Goal: Information Seeking & Learning: Understand process/instructions

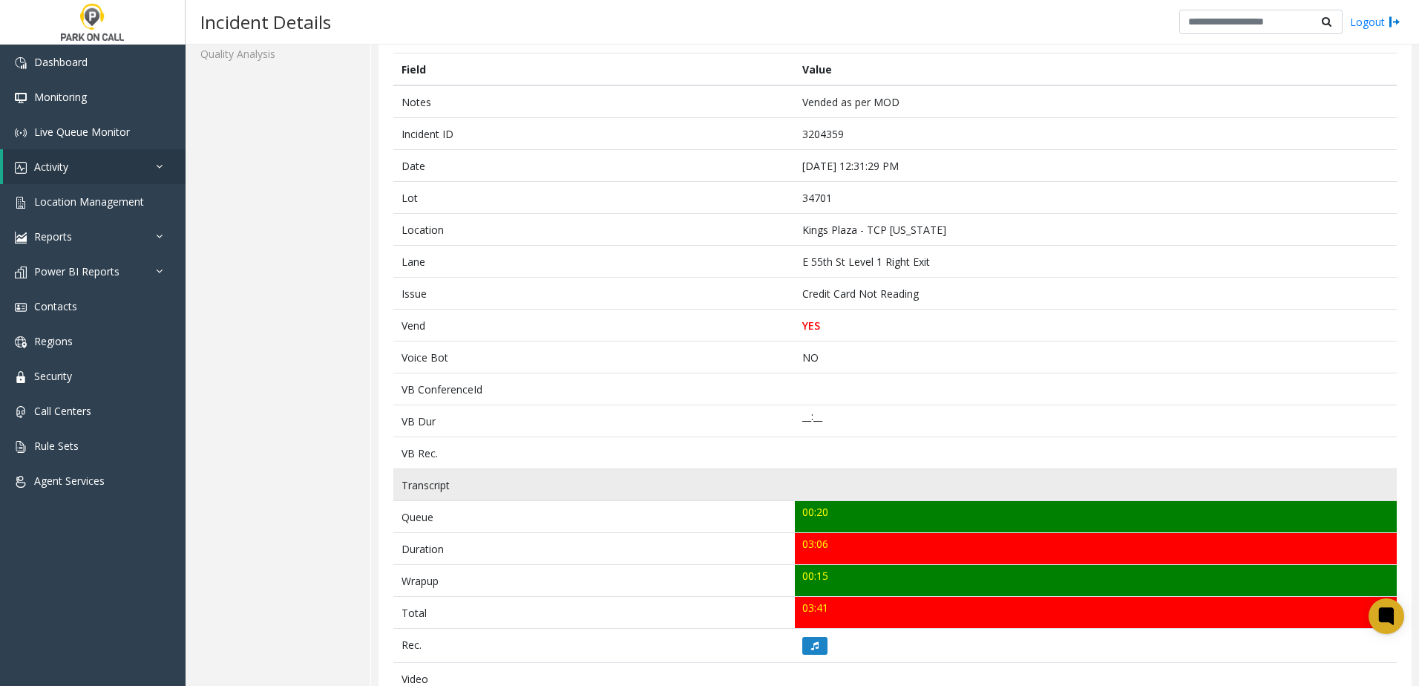
scroll to position [223, 0]
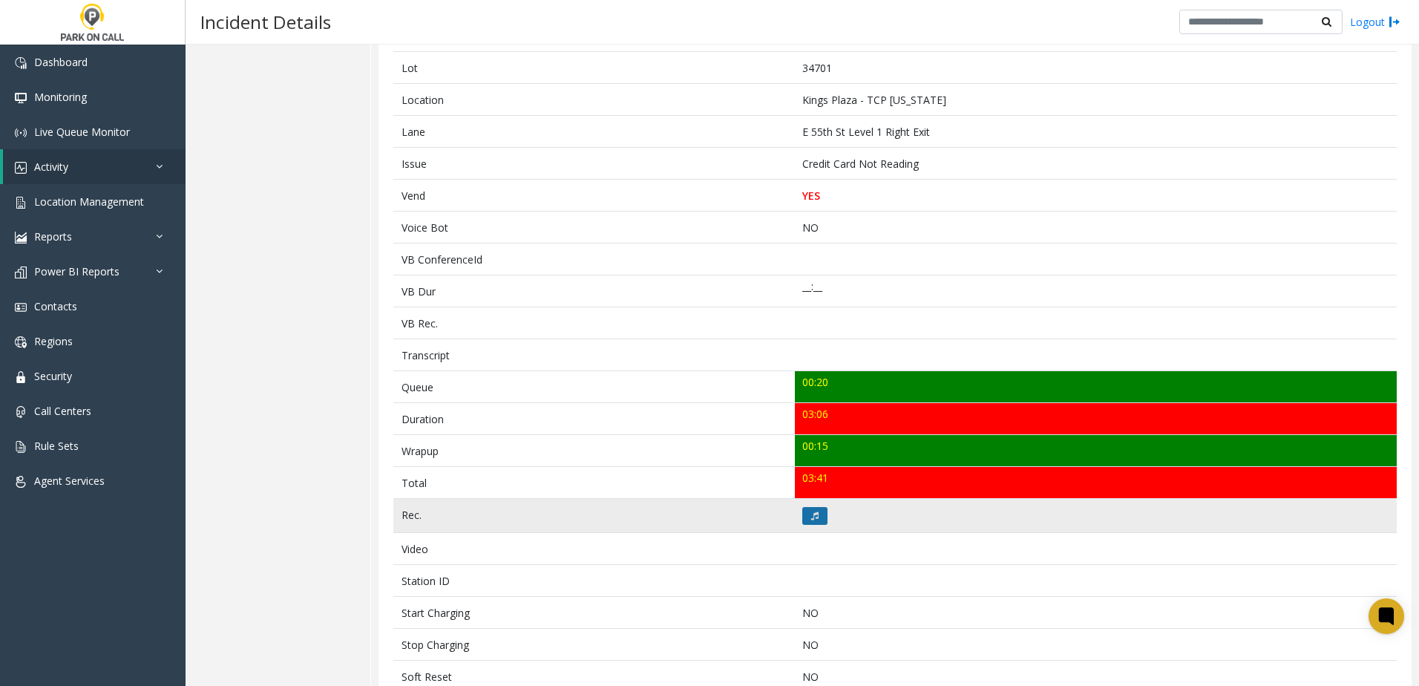
click at [811, 517] on icon at bounding box center [814, 515] width 7 height 9
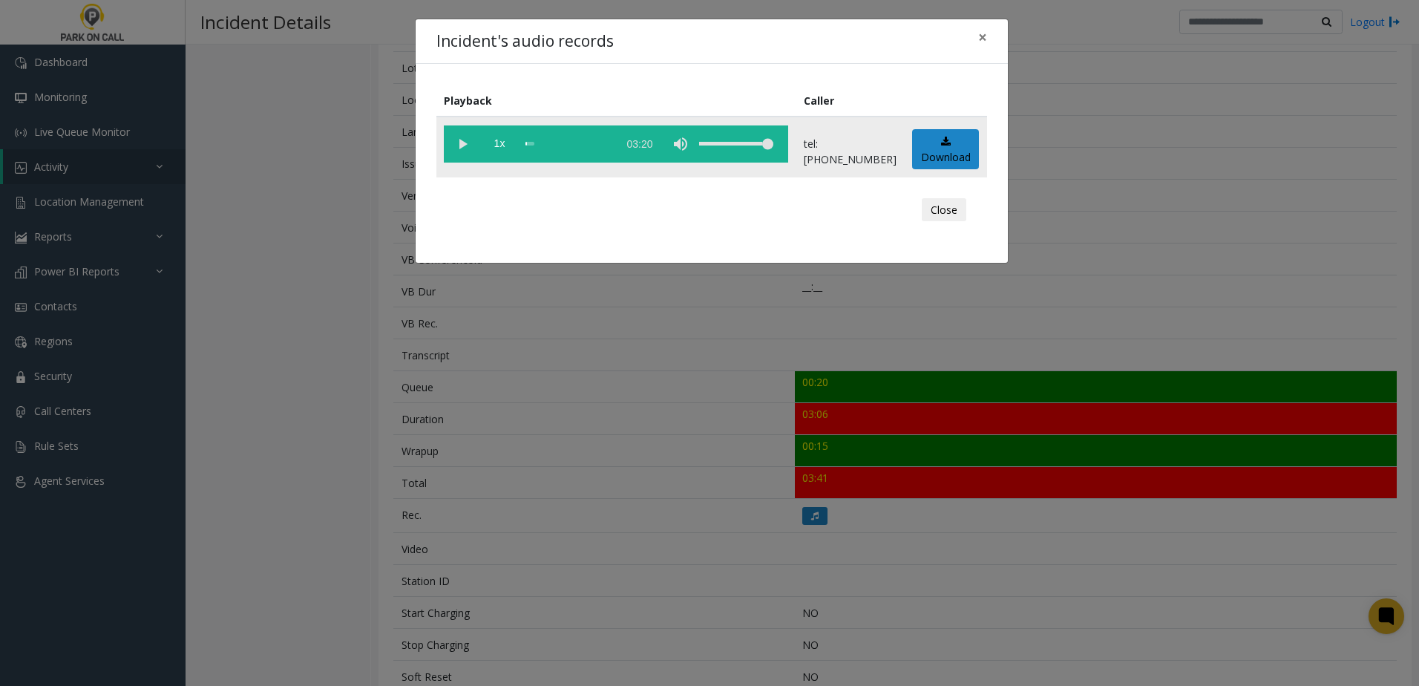
click at [466, 144] on vg-play-pause at bounding box center [462, 143] width 37 height 37
click at [502, 145] on span "1x" at bounding box center [499, 143] width 37 height 37
click at [580, 439] on div "Incident's audio records × Playback Caller 1.5x 03:20 tel:0347019060 Download C…" at bounding box center [709, 343] width 1419 height 686
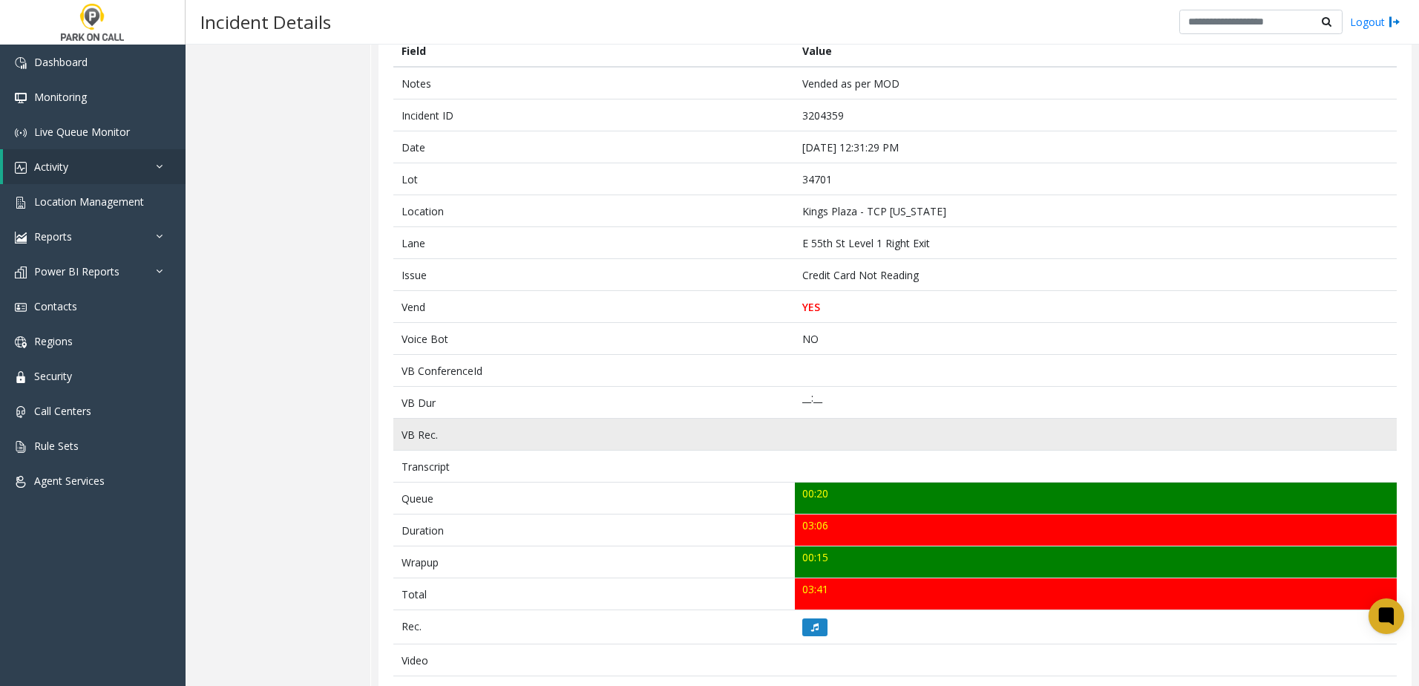
scroll to position [0, 0]
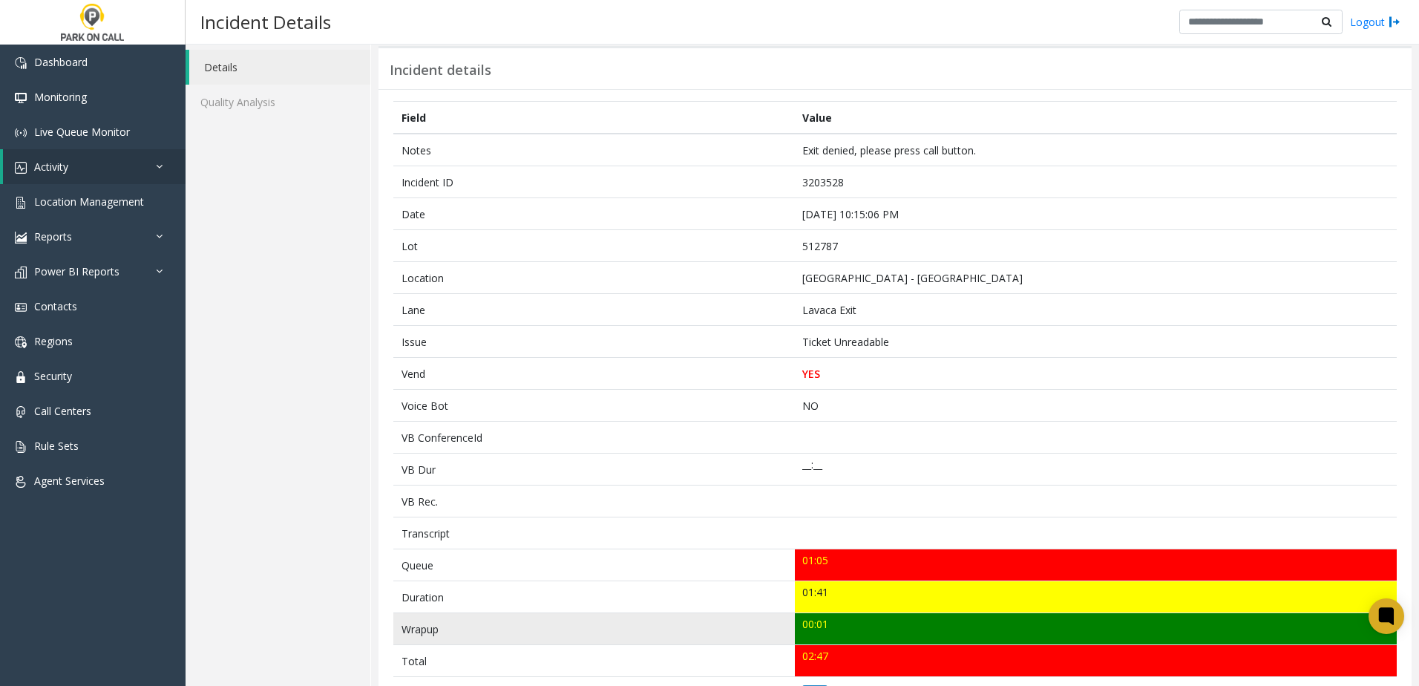
scroll to position [223, 0]
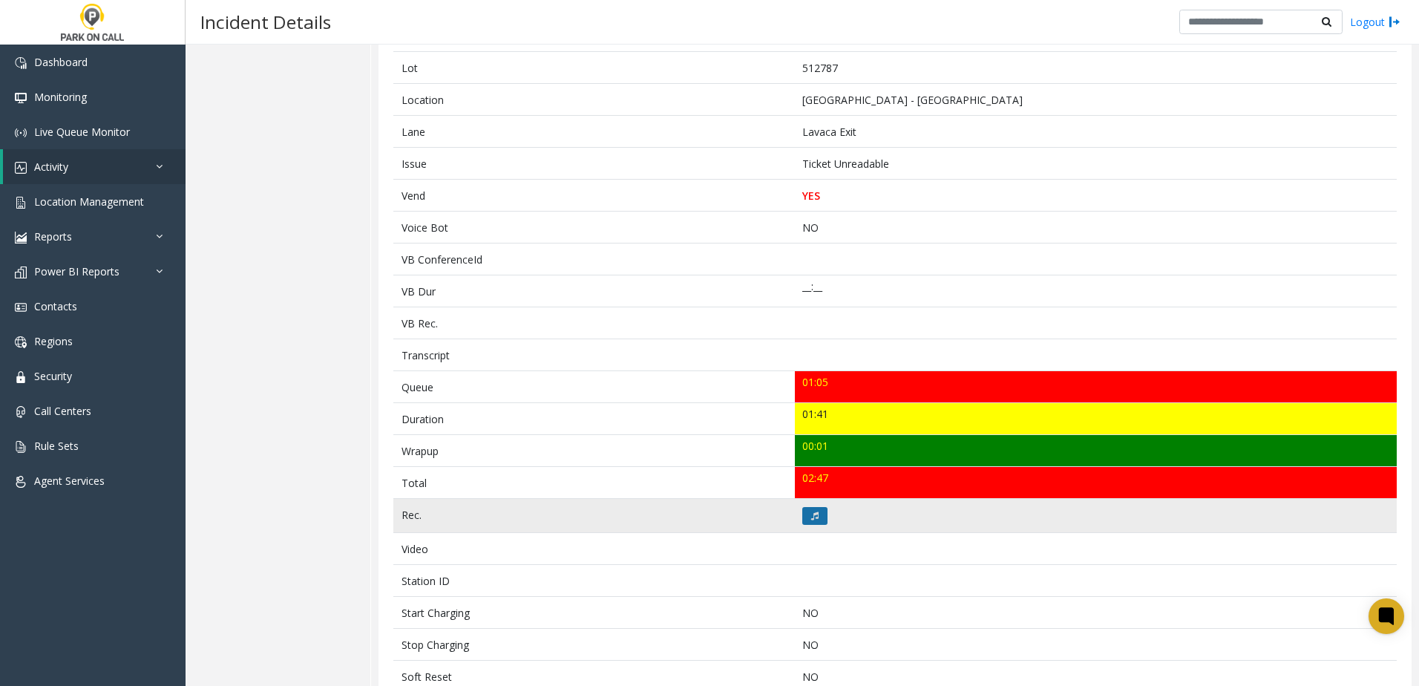
click at [807, 520] on button at bounding box center [814, 516] width 25 height 18
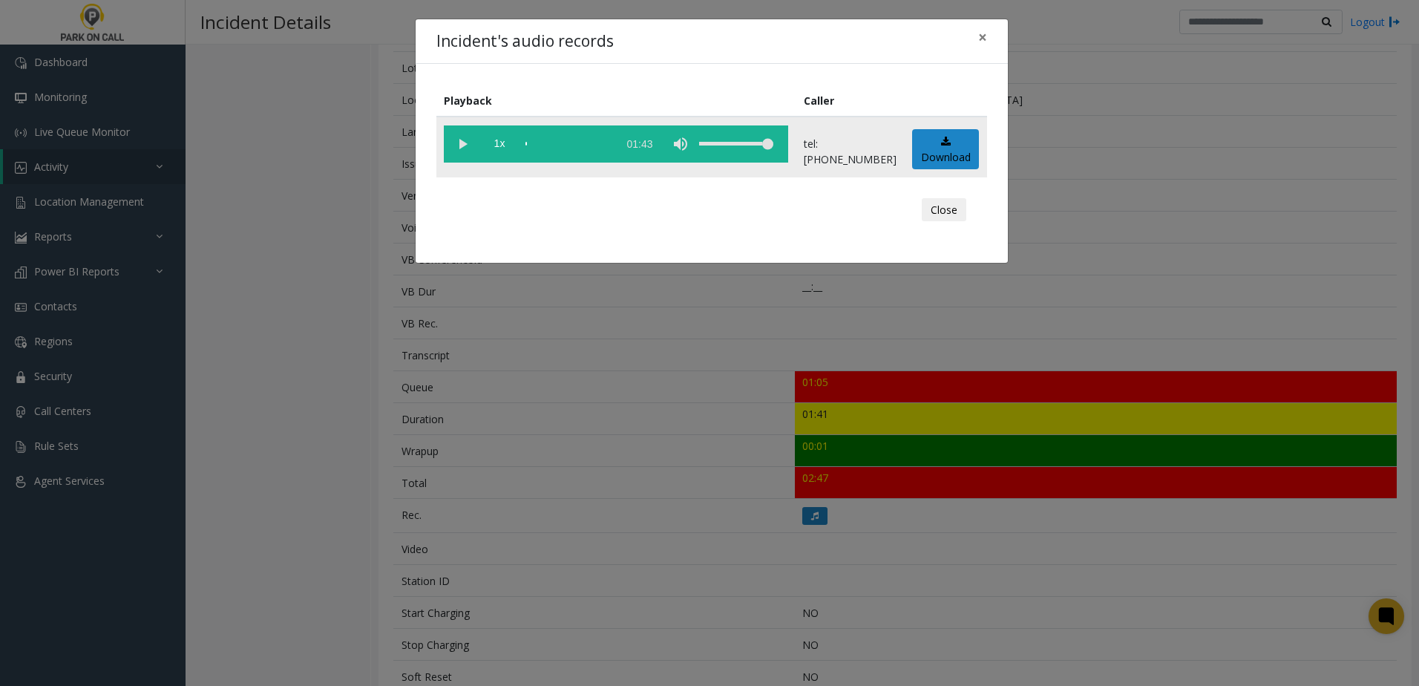
click at [459, 145] on vg-play-pause at bounding box center [462, 143] width 37 height 37
click at [512, 148] on span "1x" at bounding box center [499, 143] width 37 height 37
click at [611, 396] on div "Incident's audio records × Playback Caller 1.5x 01:43 tel:5127879004 Download C…" at bounding box center [709, 343] width 1419 height 686
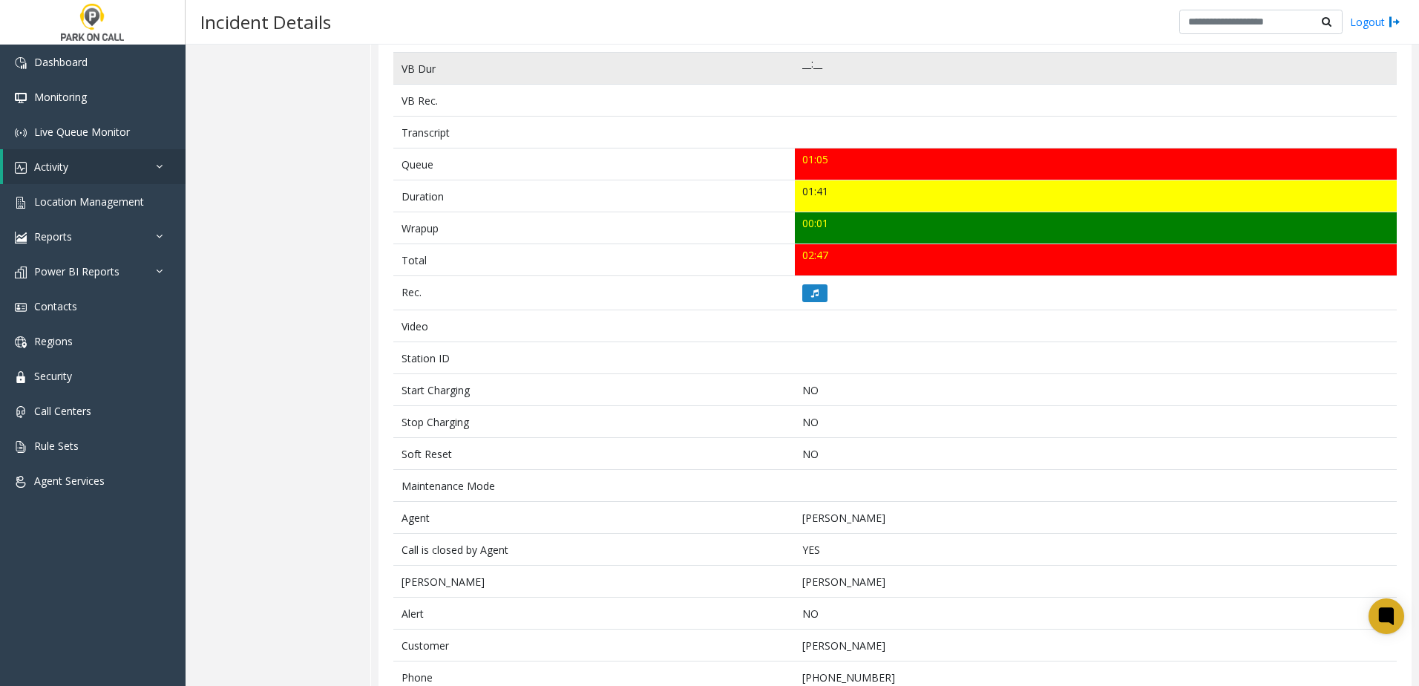
scroll to position [516, 0]
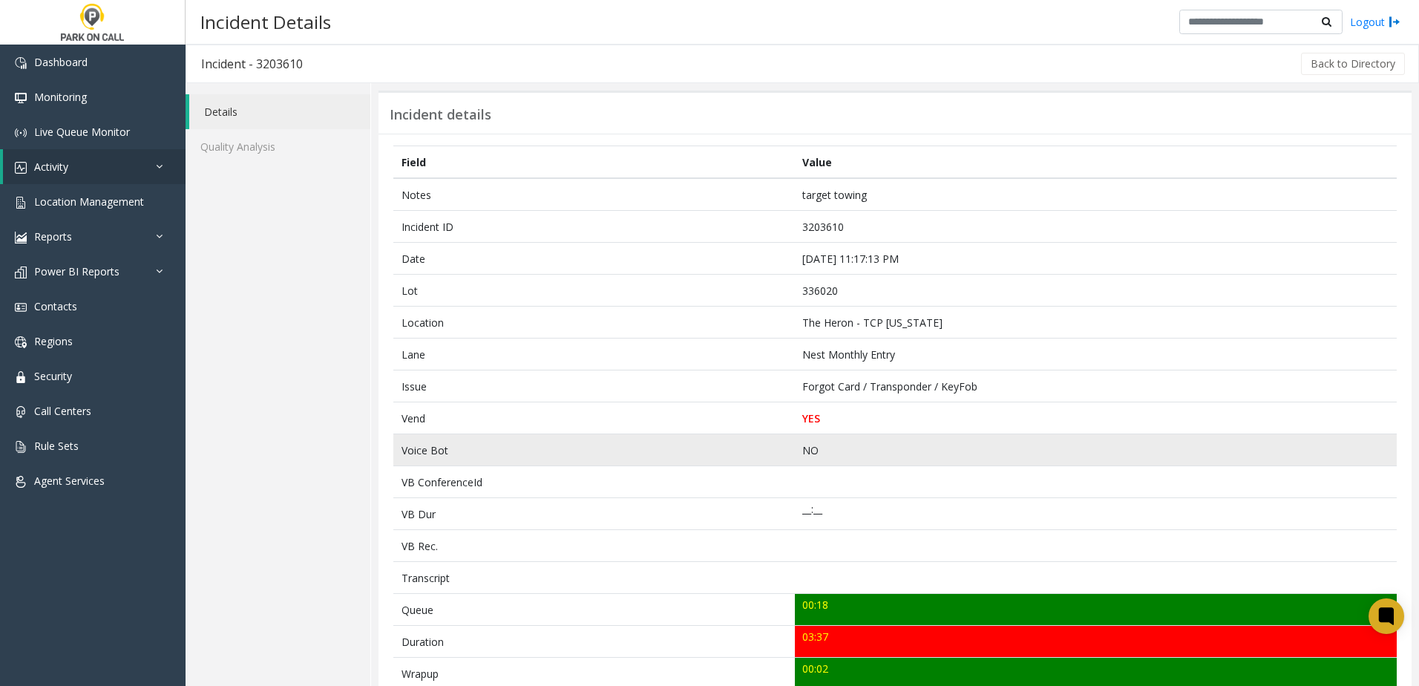
scroll to position [297, 0]
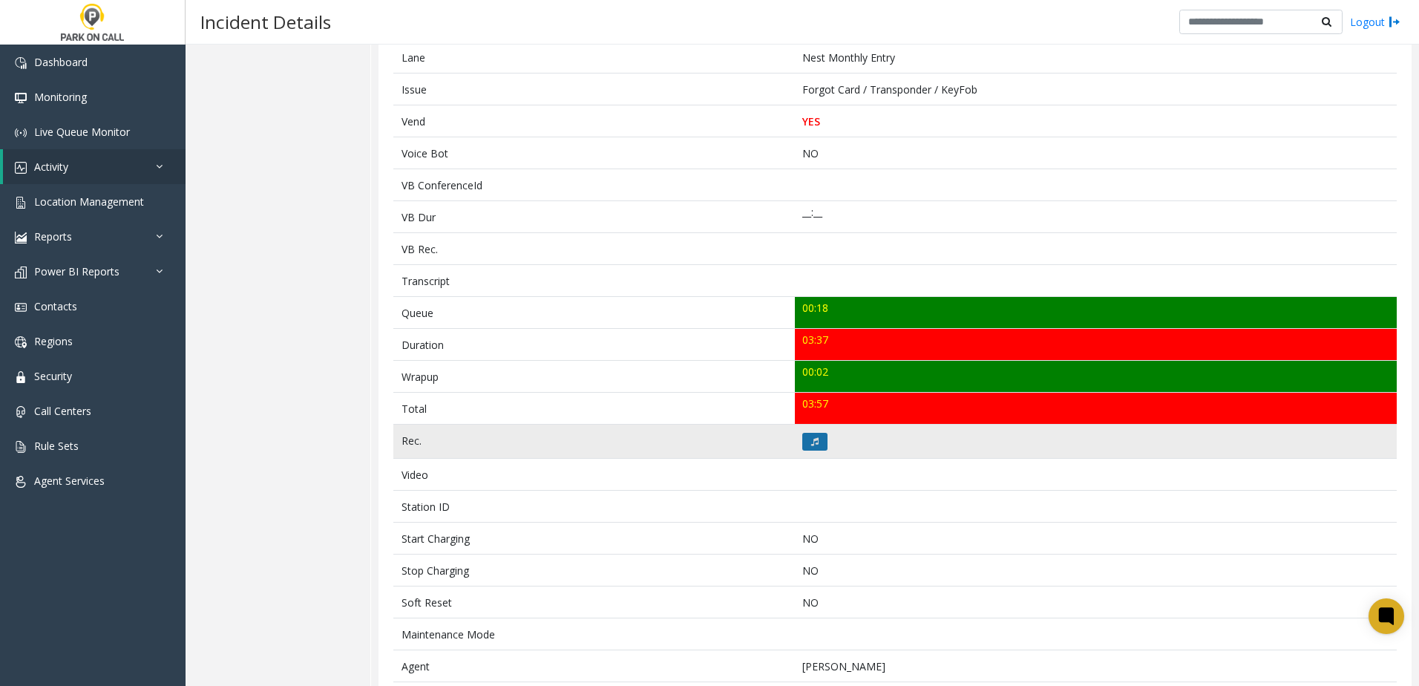
click at [815, 444] on button at bounding box center [814, 442] width 25 height 18
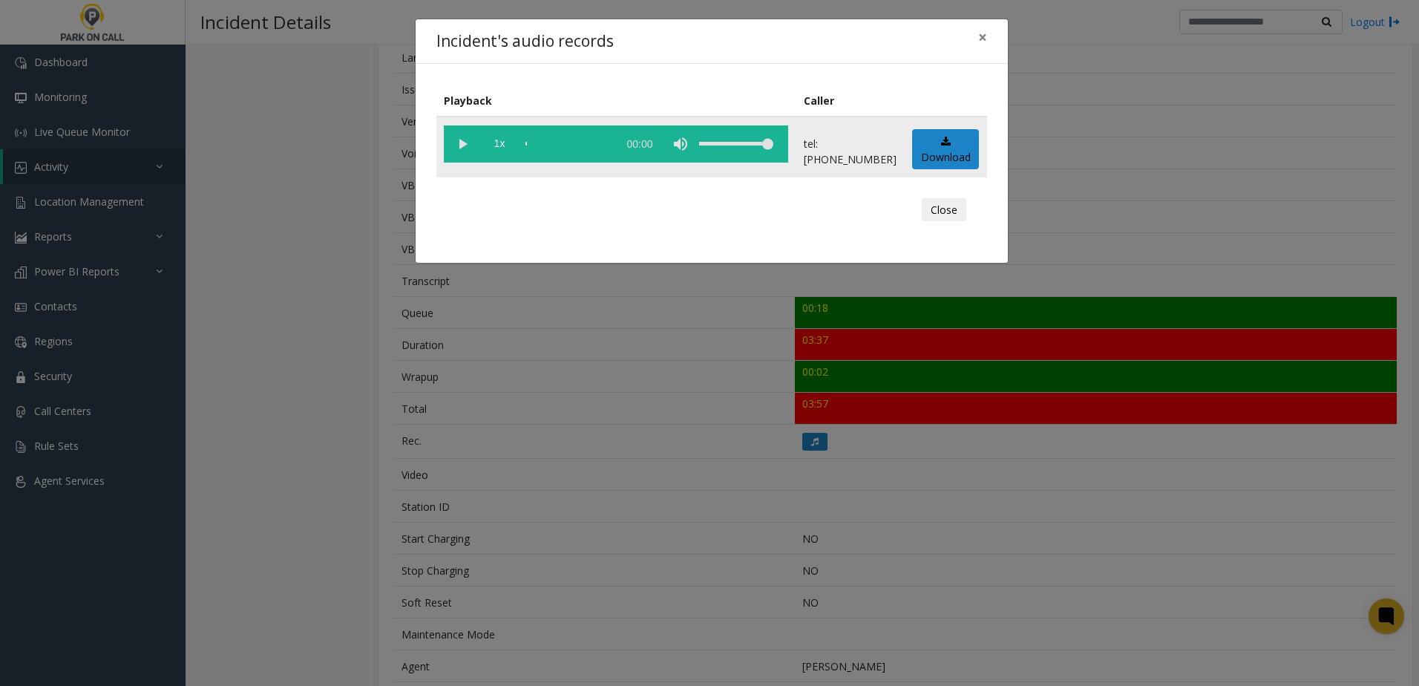
click at [462, 143] on vg-play-pause at bounding box center [462, 143] width 37 height 37
click at [496, 142] on span "1x" at bounding box center [499, 143] width 37 height 37
click at [612, 404] on div "Incident's audio records × Playback Caller 1.5x 03:47 tel:3360209005 Download C…" at bounding box center [709, 343] width 1419 height 686
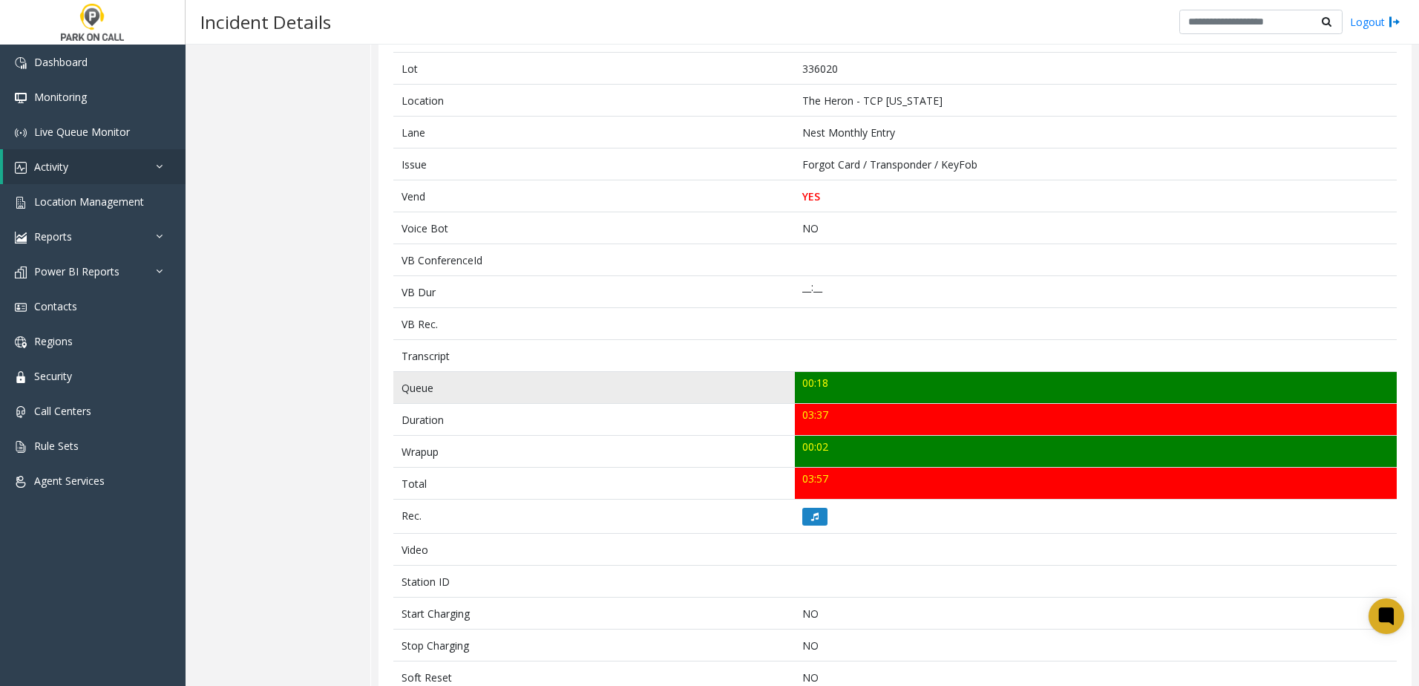
scroll to position [223, 0]
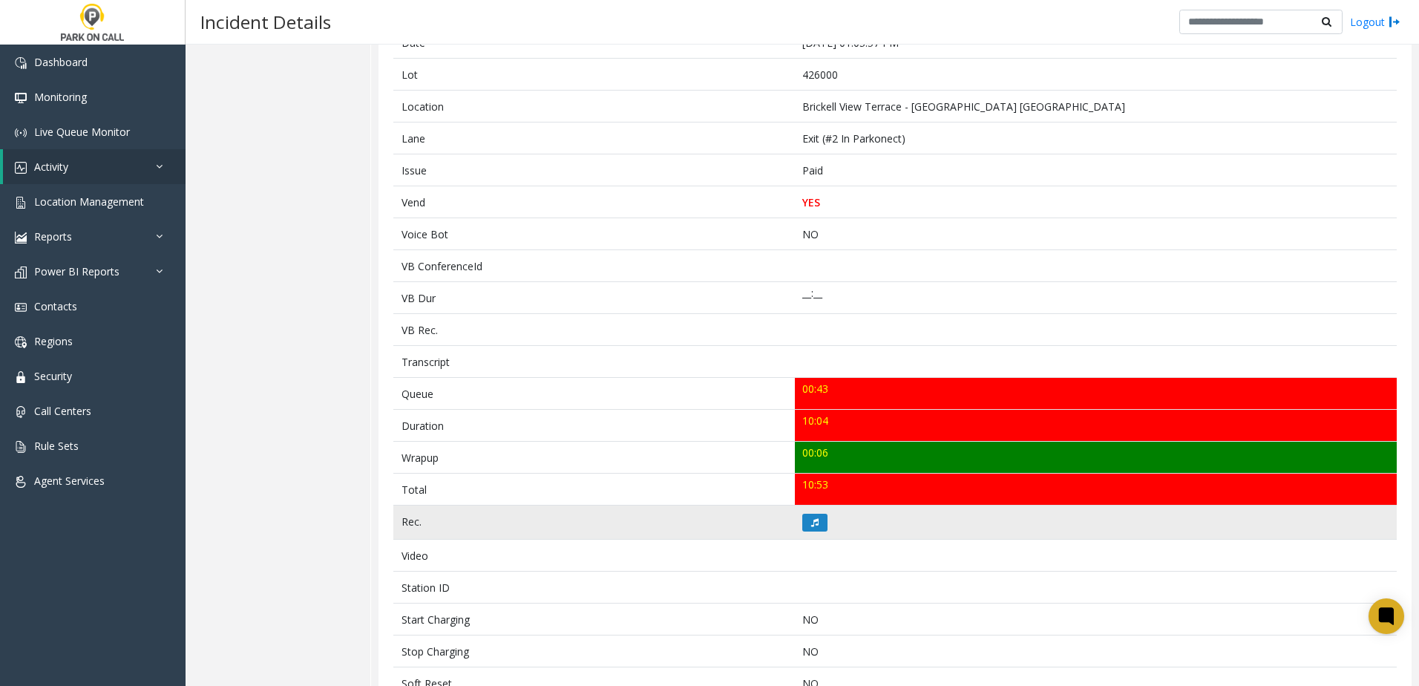
scroll to position [223, 0]
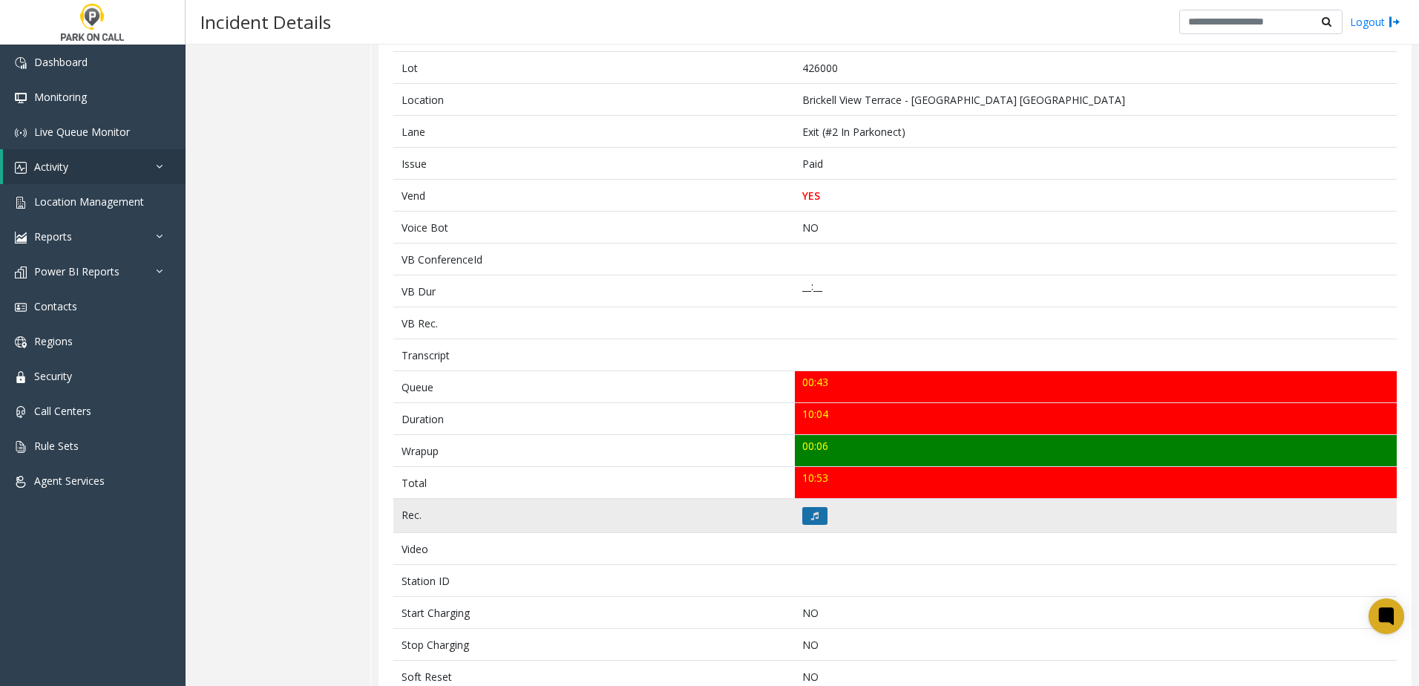
click at [813, 513] on icon at bounding box center [814, 515] width 7 height 9
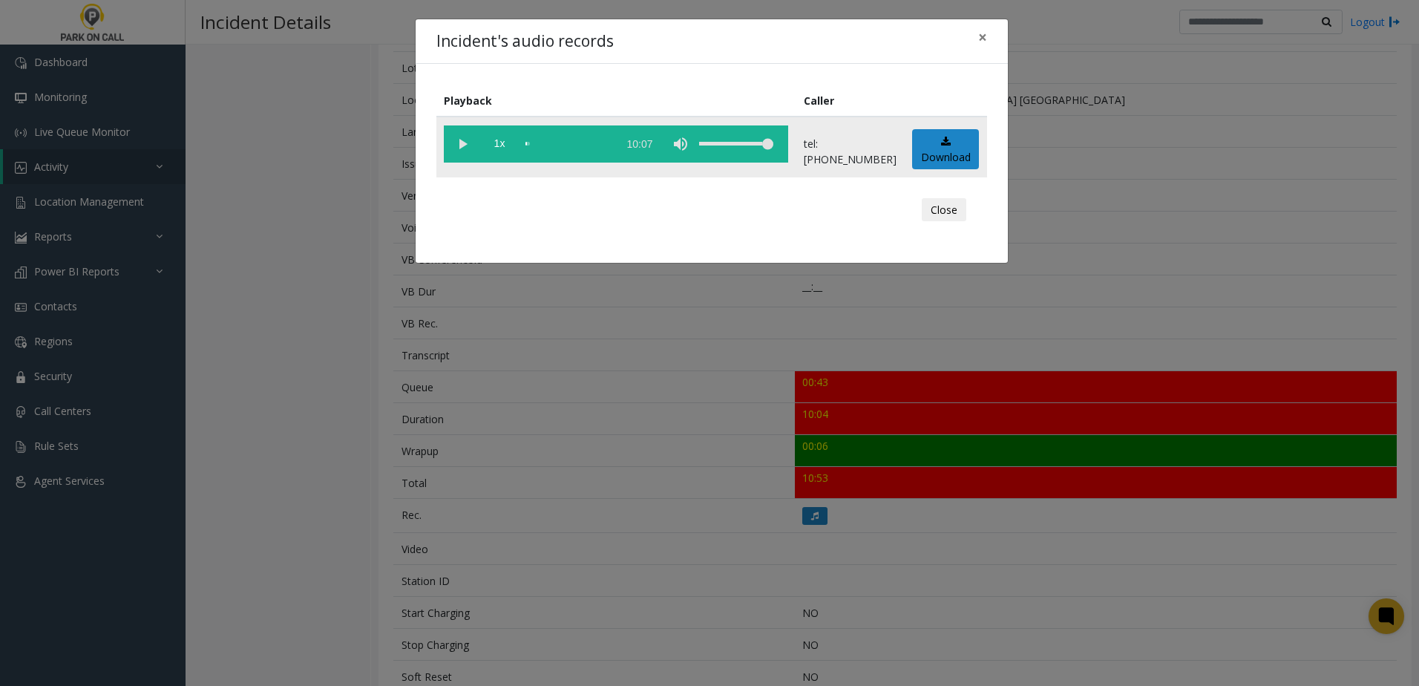
click at [462, 144] on vg-play-pause at bounding box center [462, 143] width 37 height 37
click at [494, 145] on span "1x" at bounding box center [499, 143] width 37 height 37
click at [586, 415] on div "Incident's audio records × Playback Caller 1.5x 10:07 tel:[PHONE_NUMBER] Downlo…" at bounding box center [709, 343] width 1419 height 686
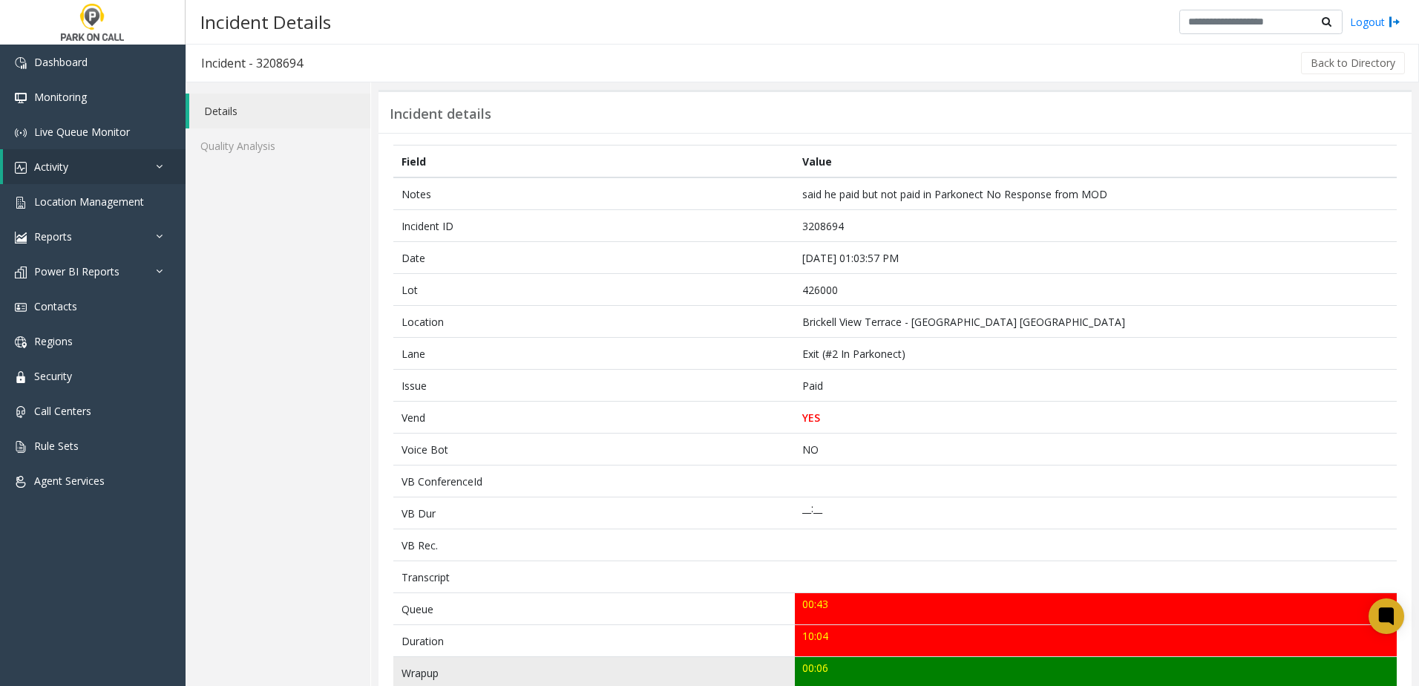
scroll to position [0, 0]
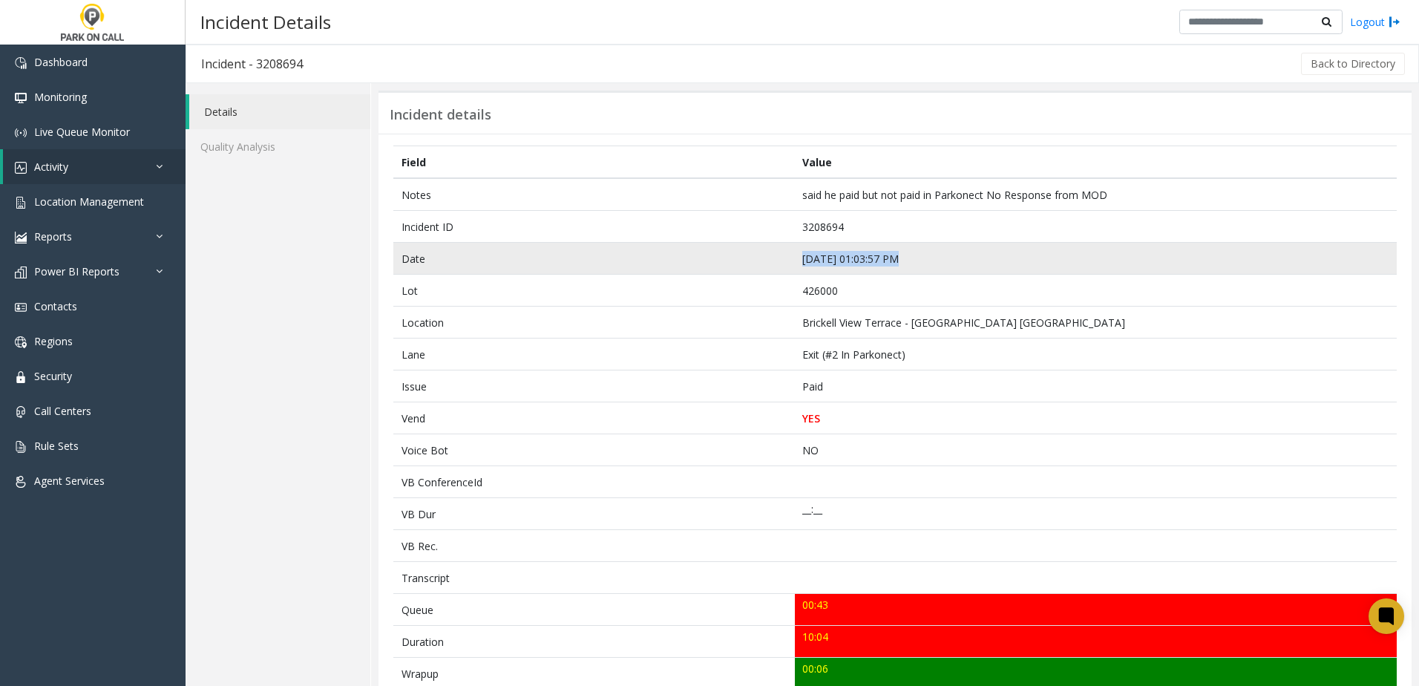
drag, startPoint x: 883, startPoint y: 258, endPoint x: 796, endPoint y: 265, distance: 87.1
click at [796, 265] on td "[DATE] 01:03:57 PM" at bounding box center [1096, 259] width 602 height 32
drag, startPoint x: 796, startPoint y: 265, endPoint x: 801, endPoint y: 258, distance: 8.7
click at [801, 258] on td "Jul 27 01:03:57 PM" at bounding box center [1096, 259] width 602 height 32
drag, startPoint x: 796, startPoint y: 261, endPoint x: 888, endPoint y: 266, distance: 91.4
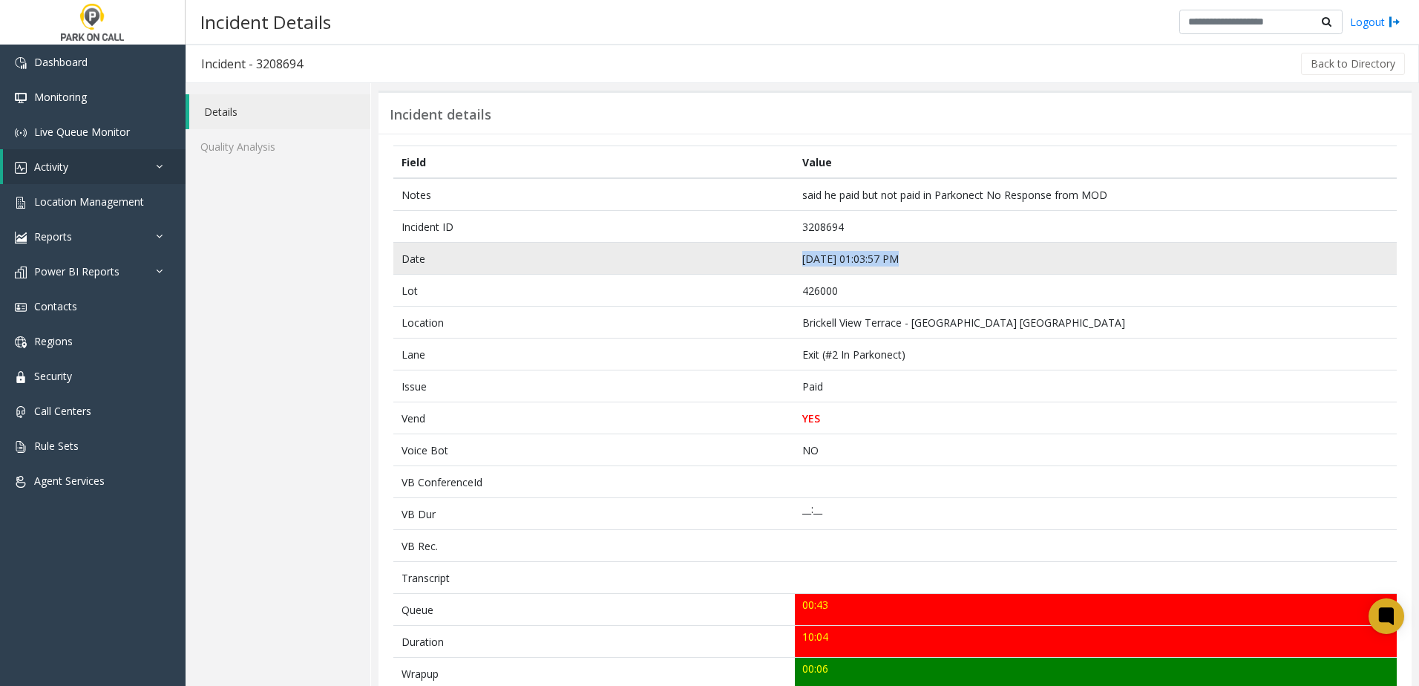
click at [888, 266] on td "Jul 27 01:03:57 PM" at bounding box center [1096, 259] width 602 height 32
click at [888, 261] on td "Jul 27 01:03:57 PM" at bounding box center [1096, 259] width 602 height 32
drag, startPoint x: 888, startPoint y: 257, endPoint x: 799, endPoint y: 265, distance: 88.7
click at [799, 265] on td "Jul 27 01:03:57 PM" at bounding box center [1096, 259] width 602 height 32
click at [799, 263] on td "Jul 27 01:03:57 PM" at bounding box center [1096, 259] width 602 height 32
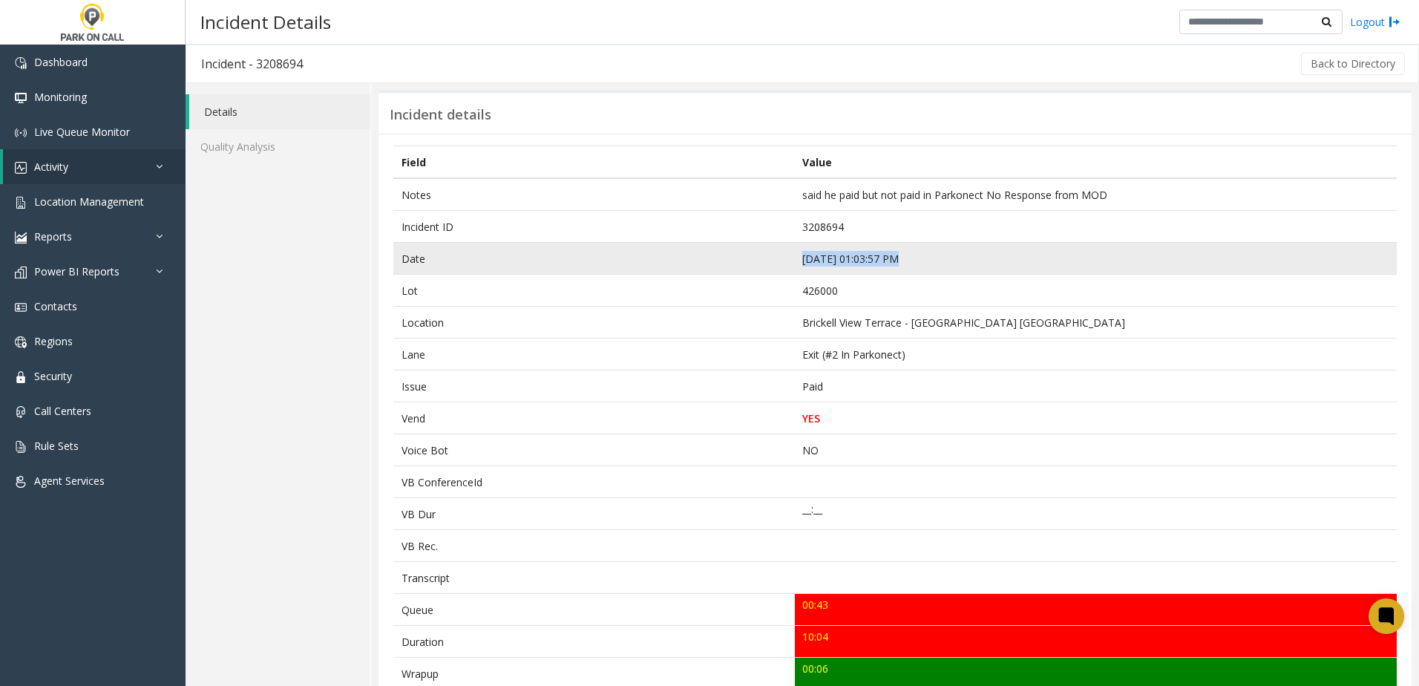
drag, startPoint x: 797, startPoint y: 260, endPoint x: 896, endPoint y: 254, distance: 99.7
click at [896, 254] on td "Jul 27 01:03:57 PM" at bounding box center [1096, 259] width 602 height 32
drag, startPoint x: 896, startPoint y: 254, endPoint x: 873, endPoint y: 263, distance: 24.7
click at [873, 263] on td "Jul 27 01:03:57 PM" at bounding box center [1096, 259] width 602 height 32
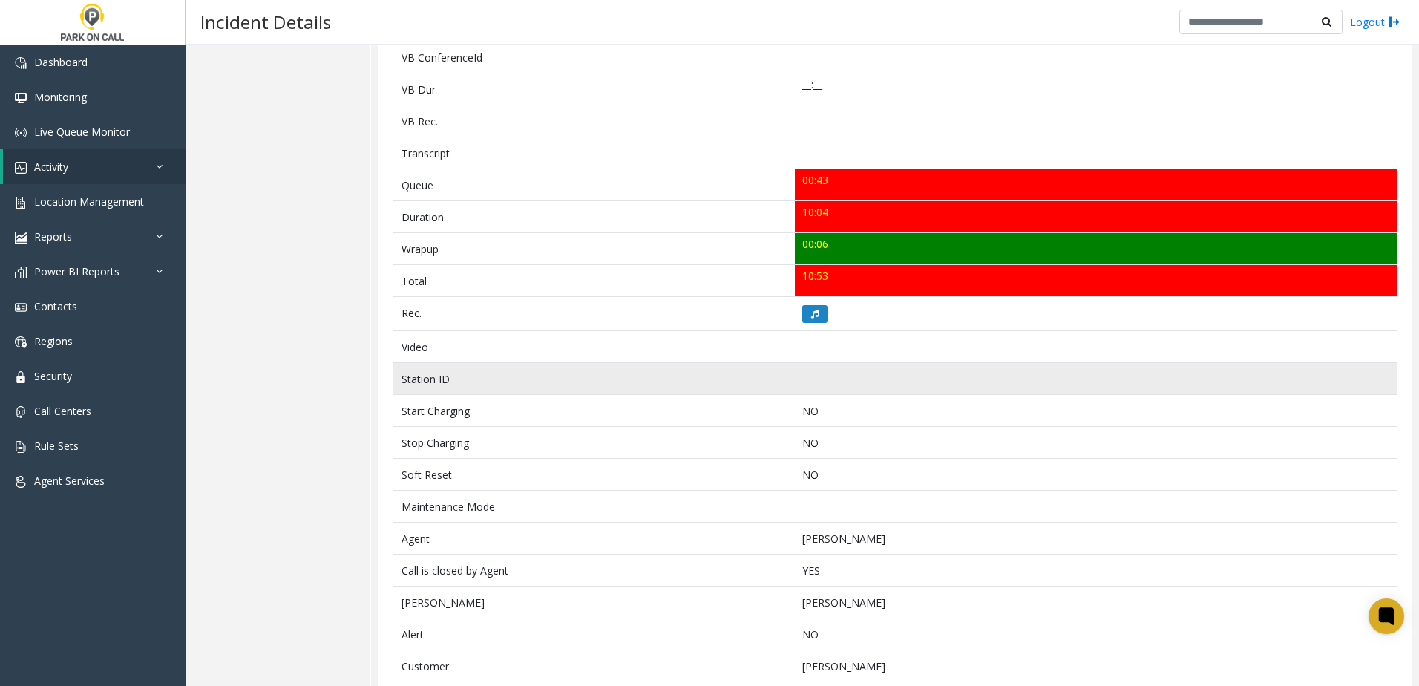
scroll to position [516, 0]
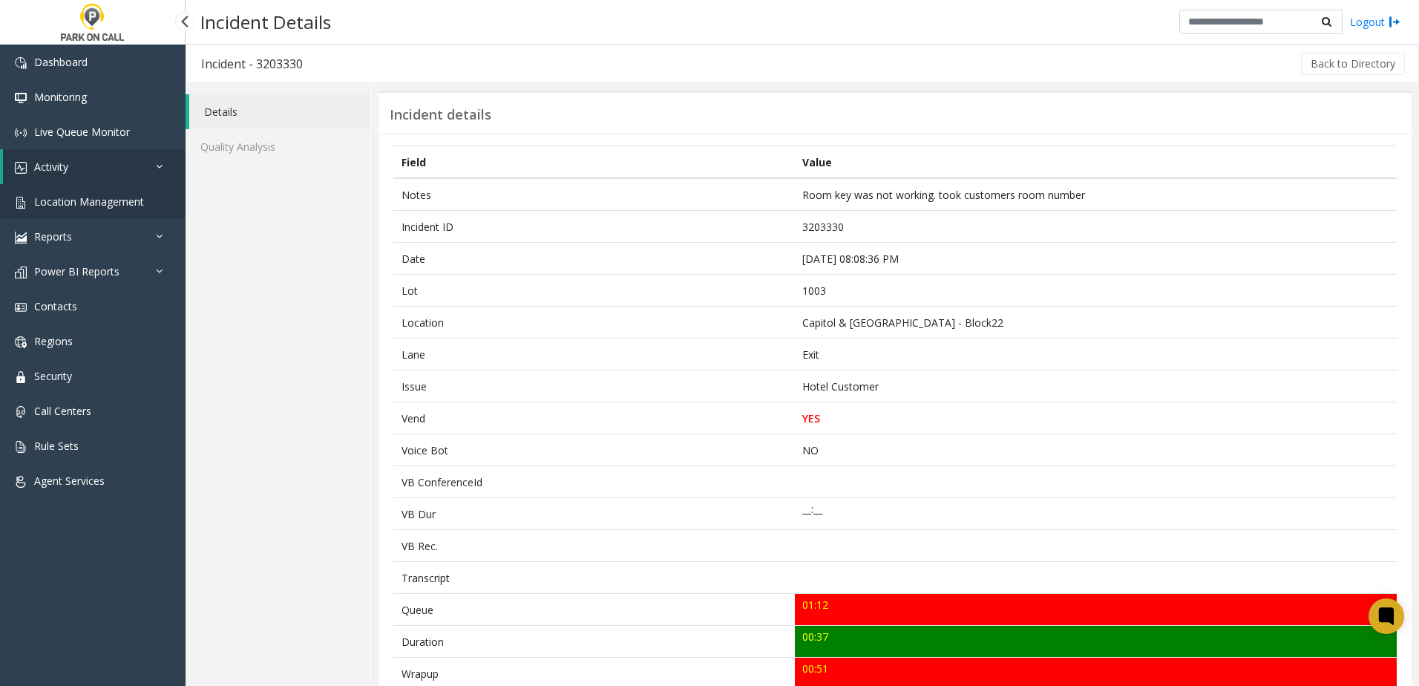
click at [112, 195] on span "Location Management" at bounding box center [89, 201] width 110 height 14
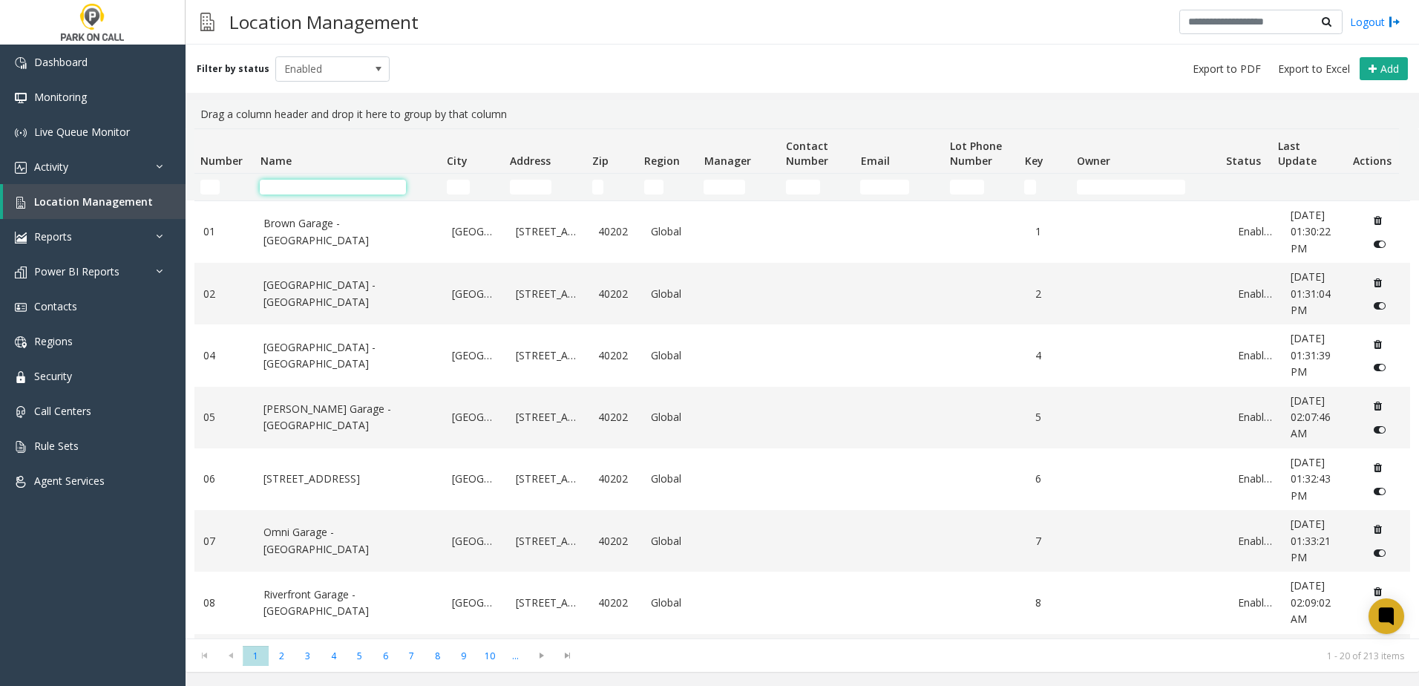
click at [347, 184] on input "Name Filter" at bounding box center [333, 187] width 146 height 15
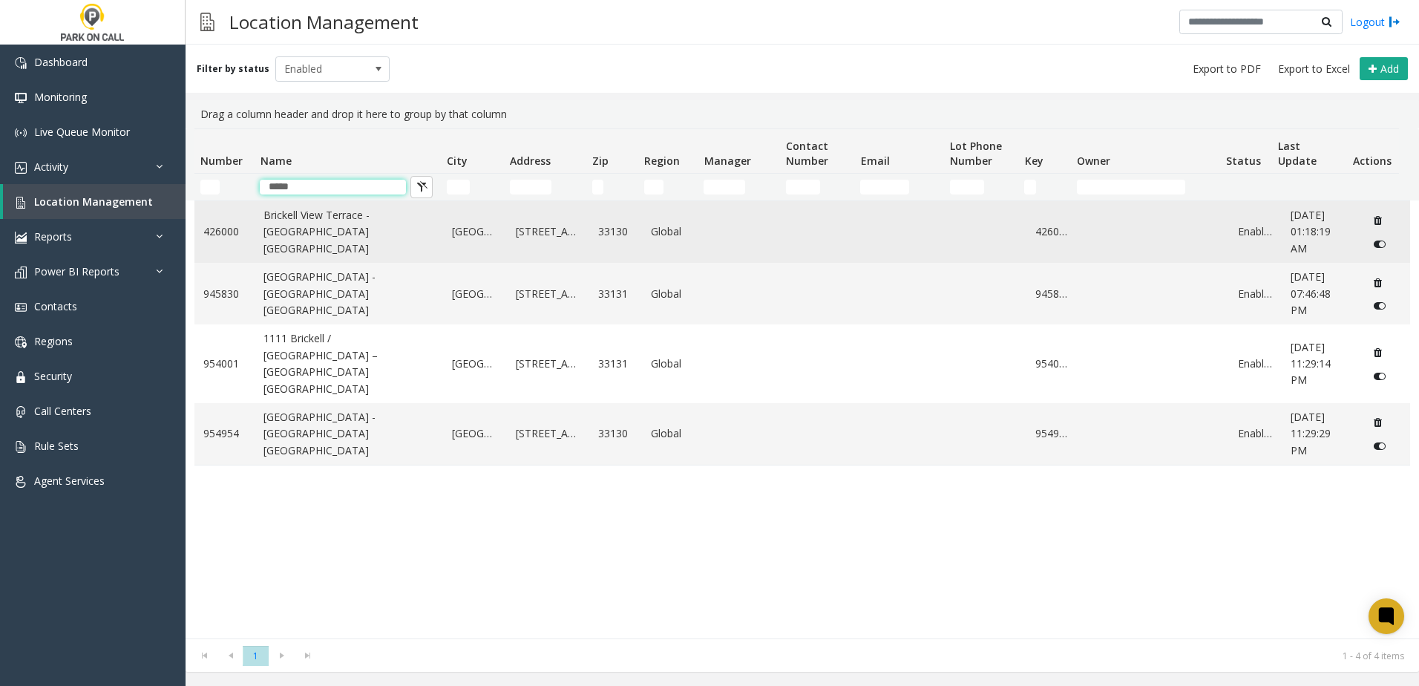
type input "*****"
click at [329, 227] on link "Brickell View Terrace - Universal Parking Miami" at bounding box center [348, 232] width 171 height 50
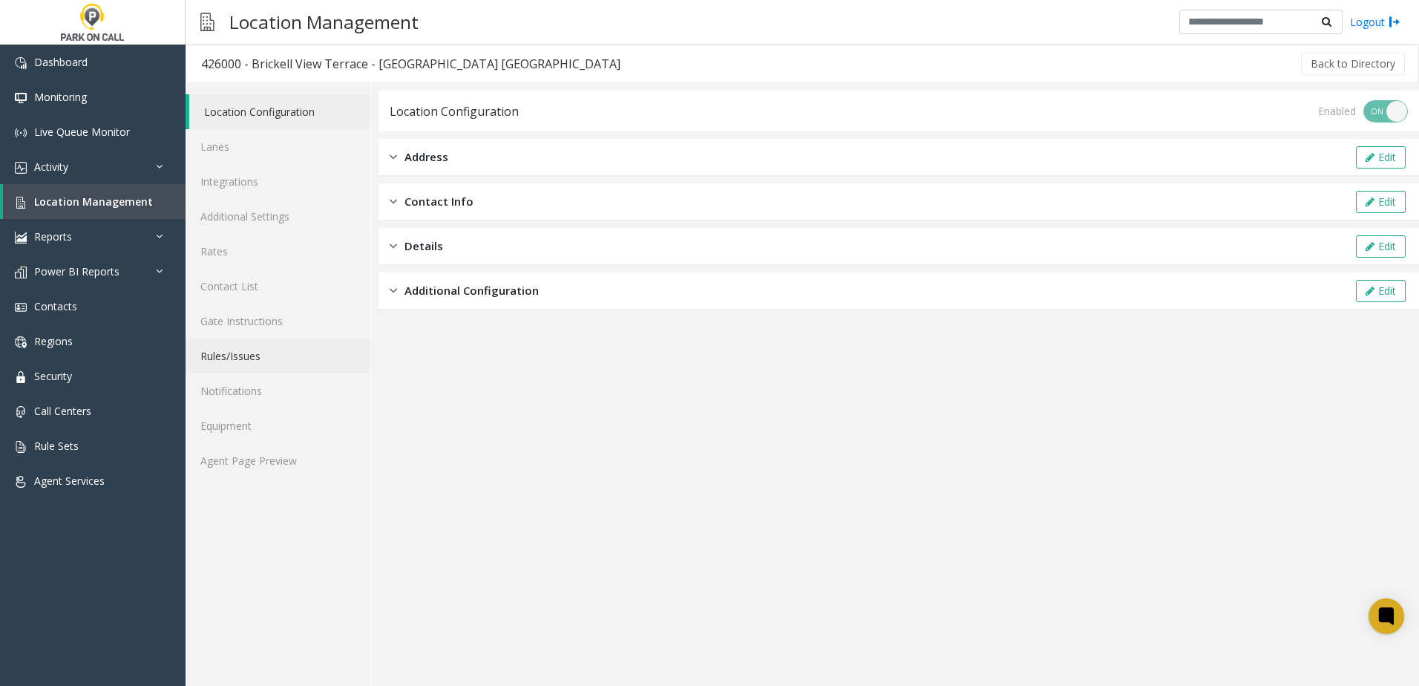
click at [255, 372] on link "Rules/Issues" at bounding box center [278, 355] width 185 height 35
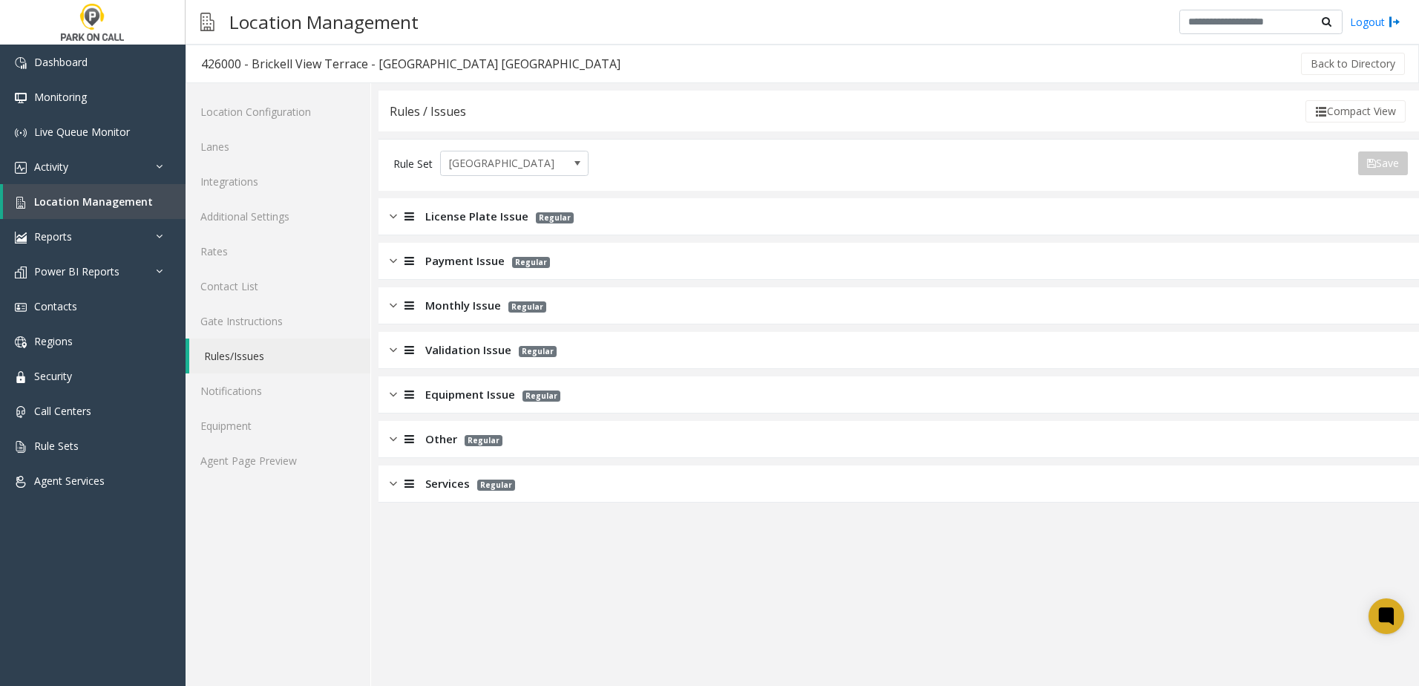
click at [465, 262] on span "Payment Issue" at bounding box center [464, 260] width 79 height 17
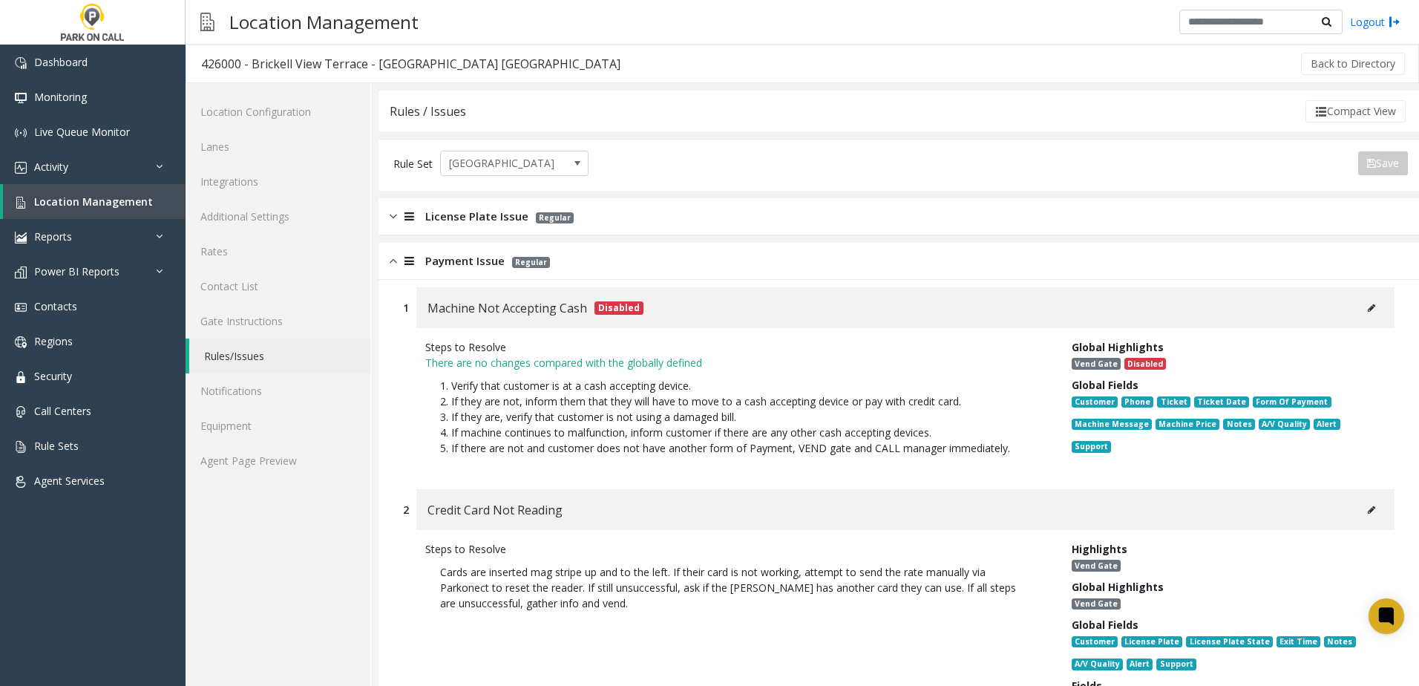
click at [450, 260] on span "Payment Issue" at bounding box center [464, 260] width 79 height 17
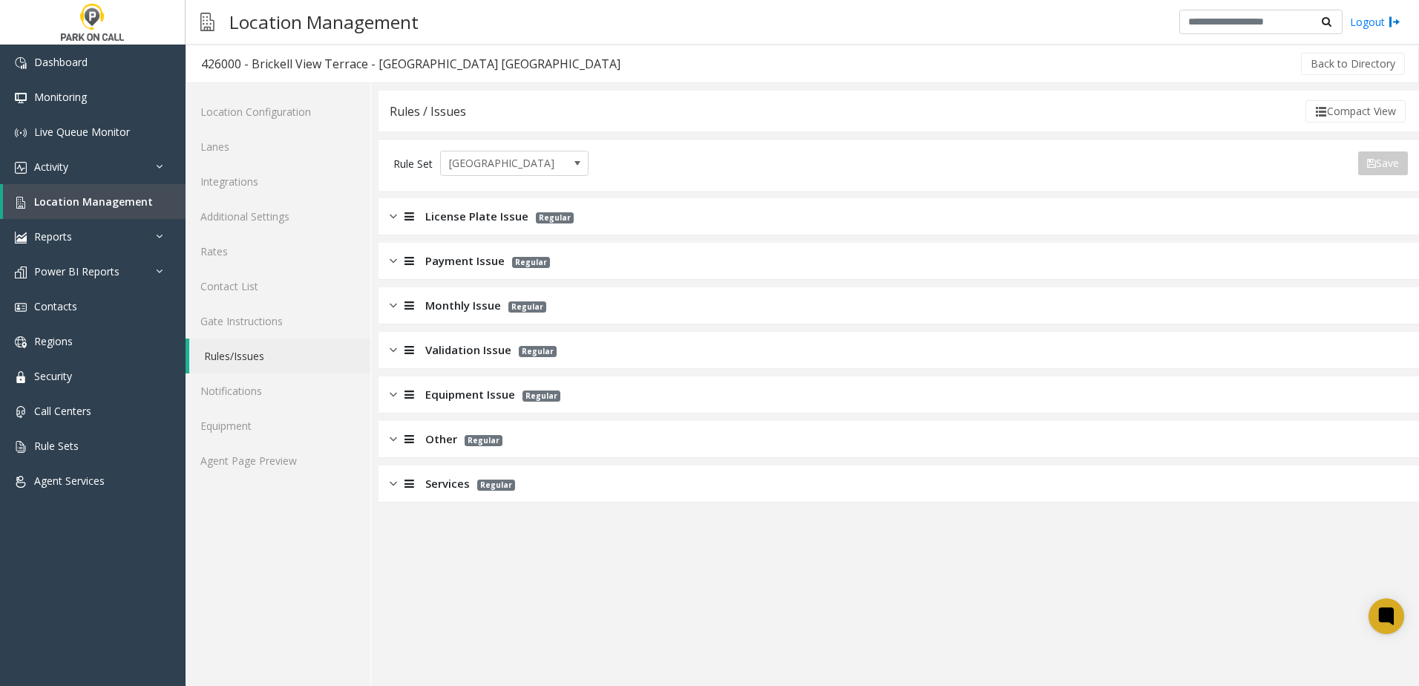
click at [478, 217] on span "License Plate Issue" at bounding box center [476, 216] width 103 height 17
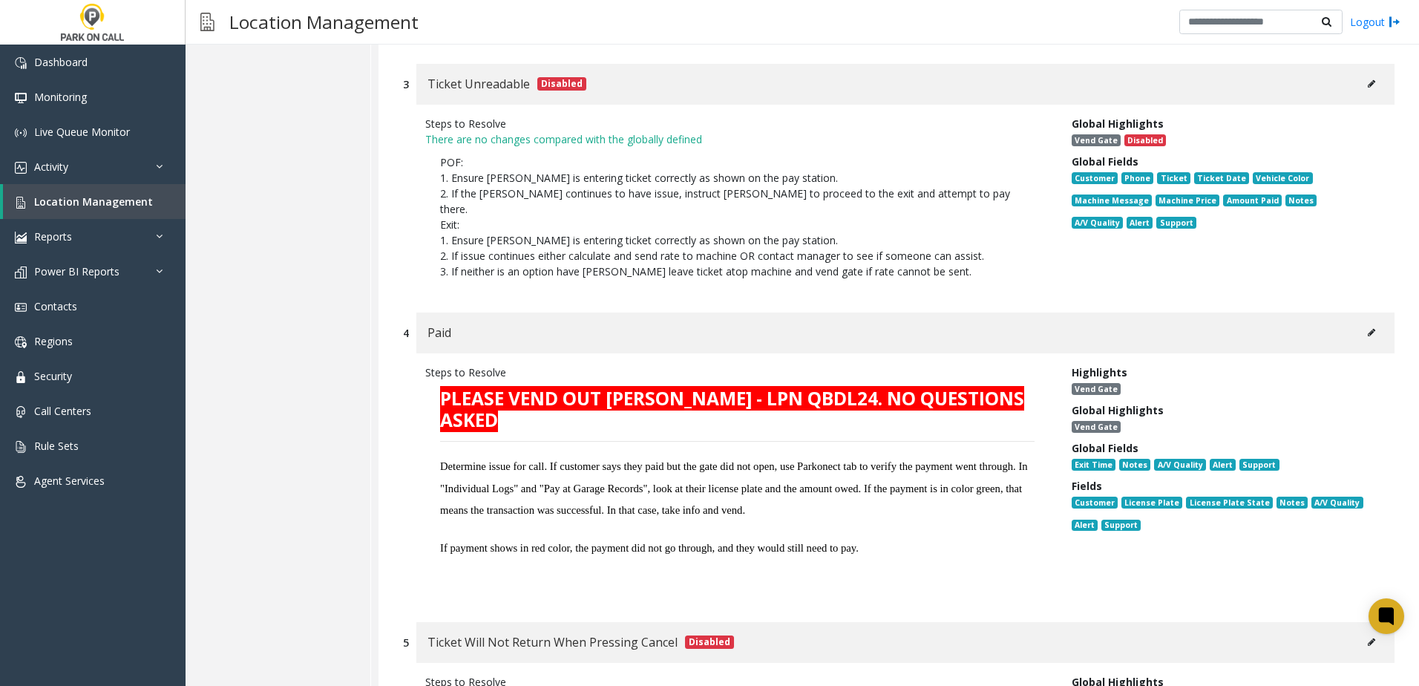
scroll to position [519, 0]
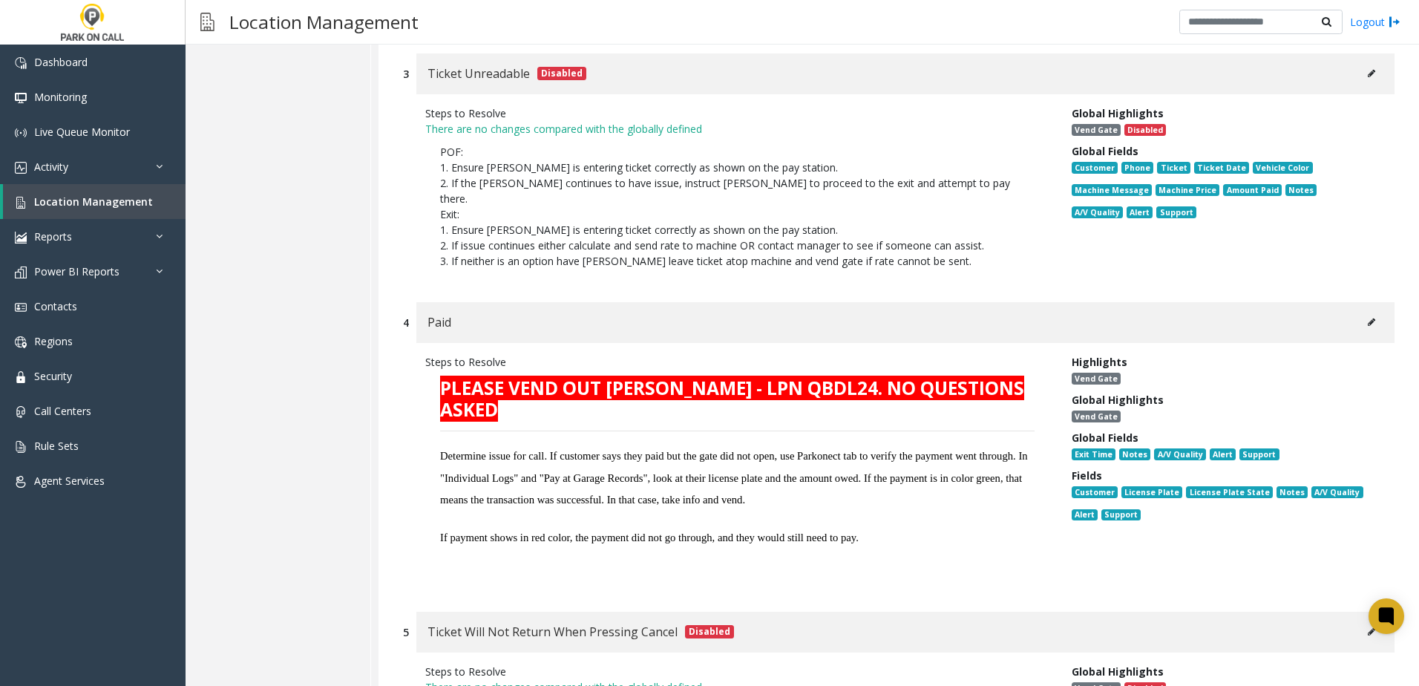
click at [566, 451] on h3 "Determine issue for call. If customer says they paid but the gate did not open,…" at bounding box center [737, 474] width 594 height 65
click at [556, 458] on span "Determine issue for call. If customer says they paid but the gate did not open,…" at bounding box center [734, 478] width 588 height 56
click at [558, 450] on h3 "Determine issue for call. If customer says they paid but the gate did not open,…" at bounding box center [737, 474] width 594 height 65
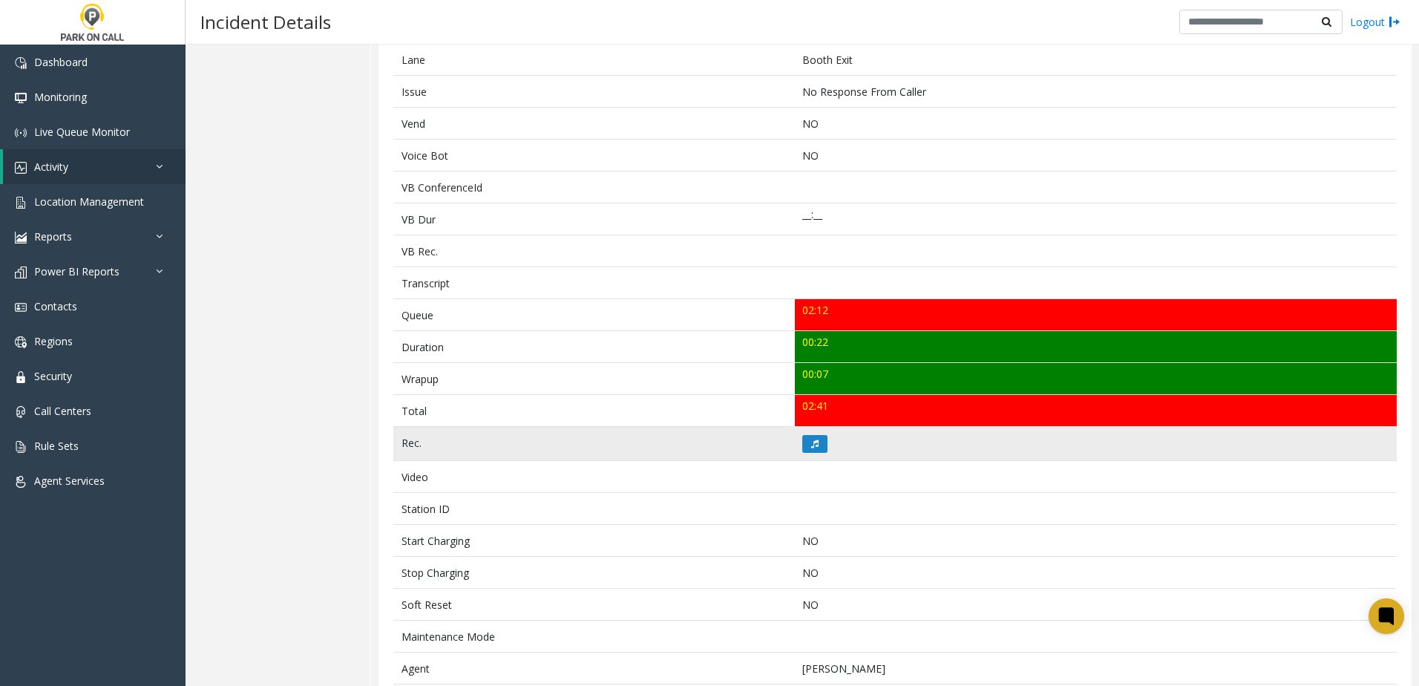
scroll to position [297, 0]
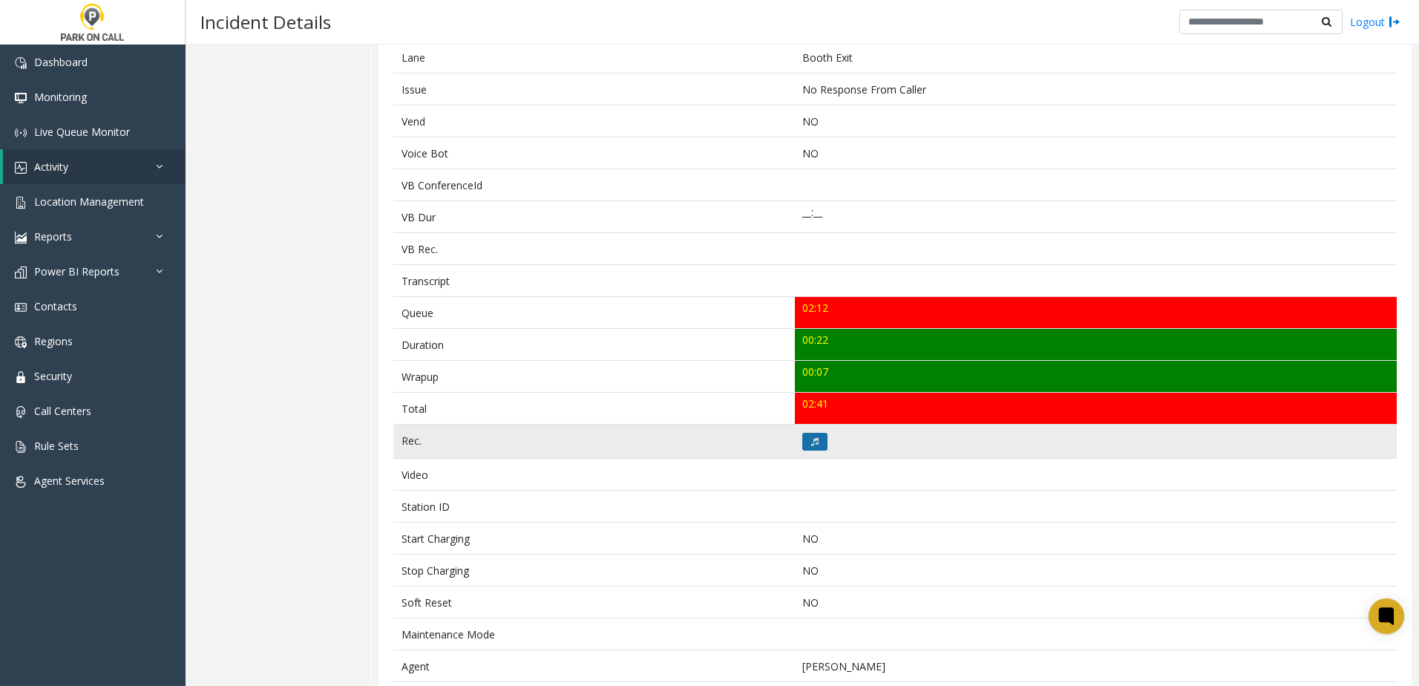
click at [811, 445] on icon at bounding box center [814, 441] width 7 height 9
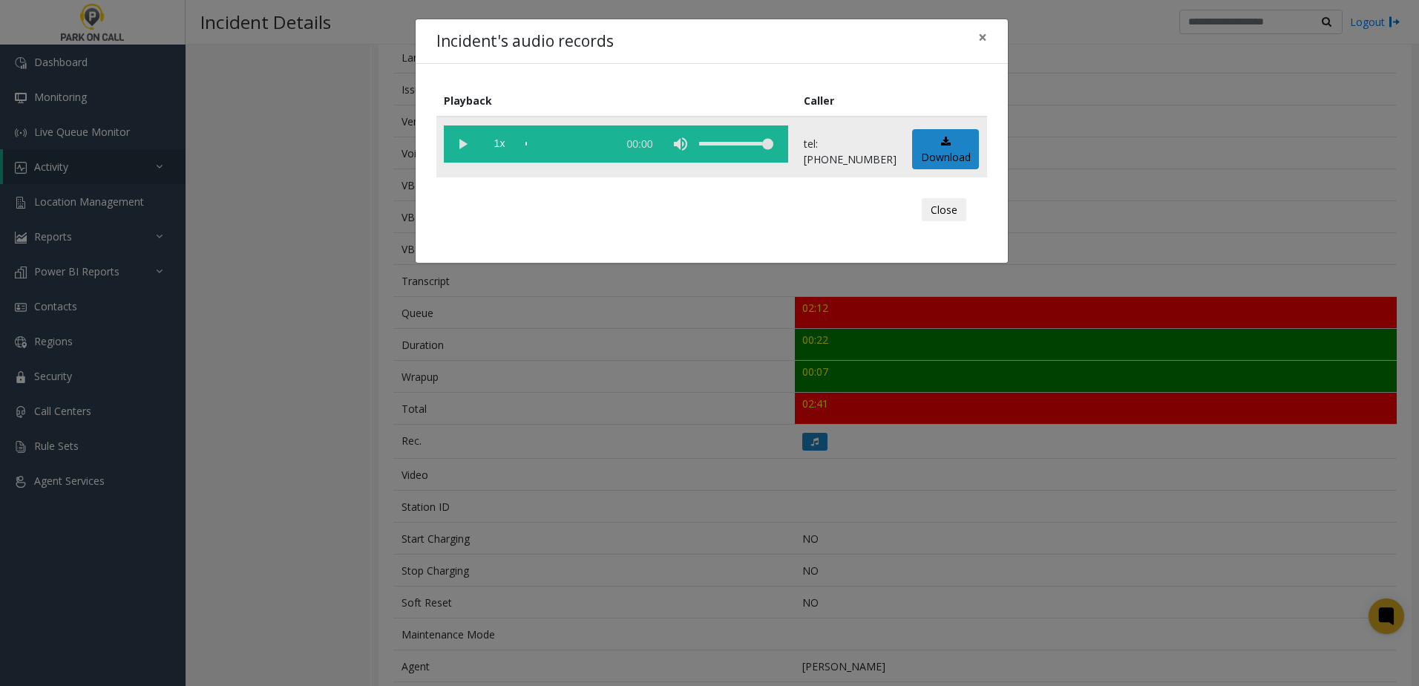
click at [468, 145] on vg-play-pause at bounding box center [462, 143] width 37 height 37
click at [493, 145] on span "1x" at bounding box center [499, 143] width 37 height 37
click at [606, 452] on div "Incident's audio records × Playback Caller 1.5x 00:25 tel:[PHONE_NUMBER] Downlo…" at bounding box center [709, 343] width 1419 height 686
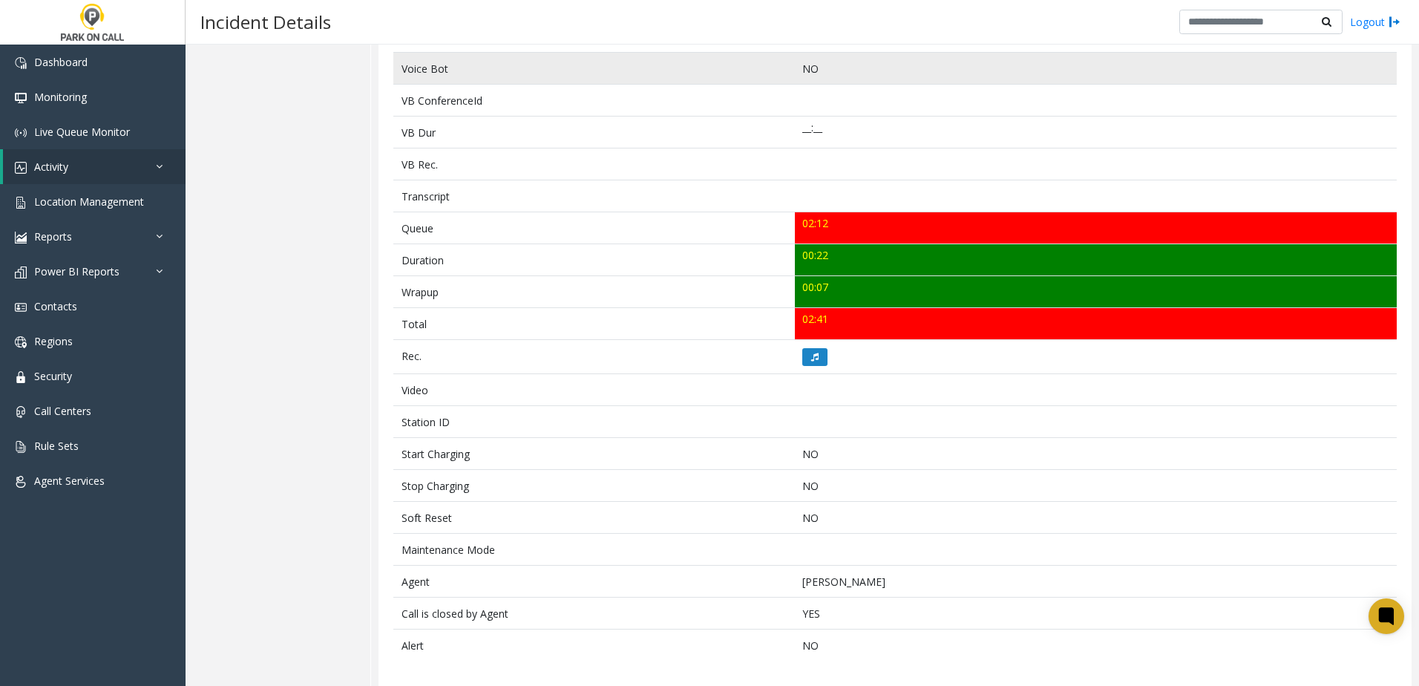
scroll to position [389, 0]
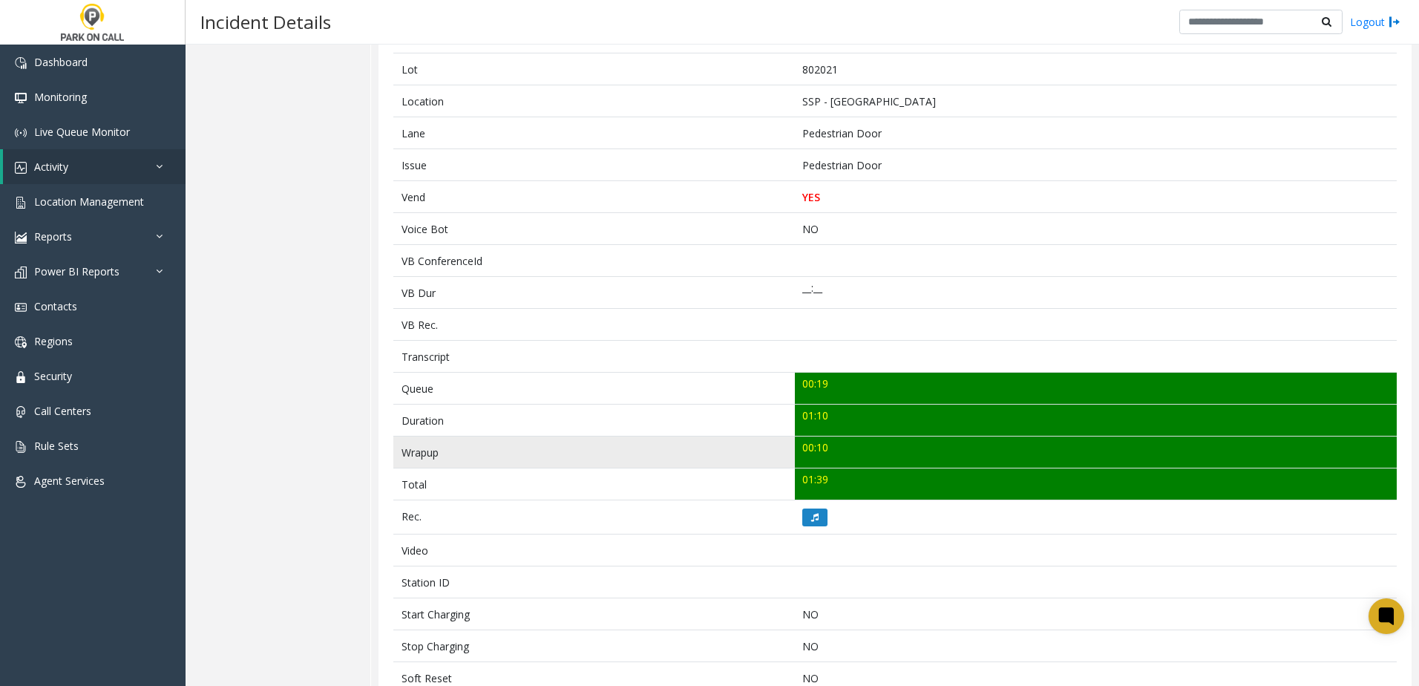
scroll to position [223, 0]
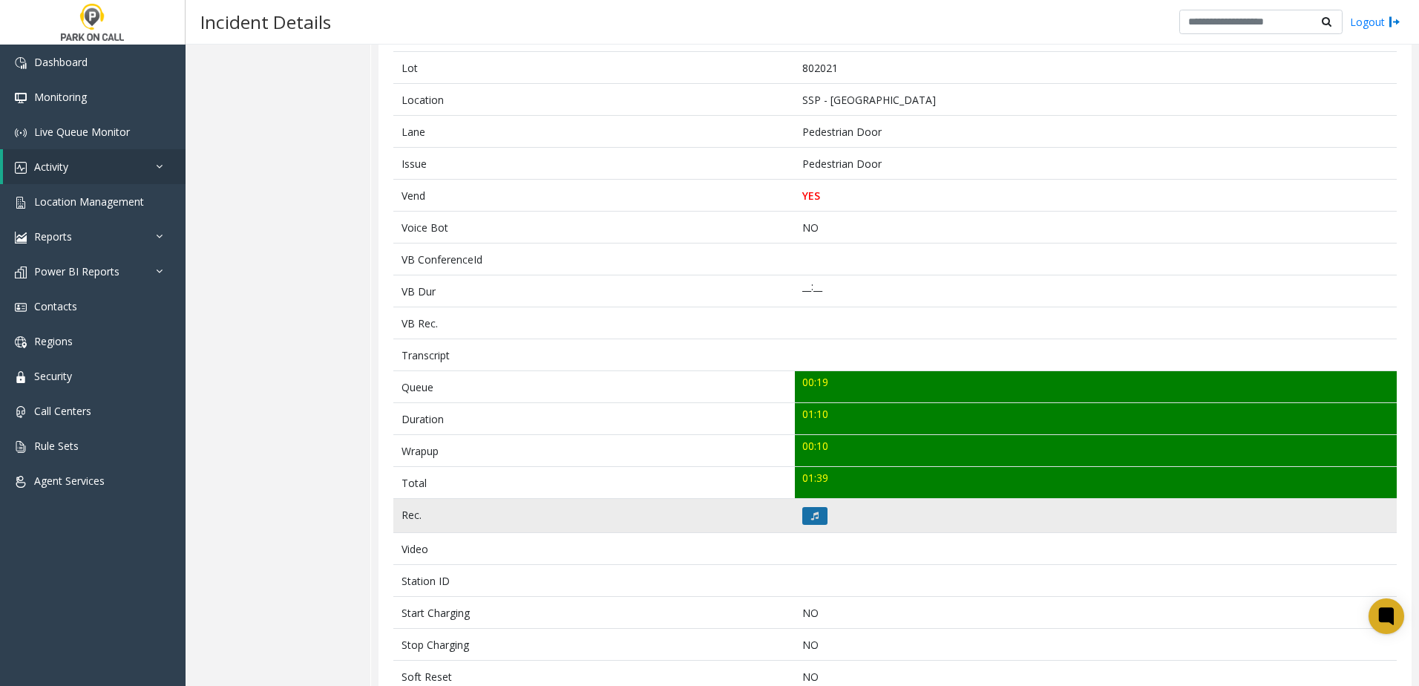
click at [809, 521] on button at bounding box center [814, 516] width 25 height 18
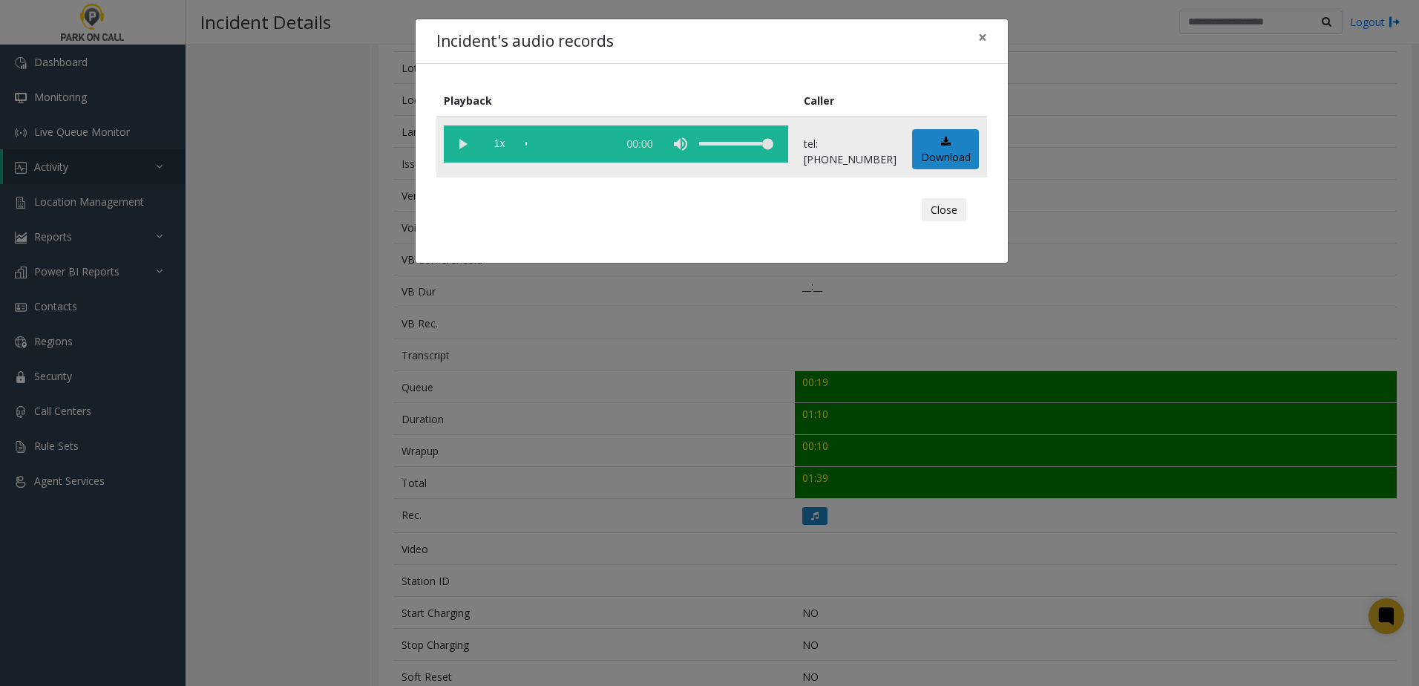
click at [465, 135] on vg-play-pause at bounding box center [462, 143] width 37 height 37
click at [505, 142] on span "1x" at bounding box center [499, 143] width 37 height 37
click at [565, 401] on div "Incident's audio records × Playback Caller 1.5x 01:19 tel:8020219005 Download C…" at bounding box center [709, 343] width 1419 height 686
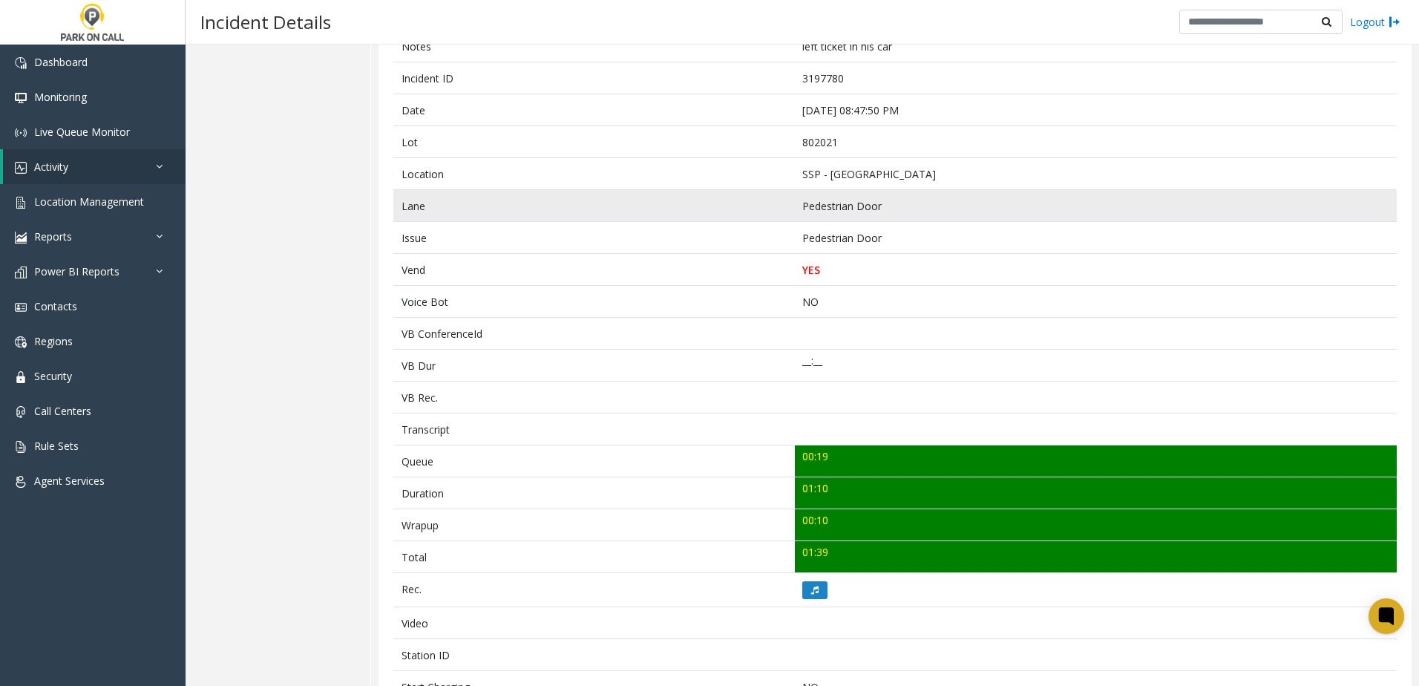
scroll to position [74, 0]
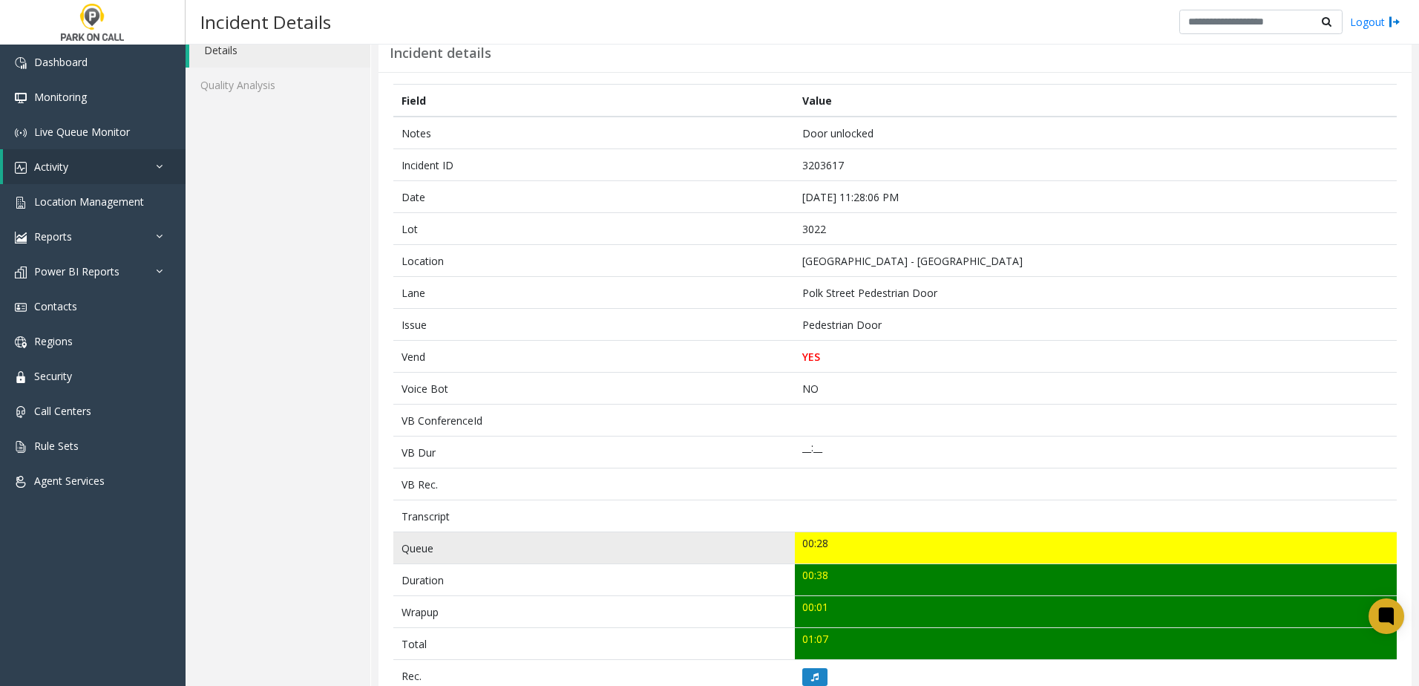
scroll to position [148, 0]
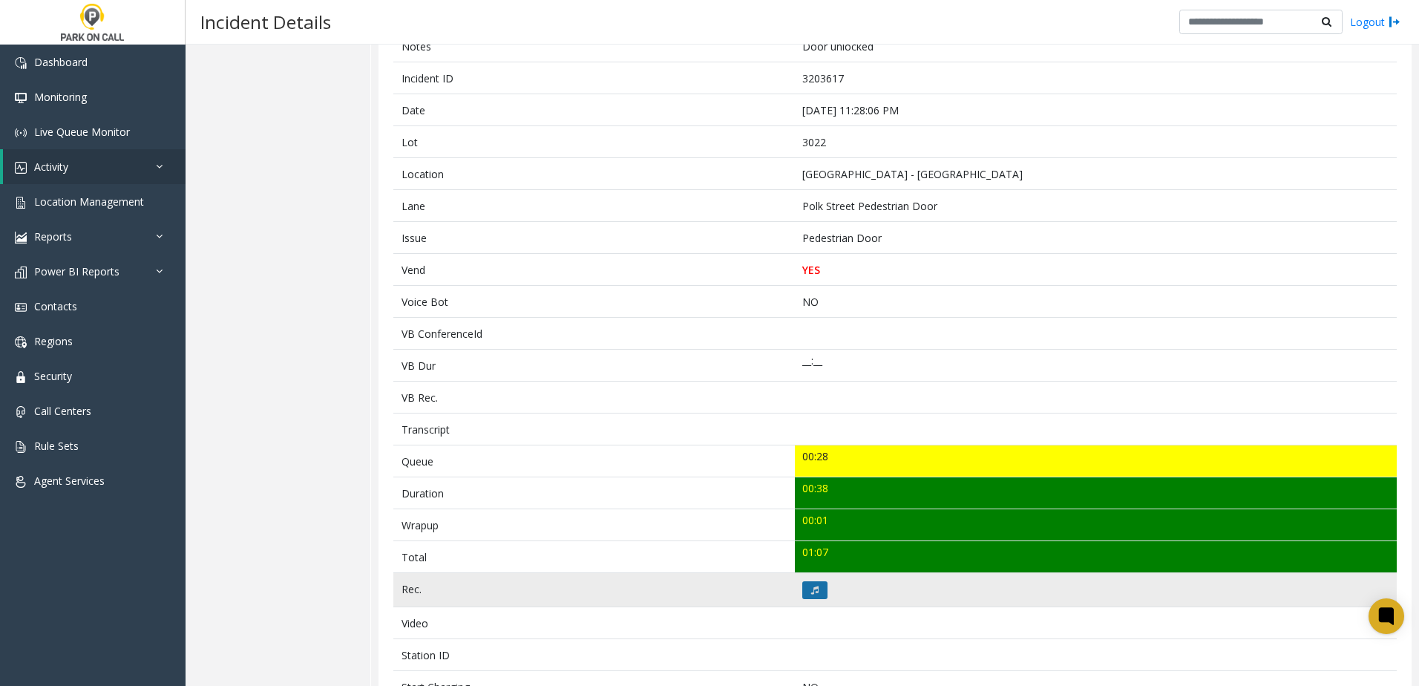
click at [811, 589] on icon at bounding box center [814, 590] width 7 height 9
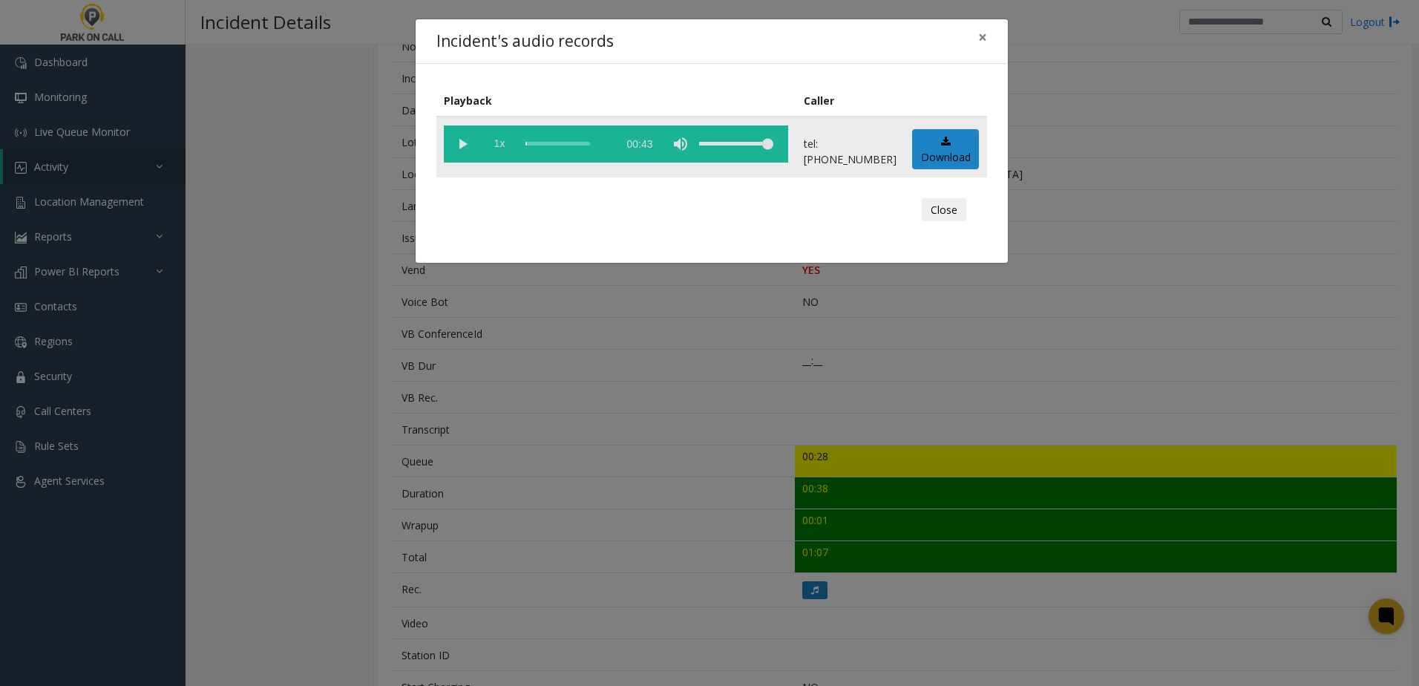
drag, startPoint x: 451, startPoint y: 141, endPoint x: 493, endPoint y: 148, distance: 42.8
click at [453, 141] on vg-play-pause at bounding box center [462, 143] width 37 height 37
click at [508, 146] on span "1x" at bounding box center [499, 143] width 37 height 37
click at [648, 422] on div "Incident's audio records × Playback Caller 1.5x 00:43 tel:0030229009 Download C…" at bounding box center [709, 343] width 1419 height 686
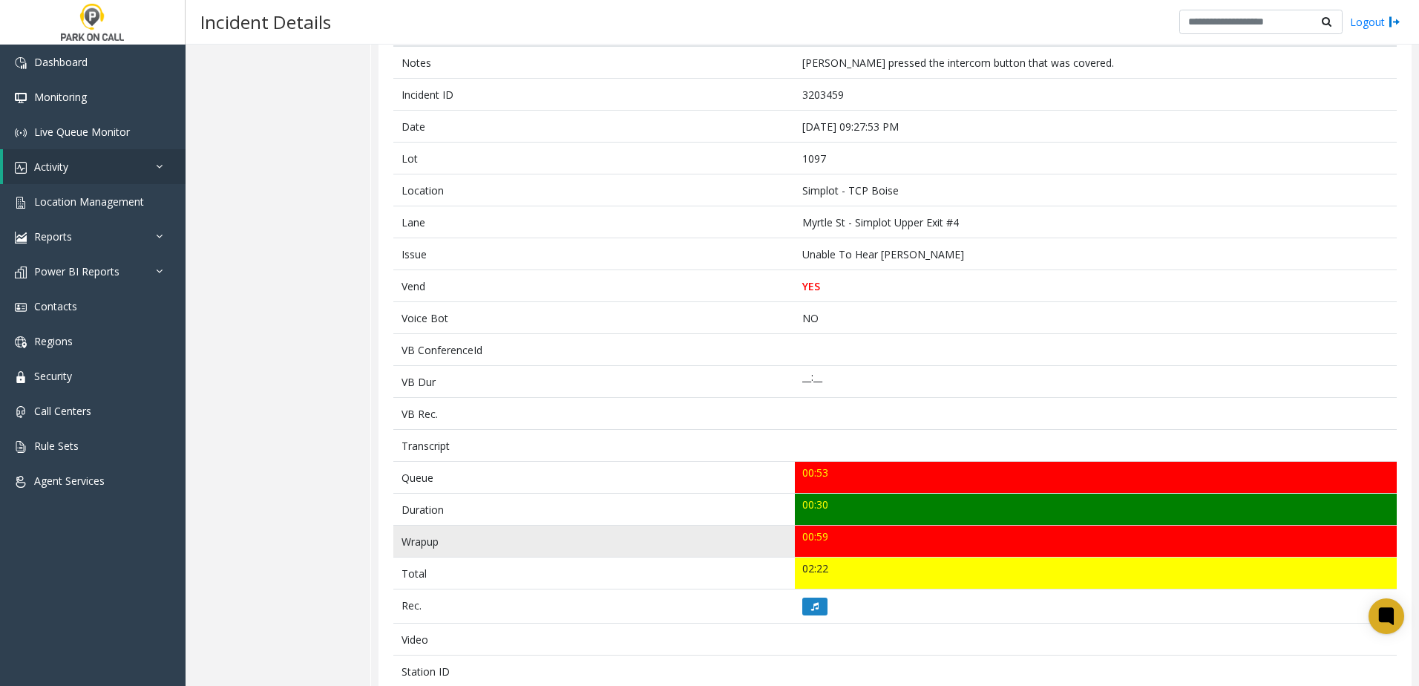
scroll to position [297, 0]
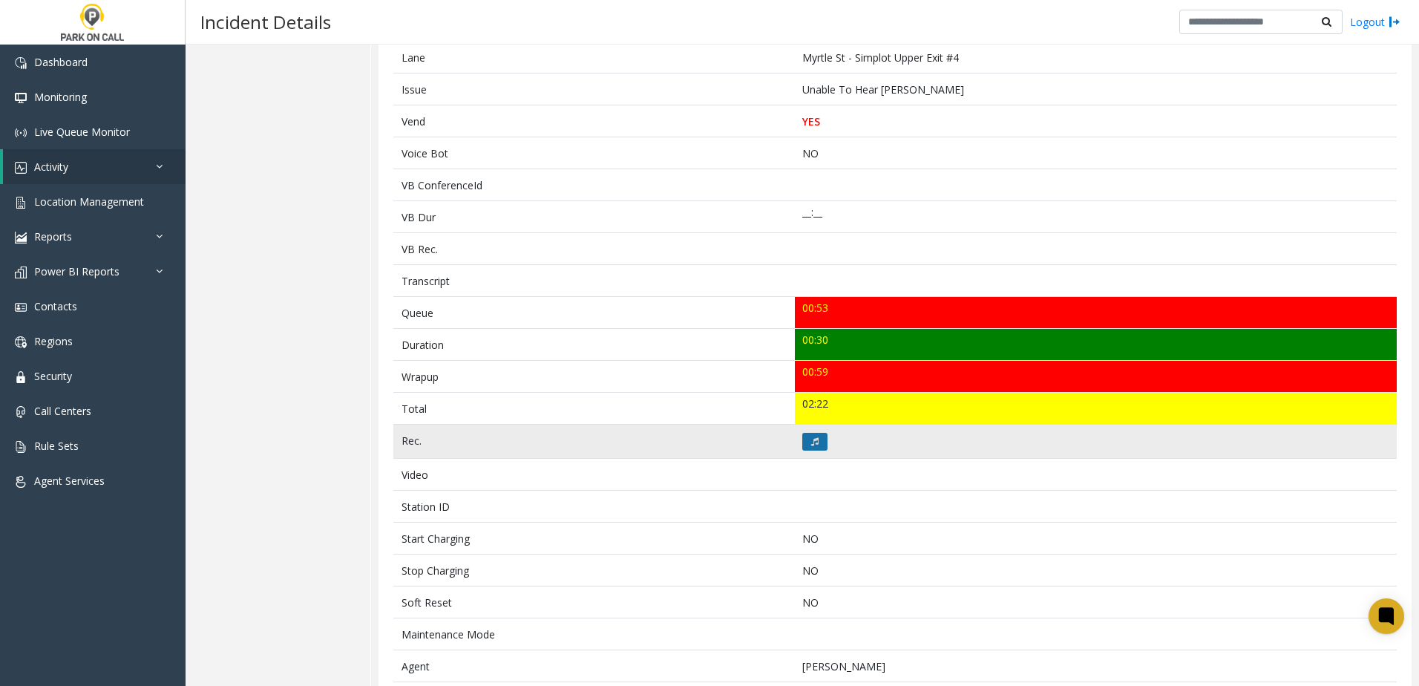
click at [811, 444] on icon at bounding box center [814, 441] width 7 height 9
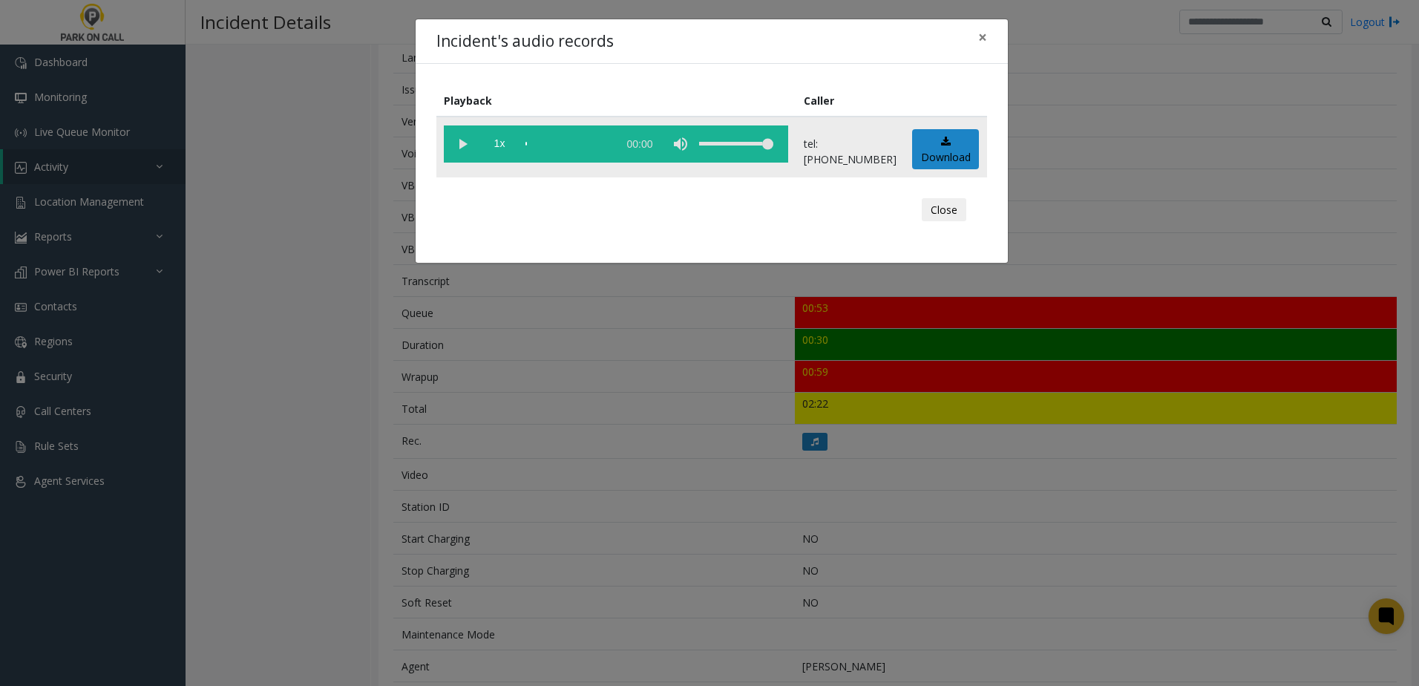
click at [454, 145] on vg-play-pause at bounding box center [462, 143] width 37 height 37
click at [498, 139] on span "1x" at bounding box center [499, 143] width 37 height 37
click at [561, 390] on div "Incident's audio records × Playback Caller 1.5x 00:31 tel:0010979005 Download C…" at bounding box center [709, 343] width 1419 height 686
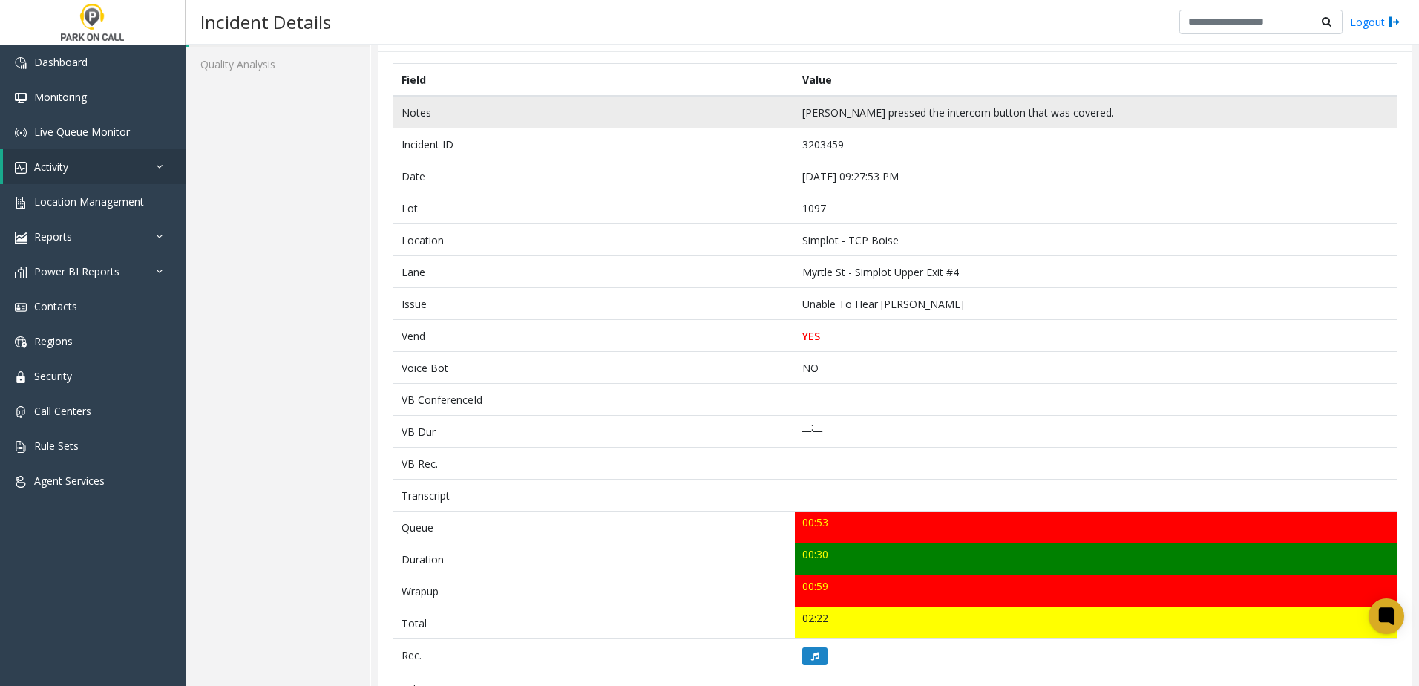
scroll to position [0, 0]
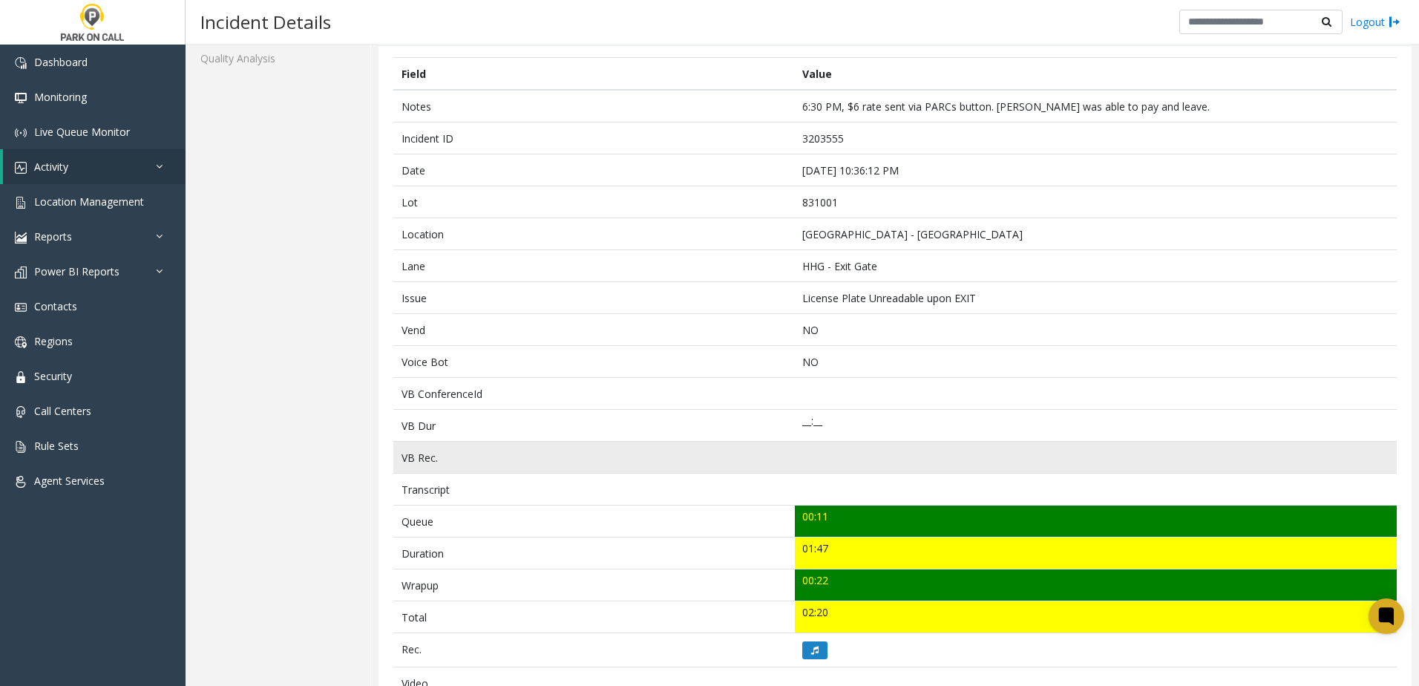
scroll to position [297, 0]
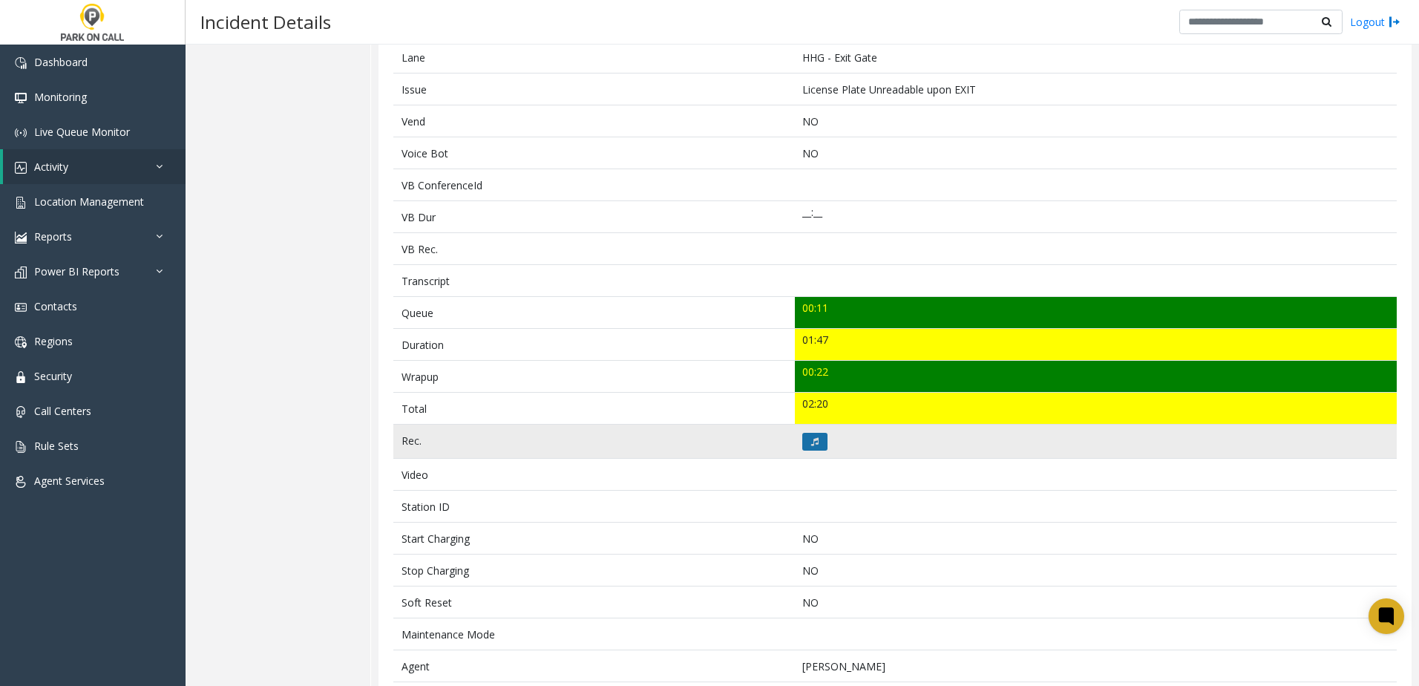
click at [812, 444] on icon at bounding box center [814, 441] width 7 height 9
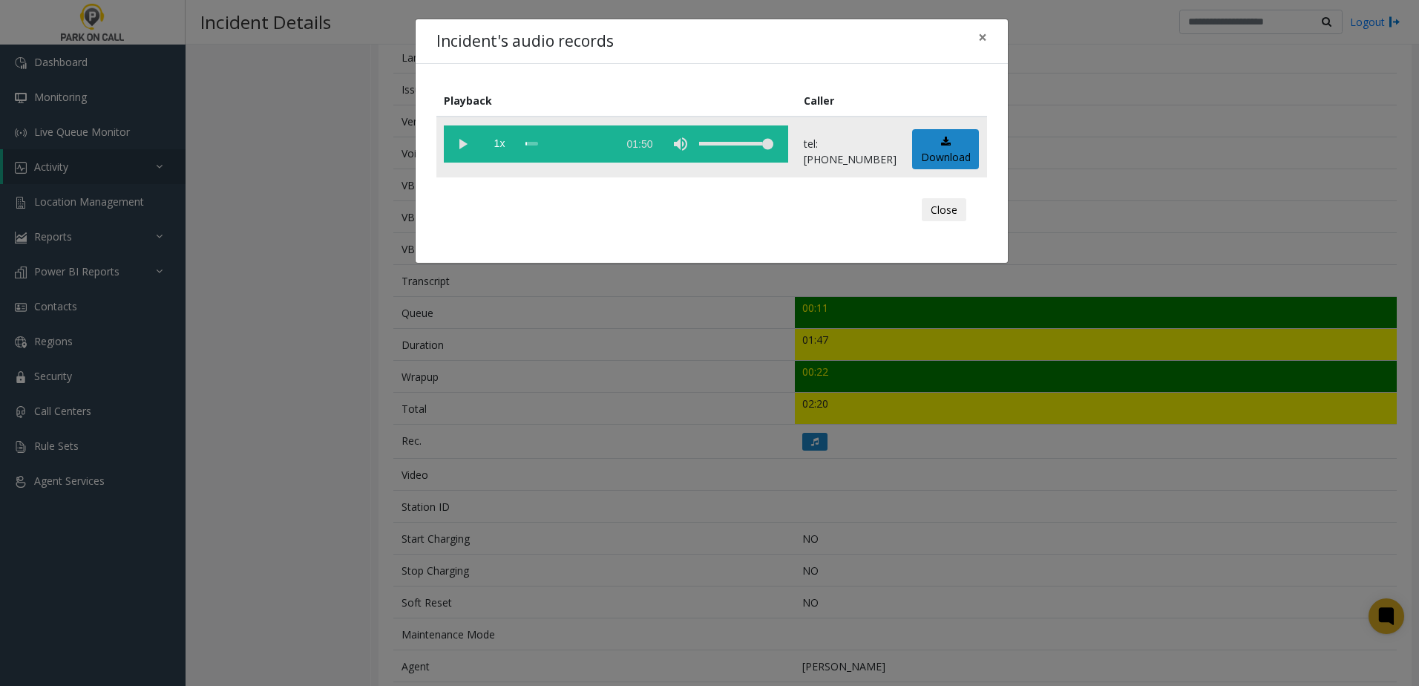
click at [453, 143] on vg-play-pause at bounding box center [462, 143] width 37 height 37
click at [504, 146] on span "1x" at bounding box center [499, 143] width 37 height 37
click at [611, 430] on div "Incident's audio records × Playback Caller 1.5x 01:50 tel:8310019002 Download C…" at bounding box center [709, 343] width 1419 height 686
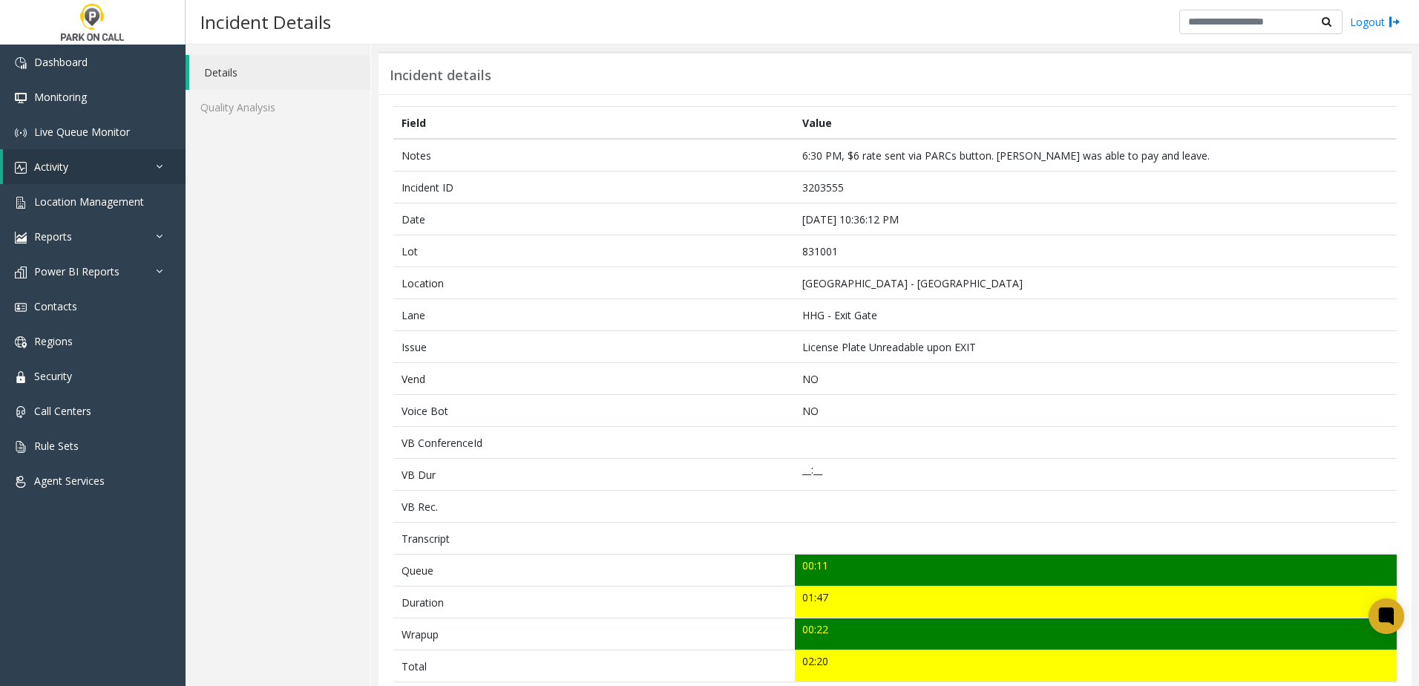
scroll to position [18, 0]
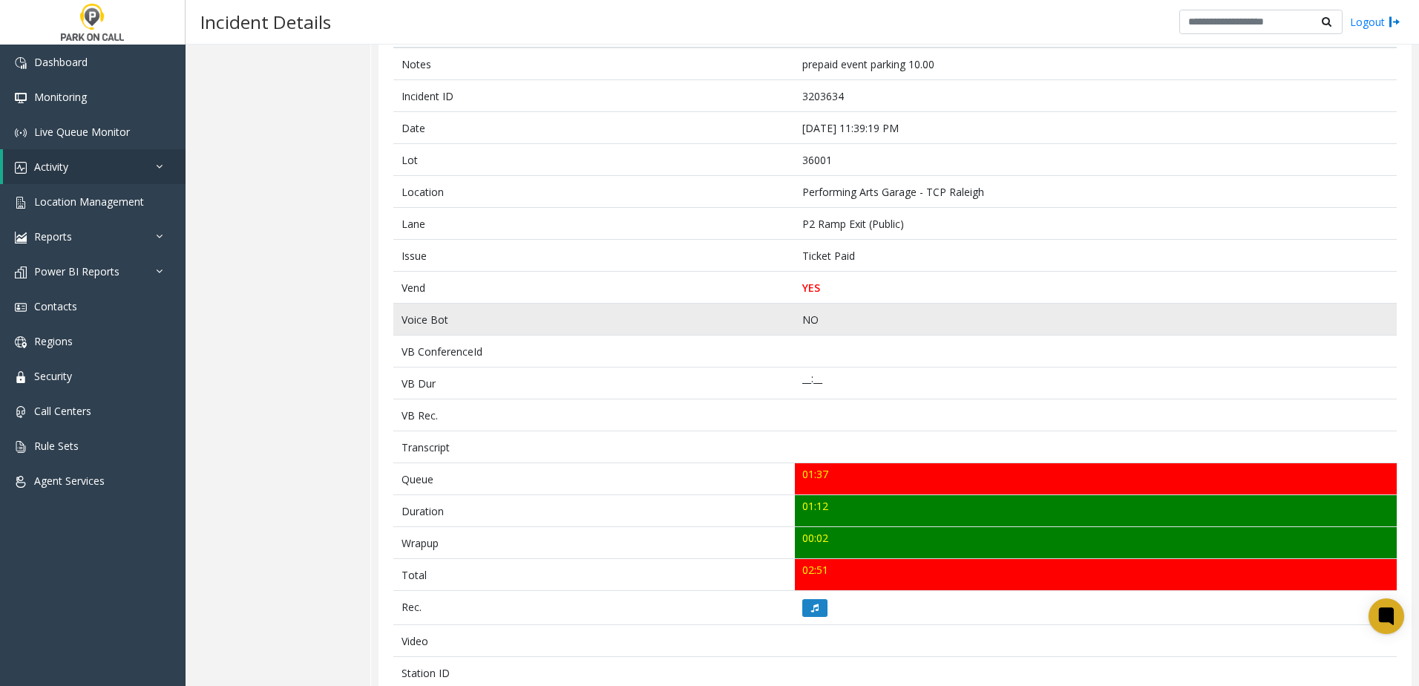
scroll to position [371, 0]
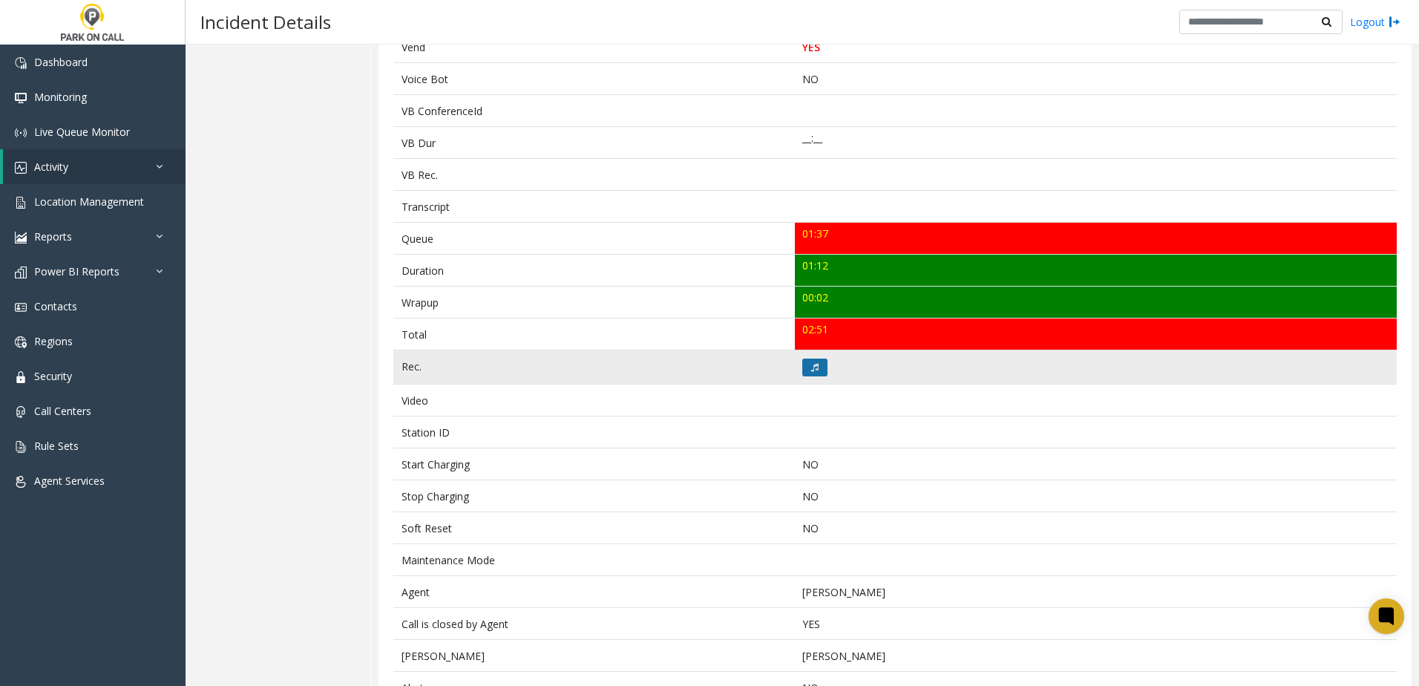
click at [806, 367] on button at bounding box center [814, 367] width 25 height 18
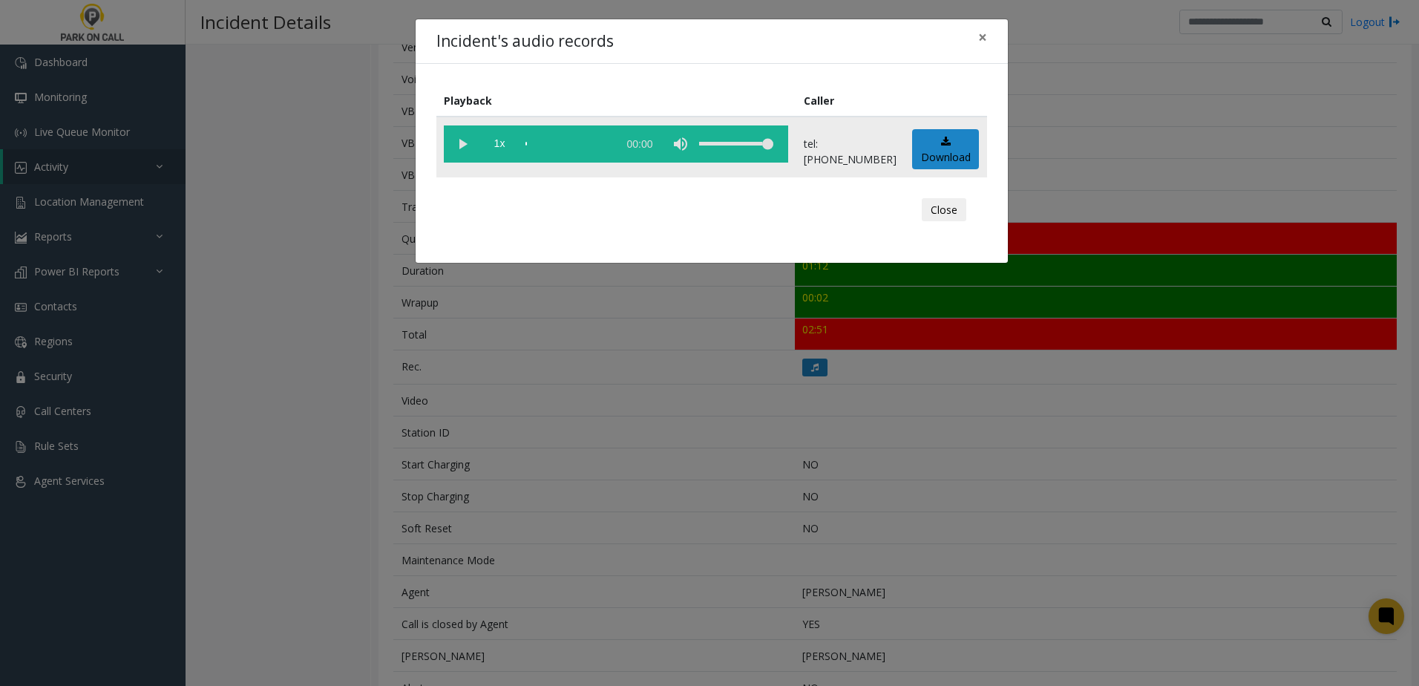
click at [453, 145] on vg-play-pause at bounding box center [462, 143] width 37 height 37
click at [502, 141] on span "1x" at bounding box center [499, 143] width 37 height 37
click at [655, 496] on div "Incident's audio records × Playback Caller 1.5x 01:15 tel:0020019004 Download C…" at bounding box center [709, 343] width 1419 height 686
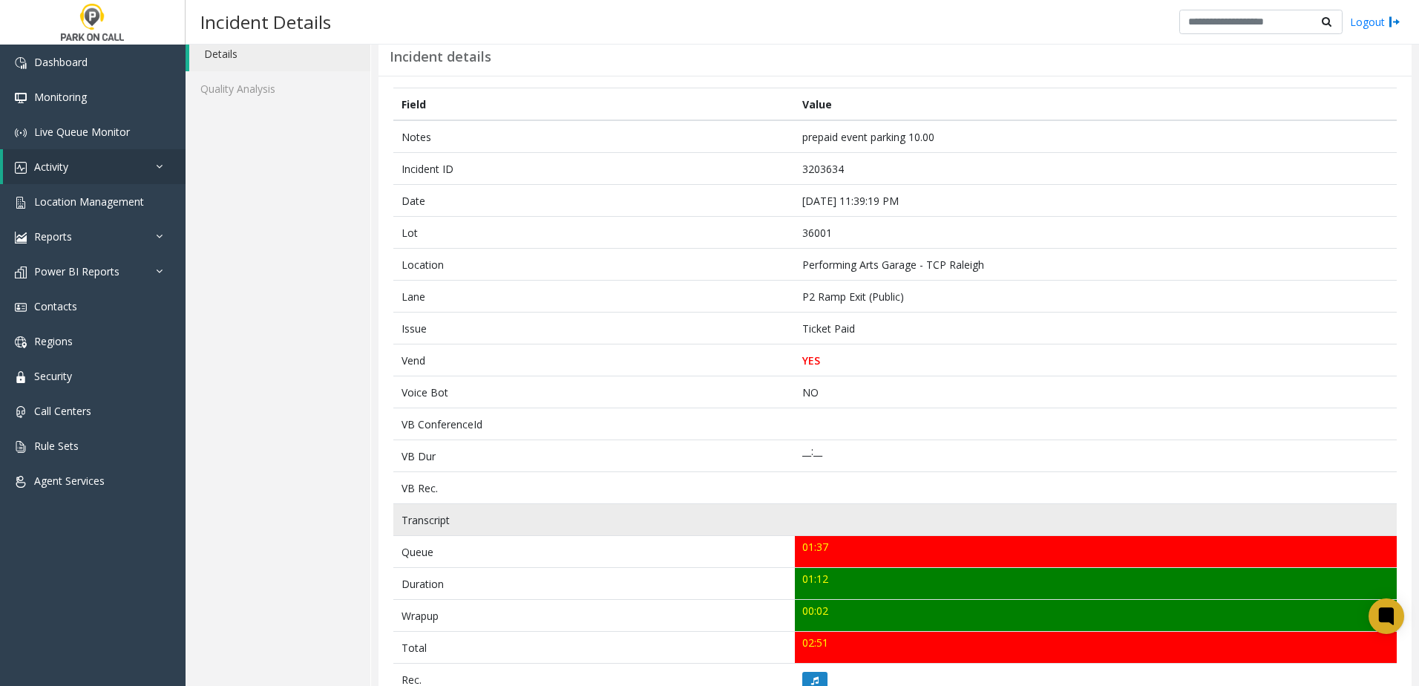
scroll to position [39, 0]
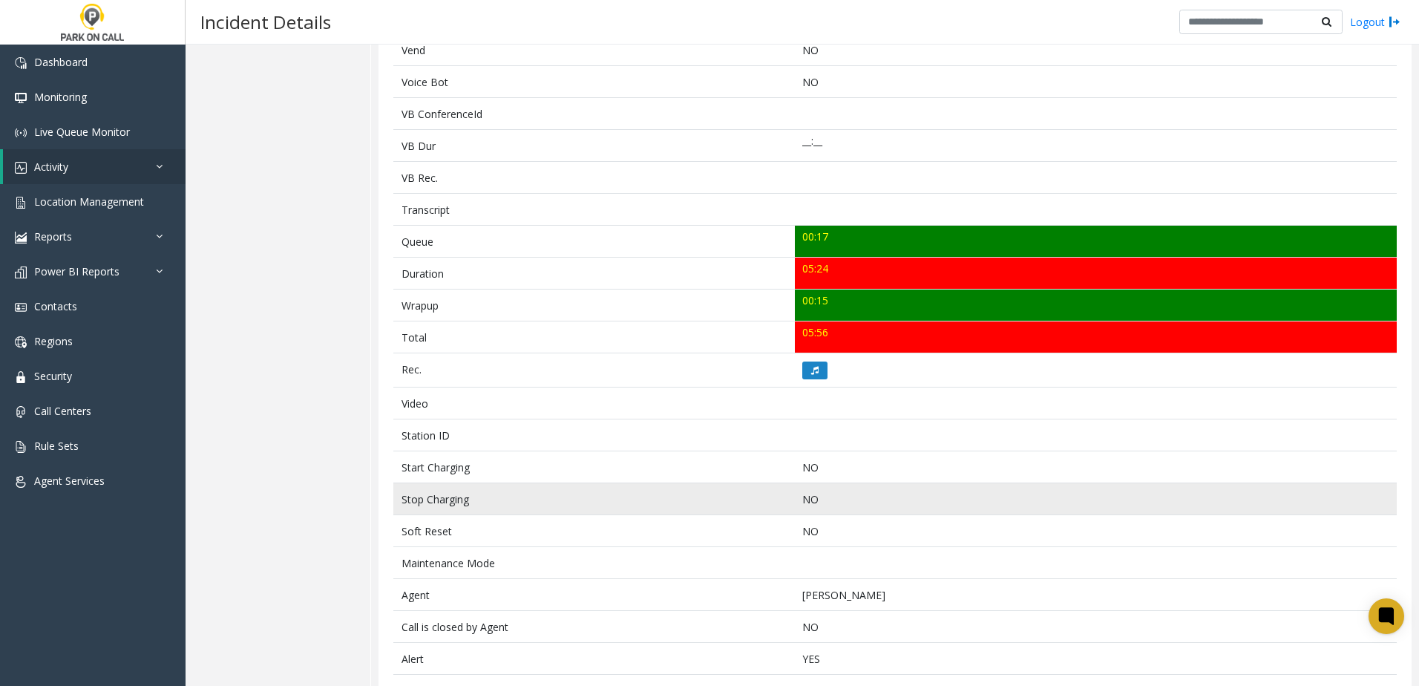
scroll to position [371, 0]
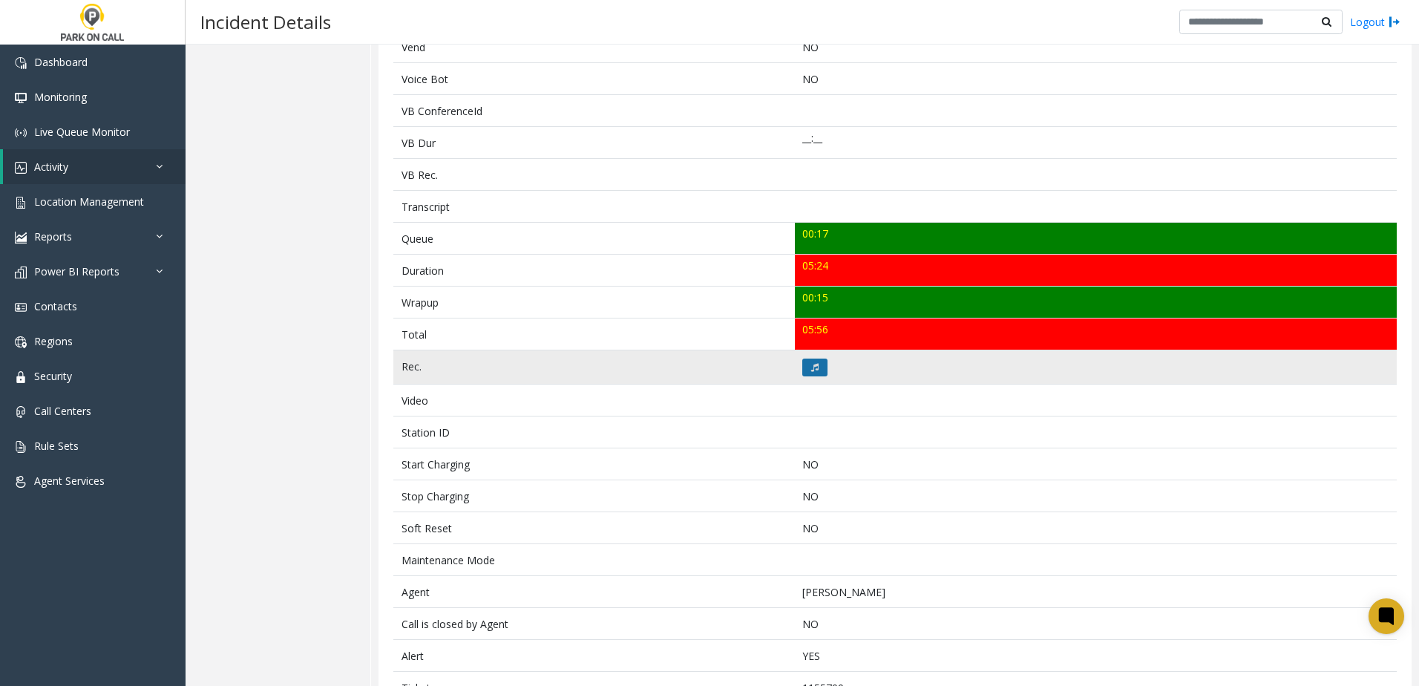
click at [816, 370] on button at bounding box center [814, 367] width 25 height 18
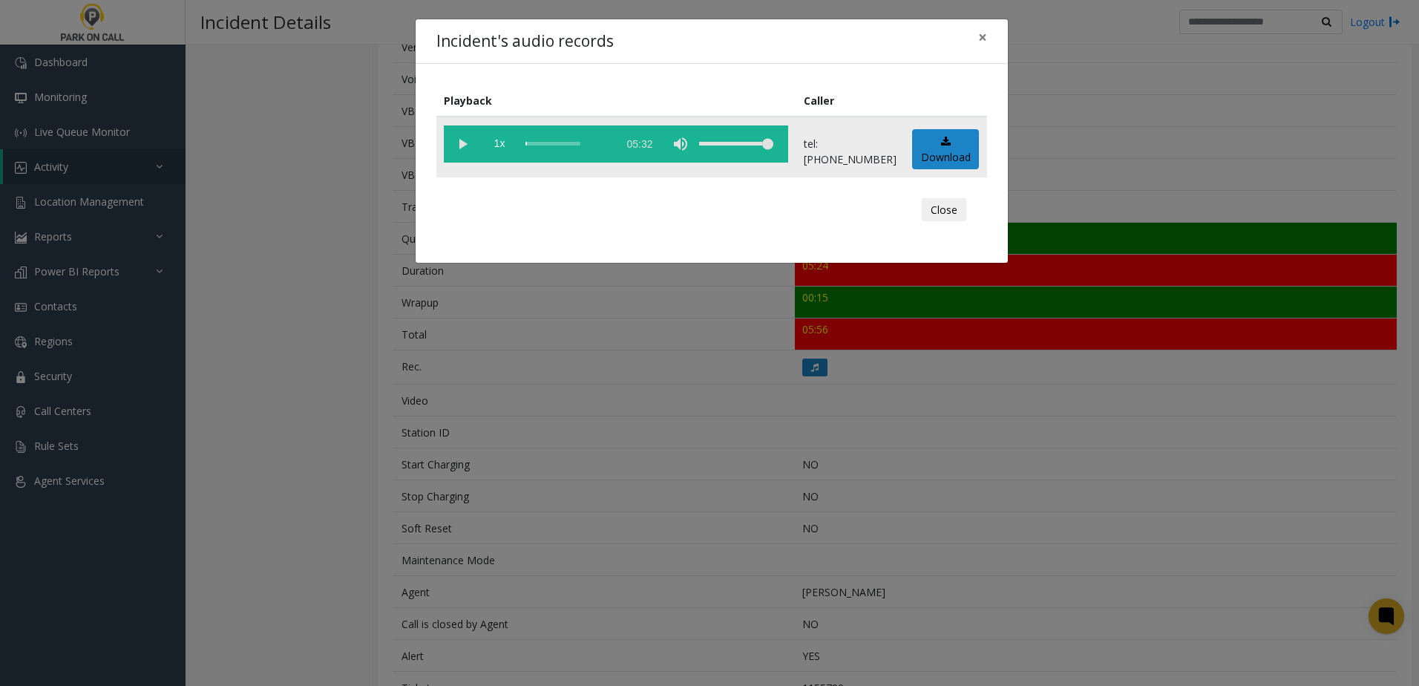
click at [456, 142] on vg-play-pause at bounding box center [462, 143] width 37 height 37
click at [505, 149] on span "1x" at bounding box center [499, 143] width 37 height 37
click at [646, 372] on div "Incident's audio records × Playback Caller 1.5x 05:32 tel:+15047039004 Download…" at bounding box center [709, 343] width 1419 height 686
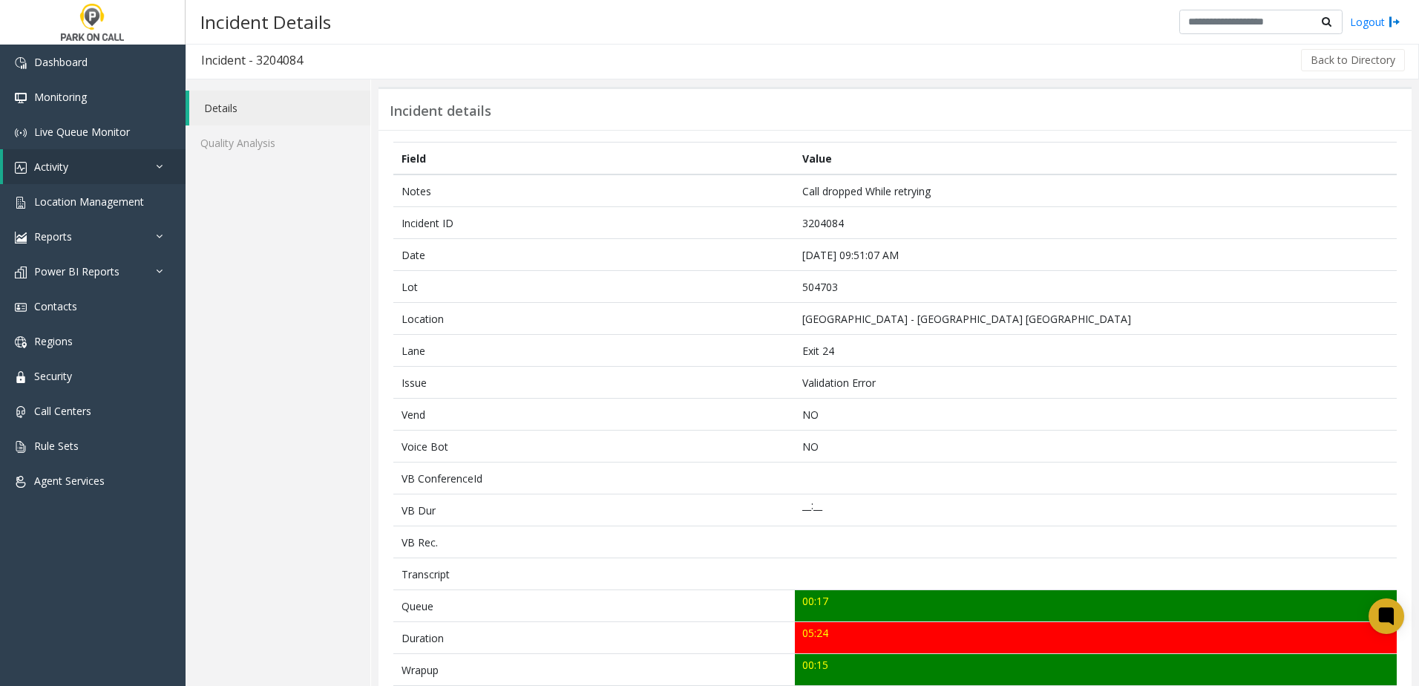
scroll to position [0, 0]
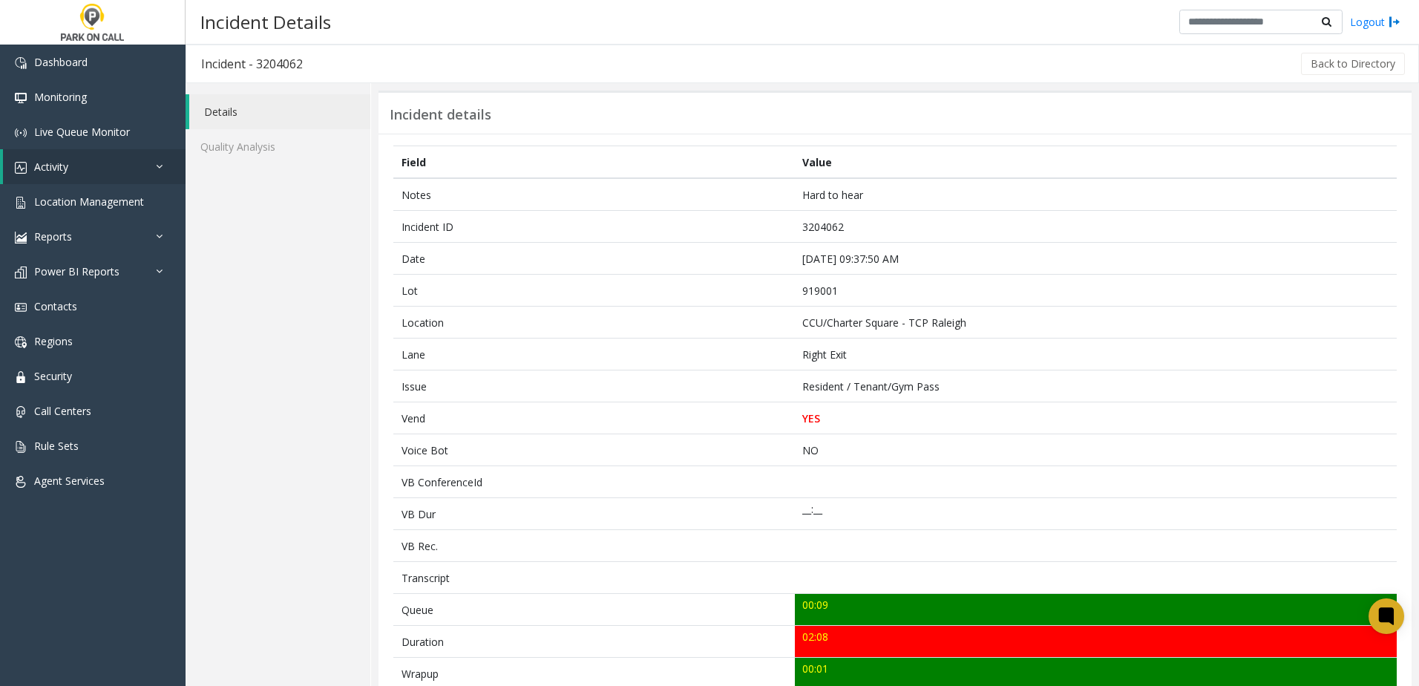
scroll to position [297, 0]
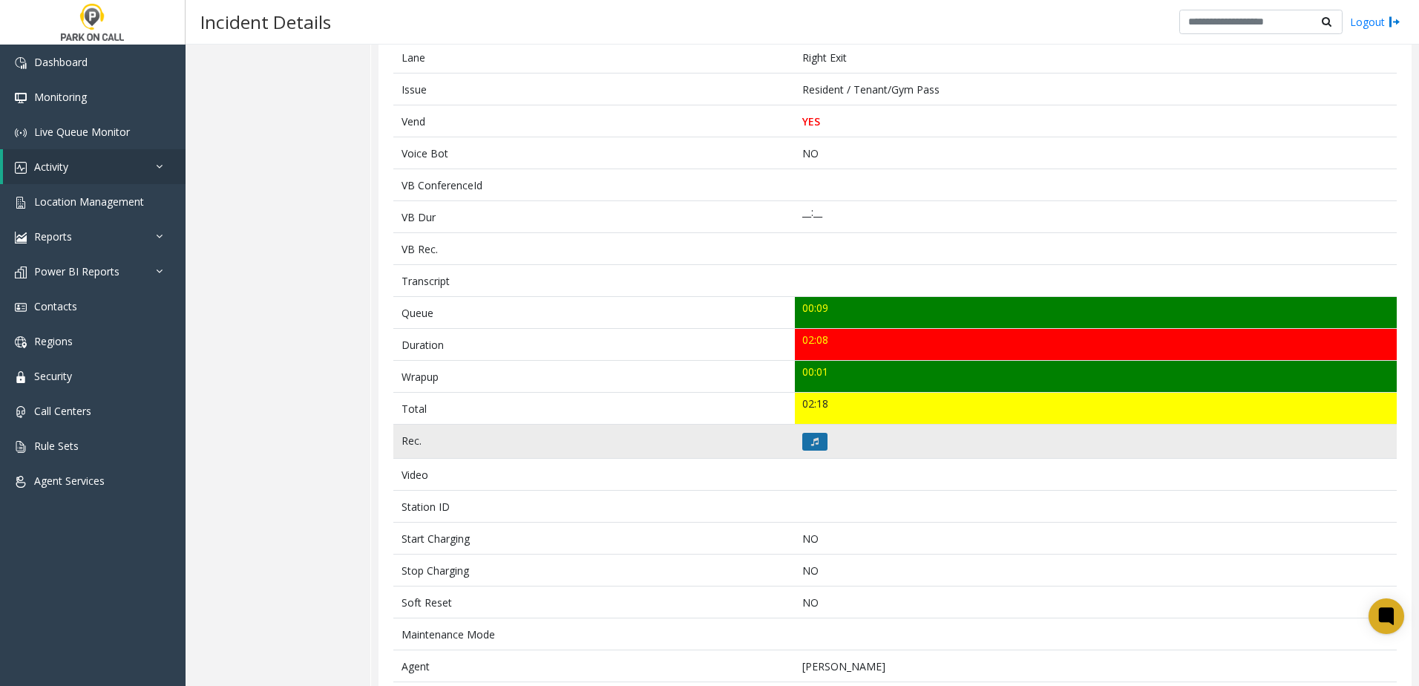
click at [802, 434] on button at bounding box center [814, 442] width 25 height 18
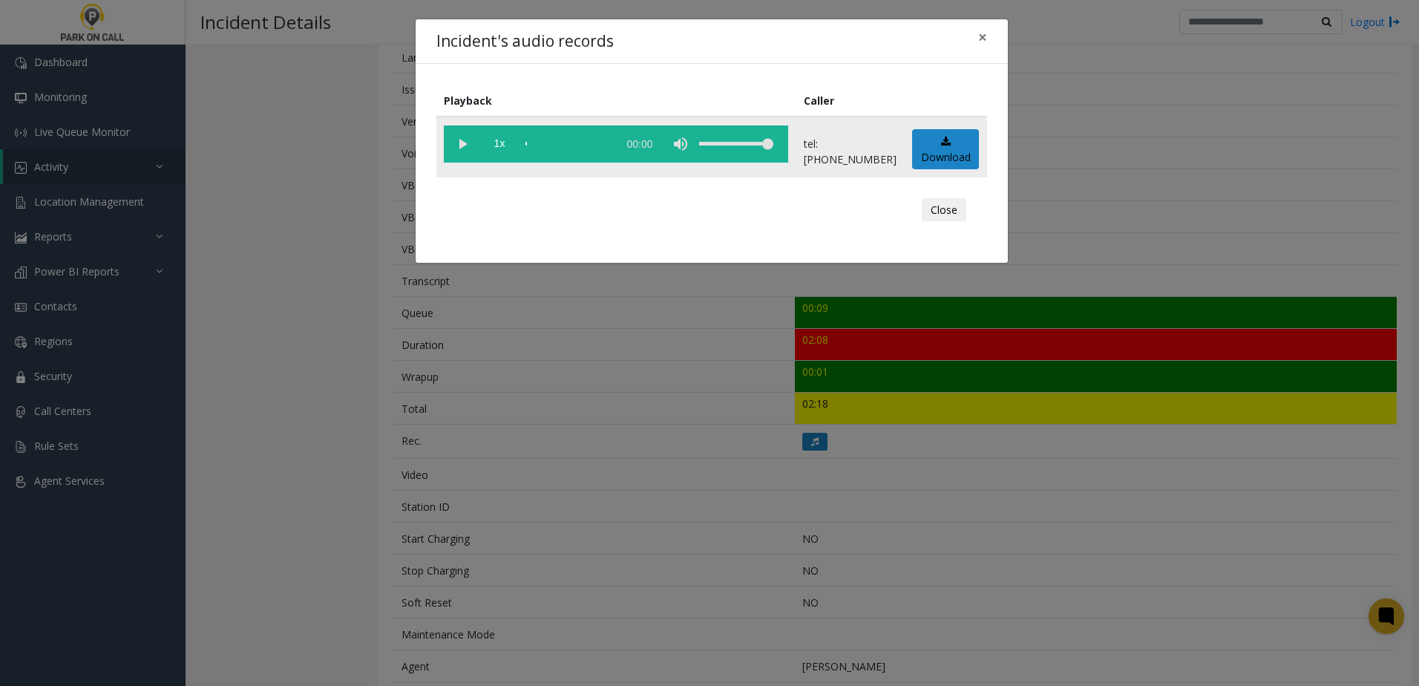
click at [452, 140] on vg-play-pause at bounding box center [462, 143] width 37 height 37
click at [501, 145] on span "1x" at bounding box center [499, 143] width 37 height 37
click at [620, 444] on div "Incident's audio records × Playback Caller 1.5x 02:09 tel:9190019008 Download C…" at bounding box center [709, 343] width 1419 height 686
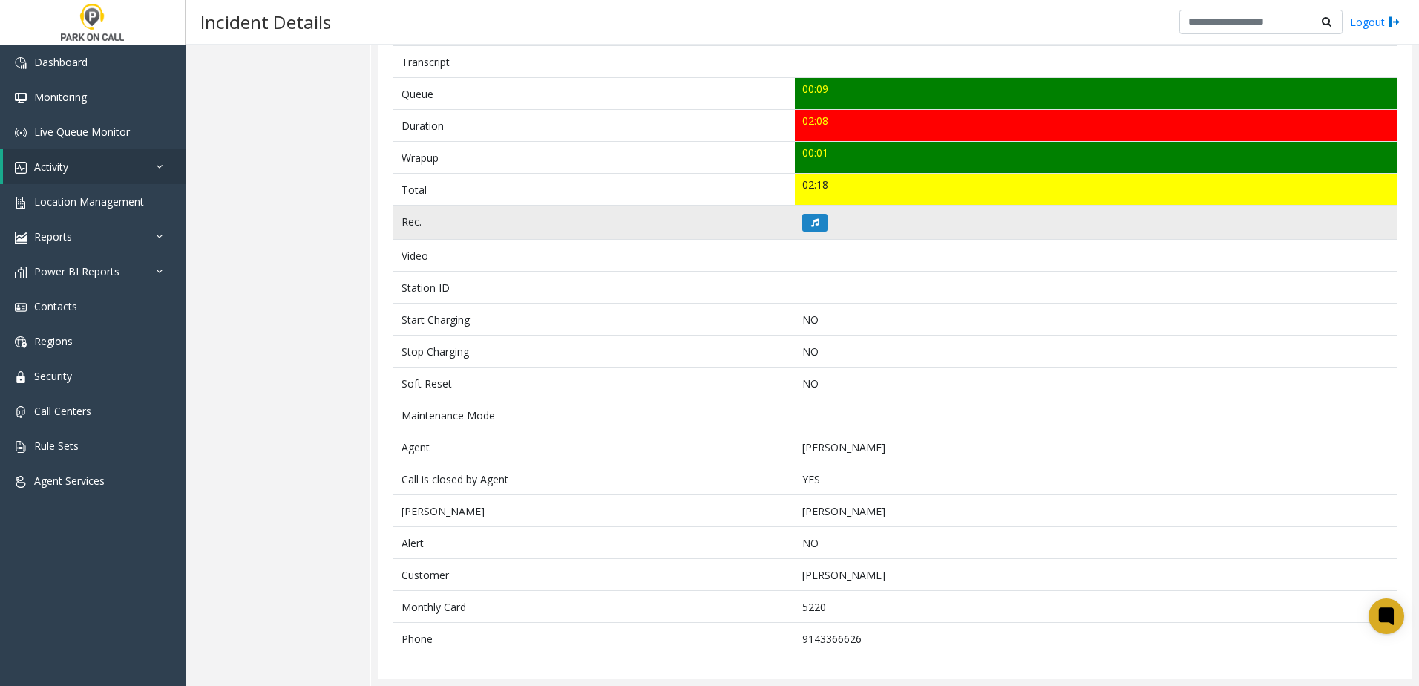
scroll to position [516, 0]
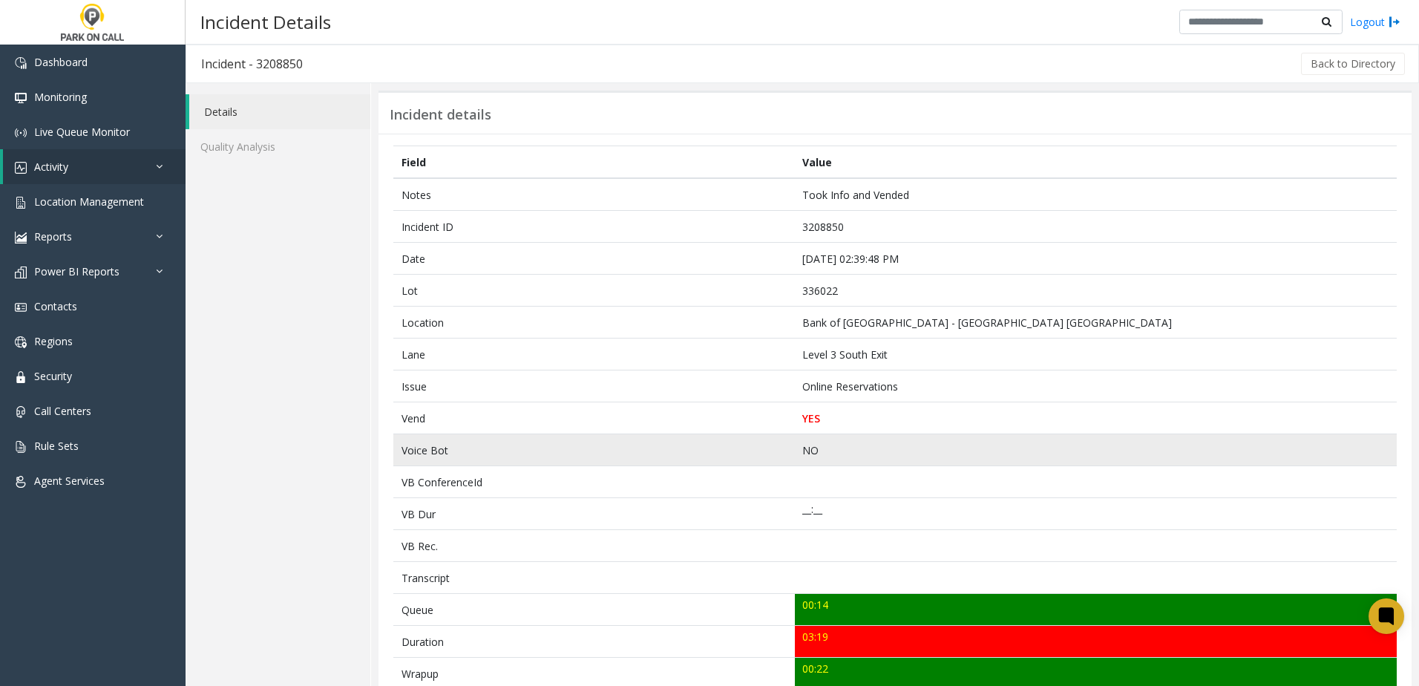
scroll to position [223, 0]
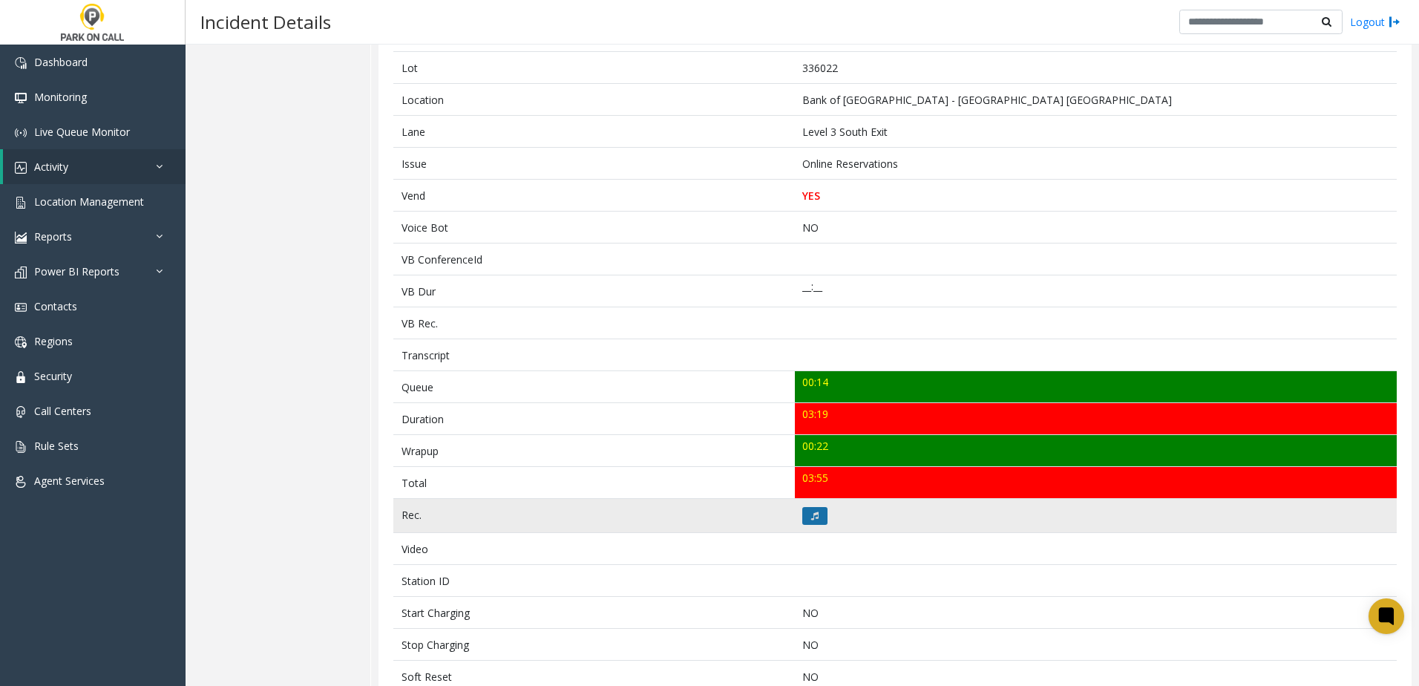
click at [804, 519] on button at bounding box center [814, 516] width 25 height 18
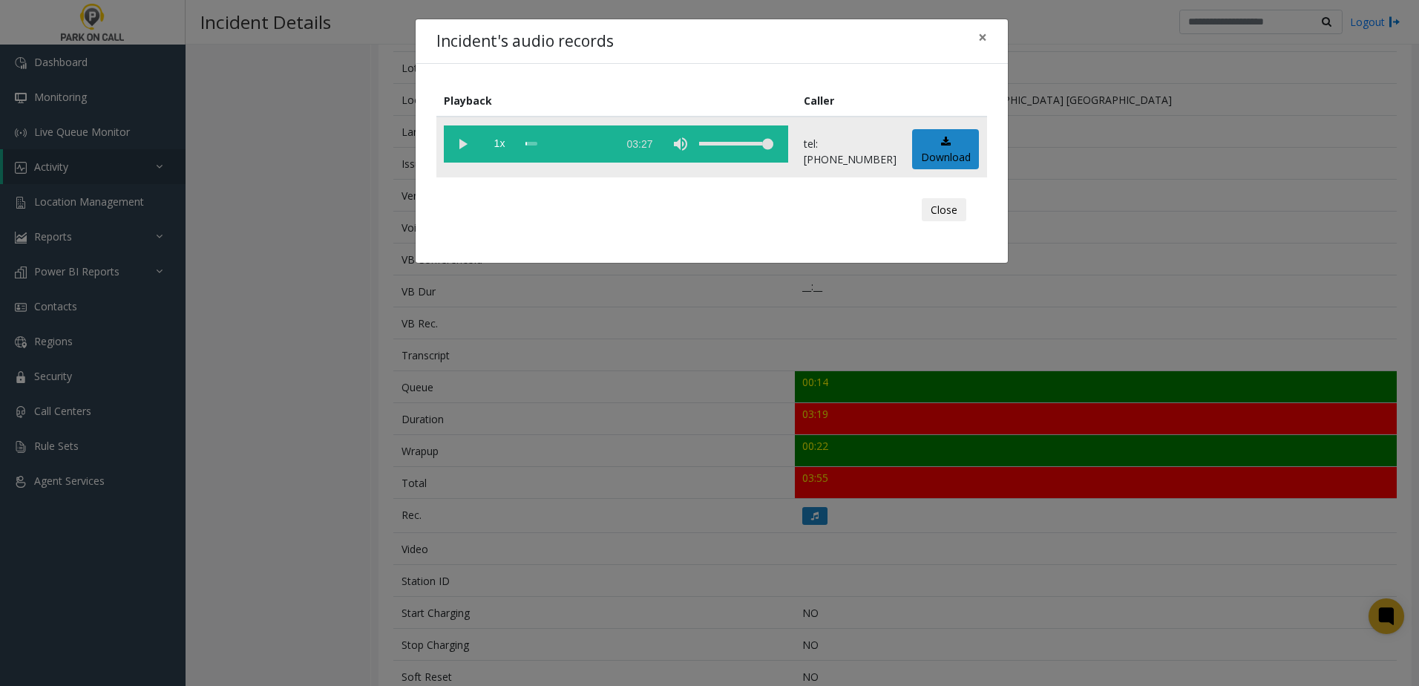
click at [473, 145] on vg-play-pause at bounding box center [462, 143] width 37 height 37
click at [494, 139] on span "1x" at bounding box center [499, 143] width 37 height 37
click at [609, 356] on div "Incident's audio records × Playback Caller 1.5x 03:27 tel:3360229005 Download C…" at bounding box center [709, 343] width 1419 height 686
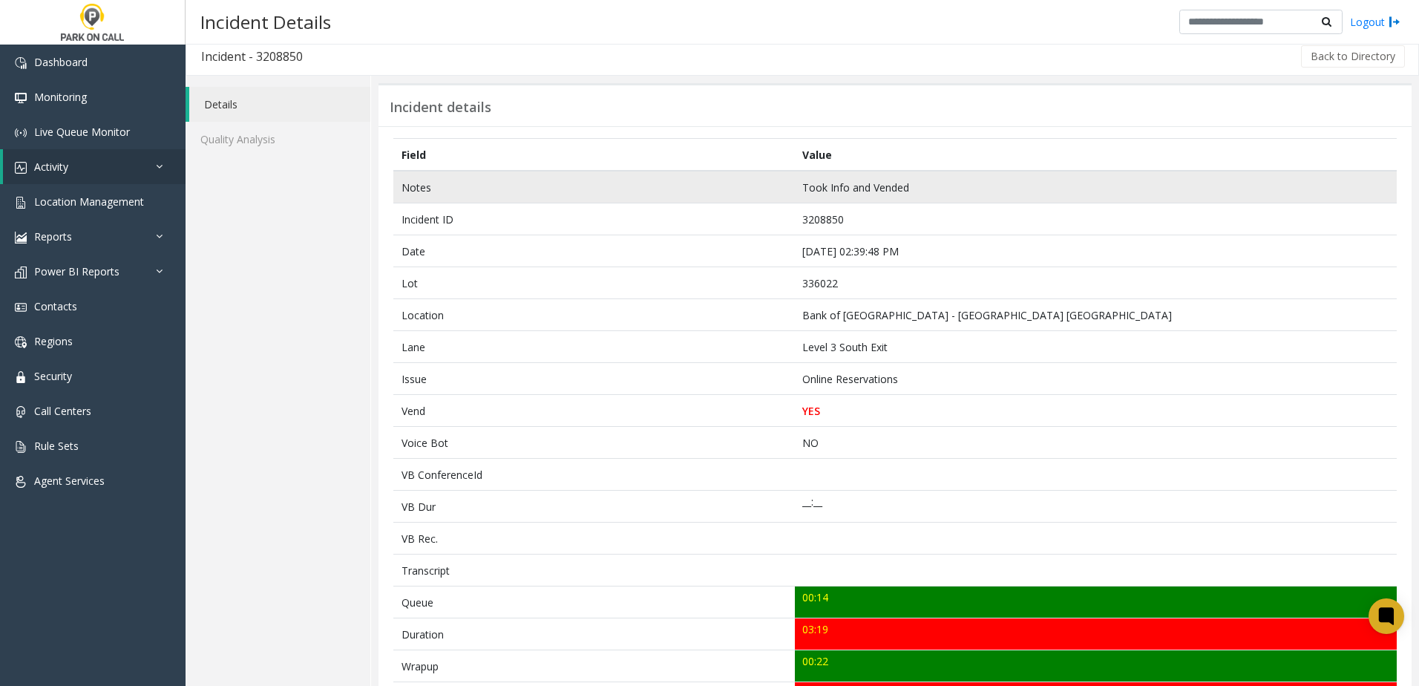
scroll to position [0, 0]
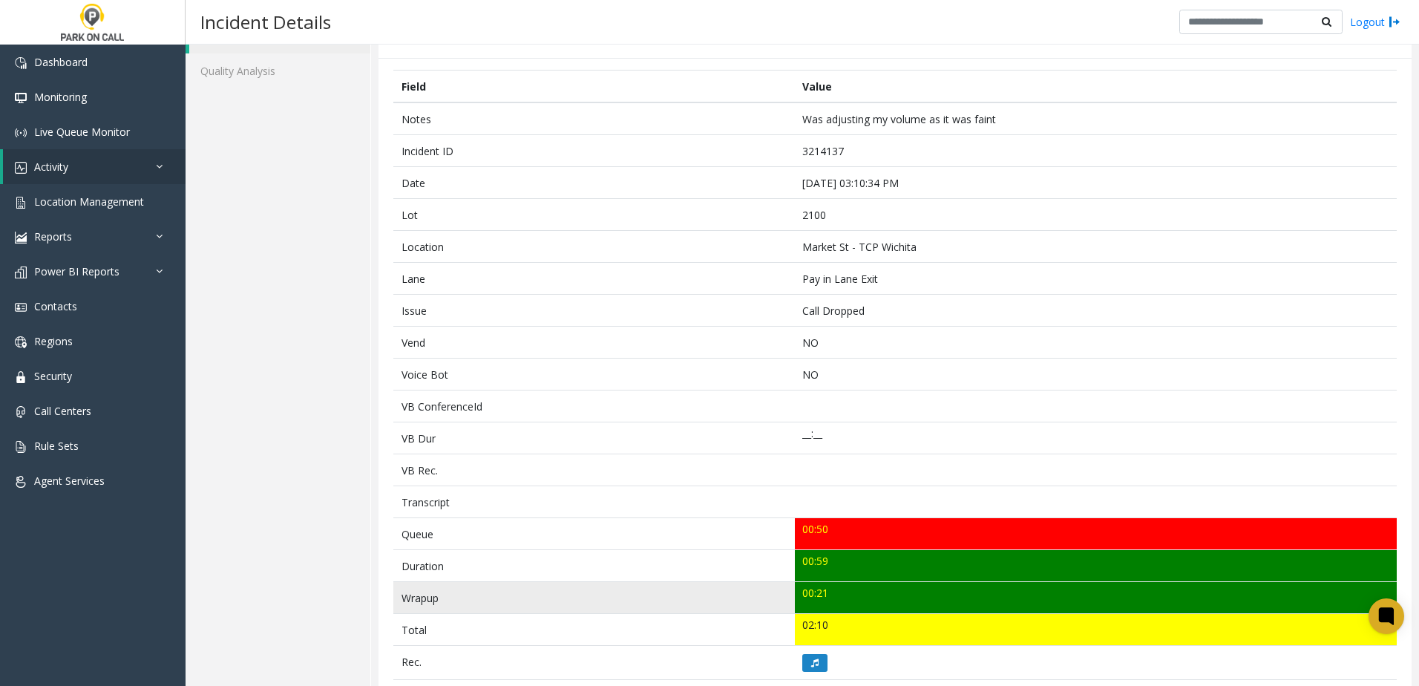
scroll to position [148, 0]
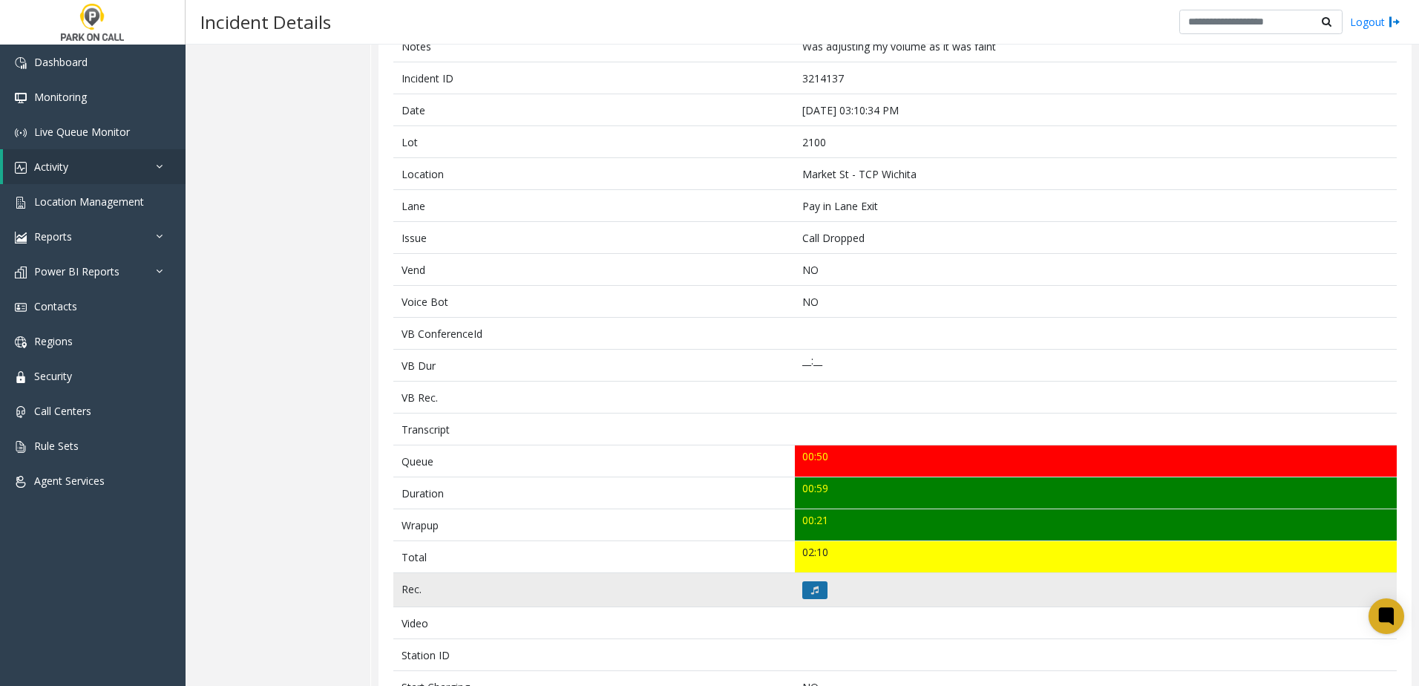
click at [814, 589] on icon at bounding box center [814, 590] width 7 height 9
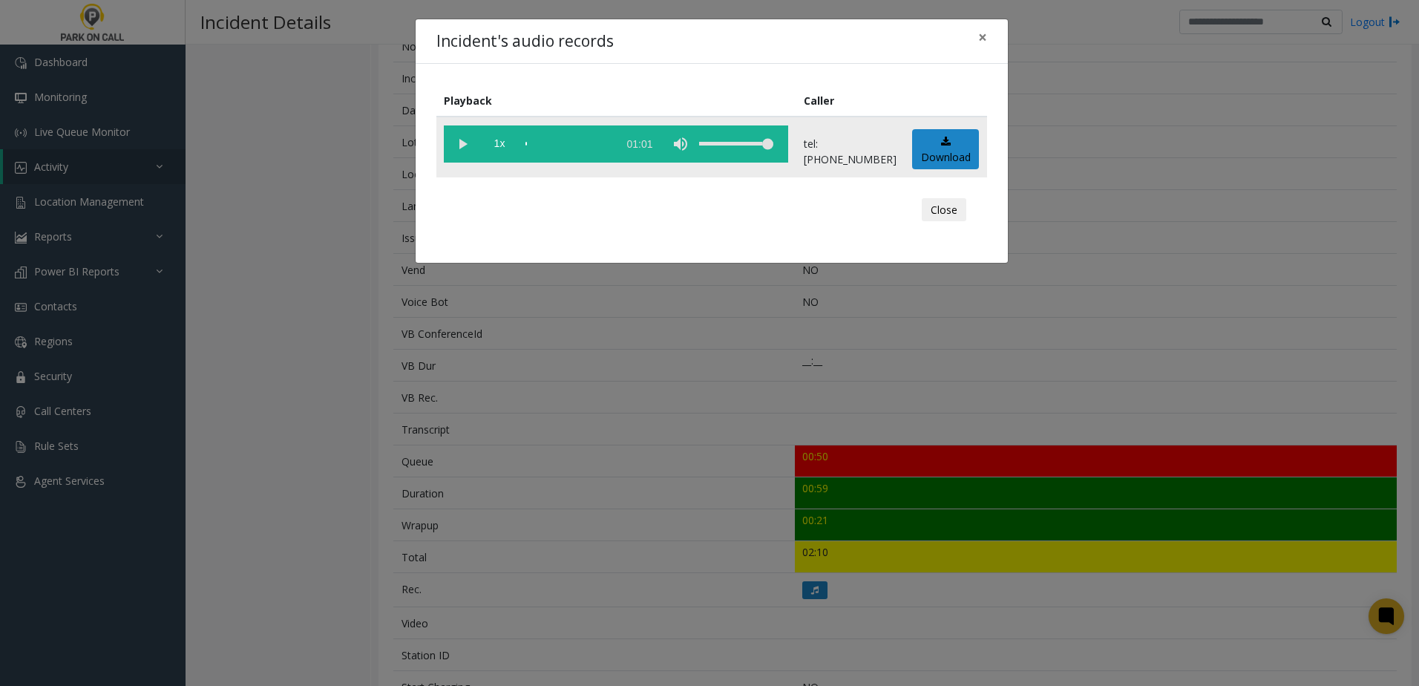
click at [458, 145] on vg-play-pause at bounding box center [462, 143] width 37 height 37
click at [508, 137] on span "1x" at bounding box center [499, 143] width 37 height 37
click at [630, 370] on div "Incident's audio records × Playback Caller 1.5x 01:01 tel:0021009001 Download C…" at bounding box center [709, 343] width 1419 height 686
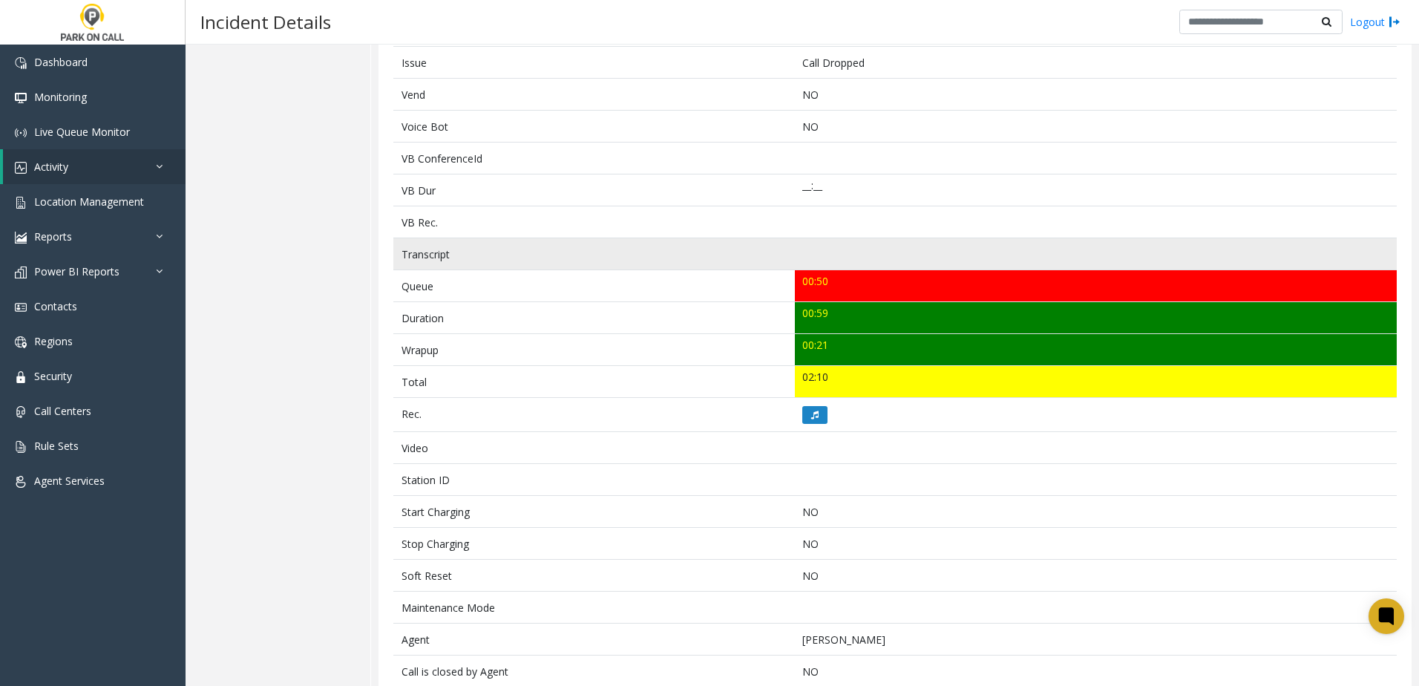
scroll to position [0, 0]
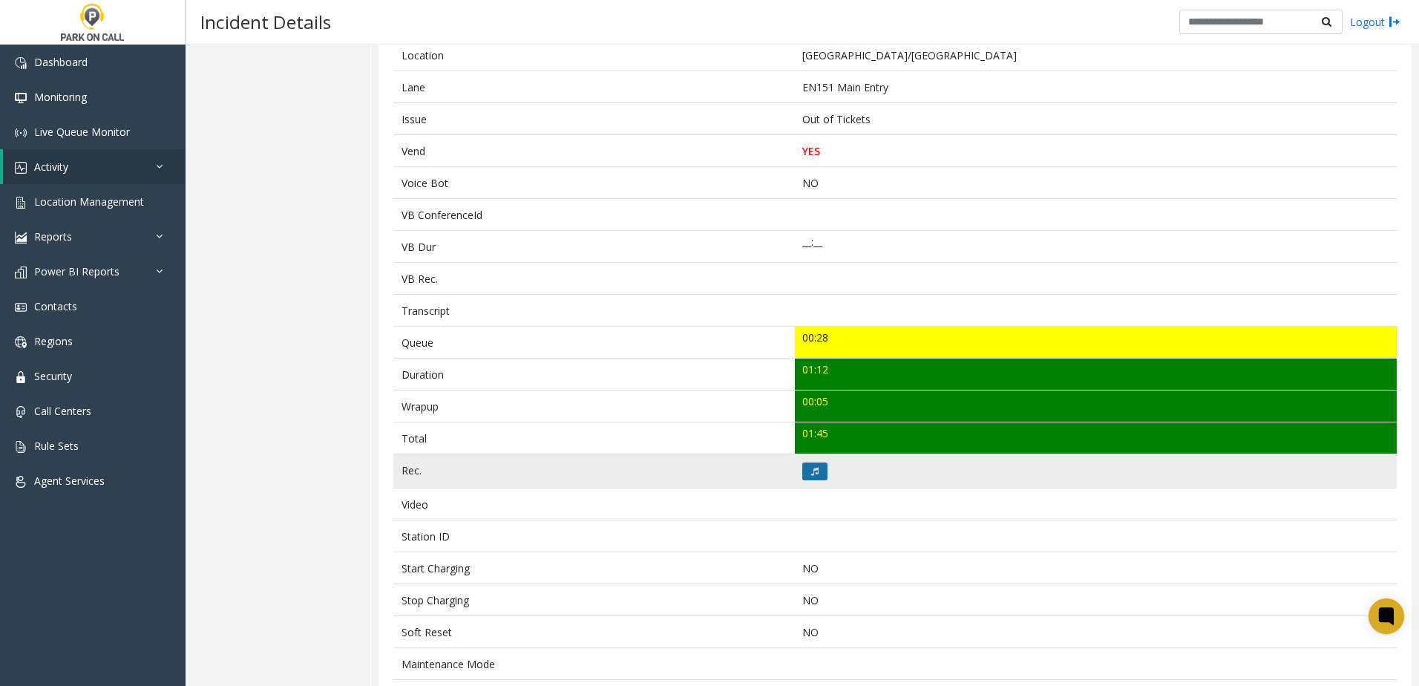
scroll to position [421, 0]
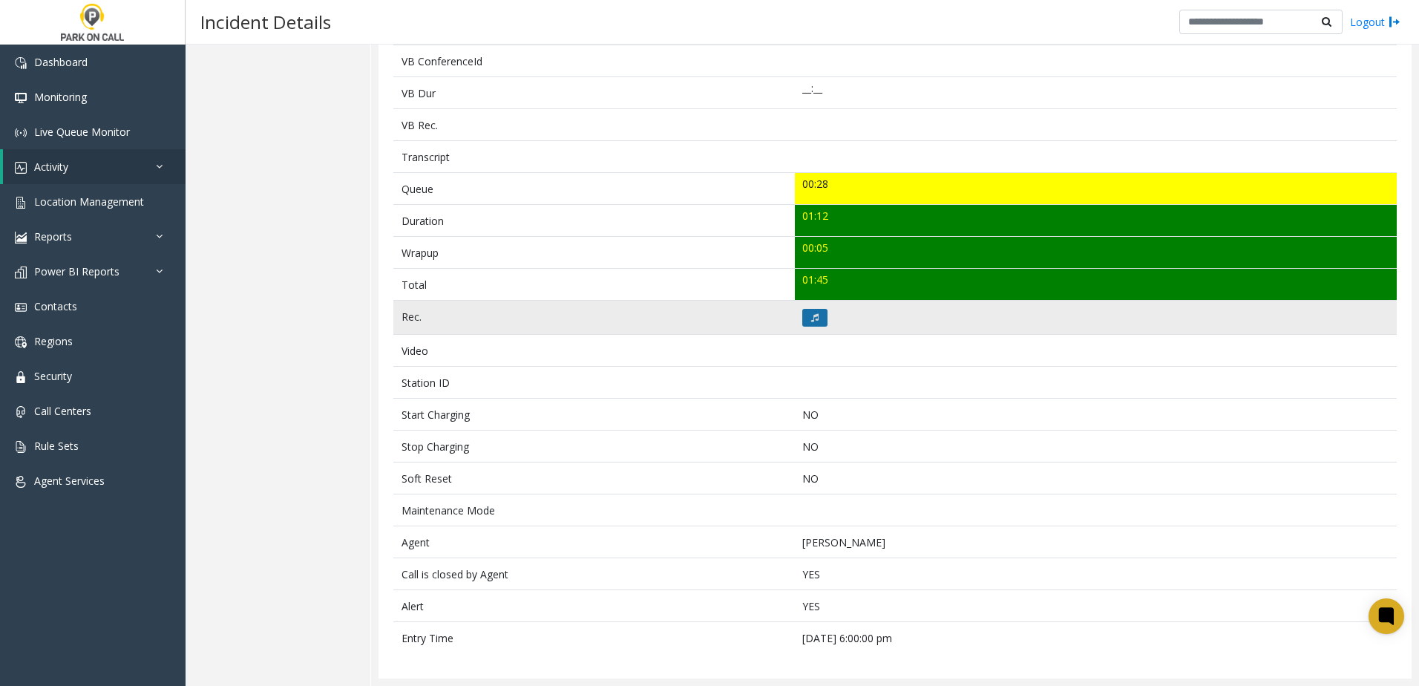
click at [805, 318] on button at bounding box center [814, 318] width 25 height 18
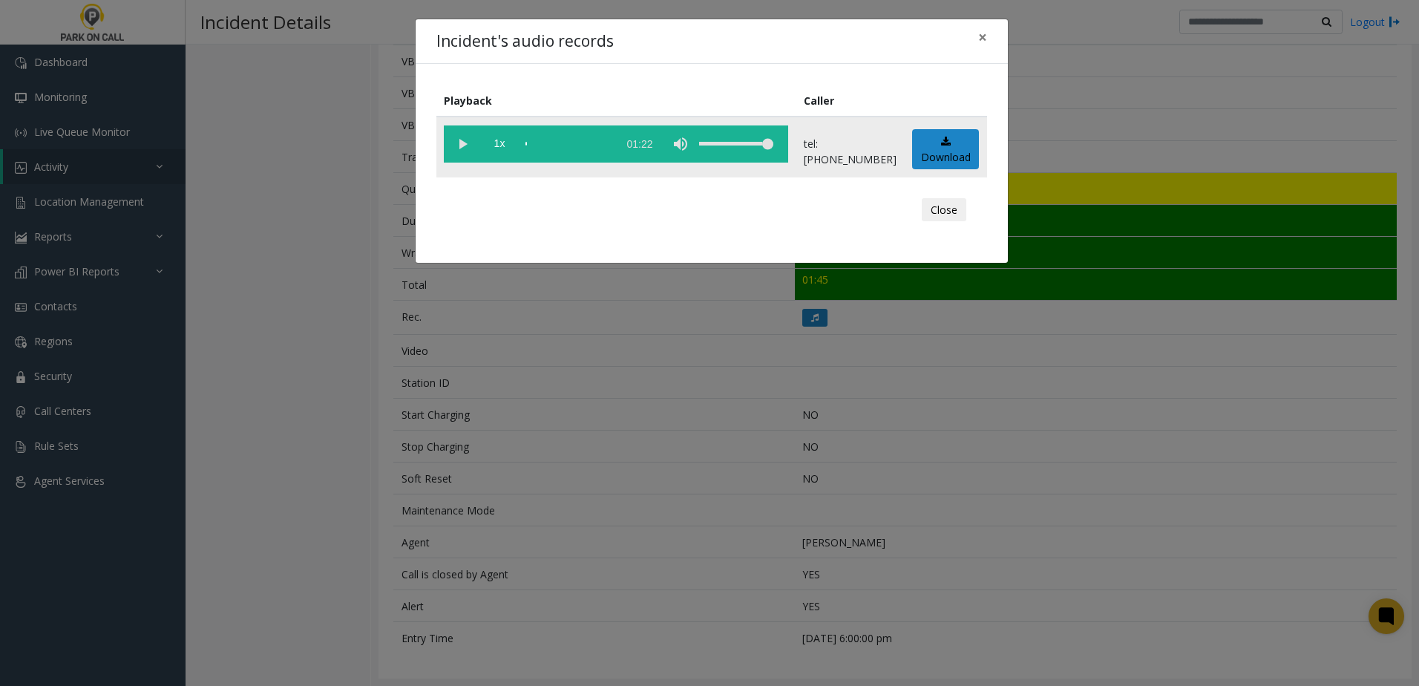
click at [459, 142] on vg-play-pause at bounding box center [462, 143] width 37 height 37
click at [510, 145] on span "1x" at bounding box center [499, 143] width 37 height 37
click at [643, 336] on div "Incident's audio records × Playback Caller 1.5x 01:22 tel:0010019001 Download C…" at bounding box center [709, 343] width 1419 height 686
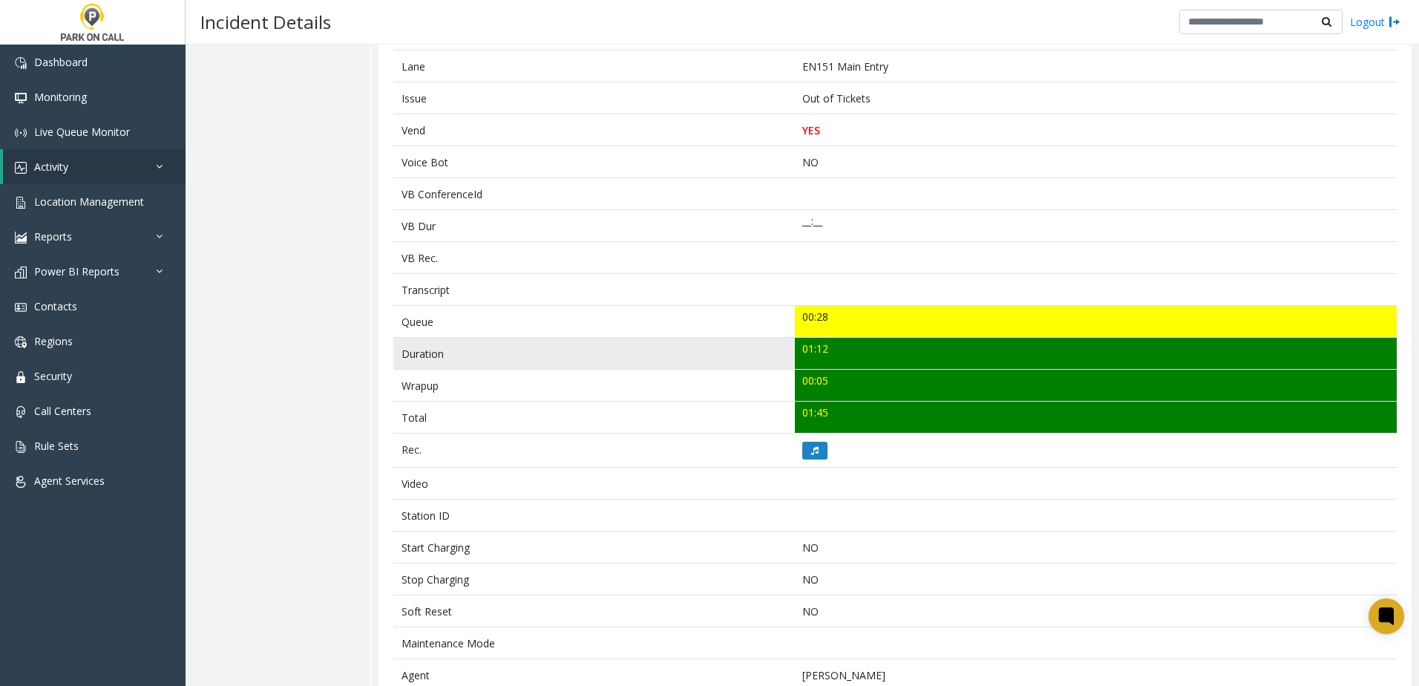
scroll to position [0, 0]
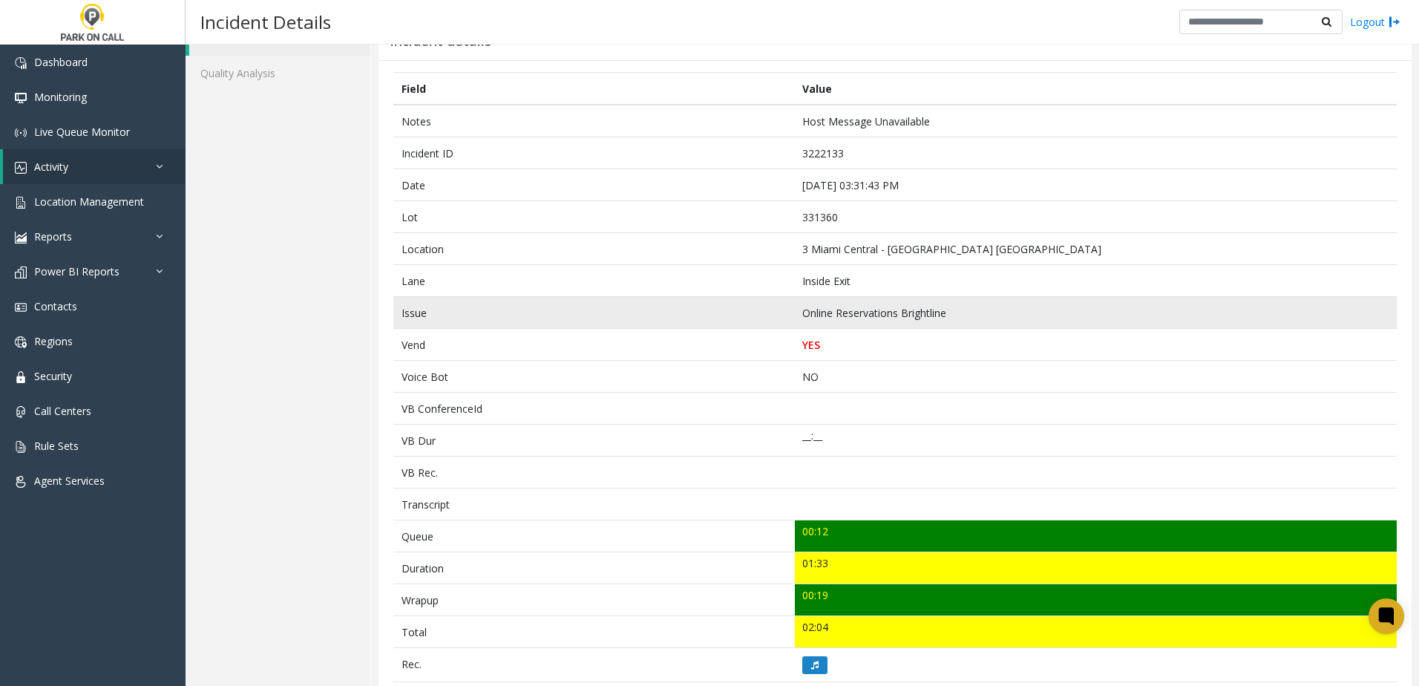
scroll to position [297, 0]
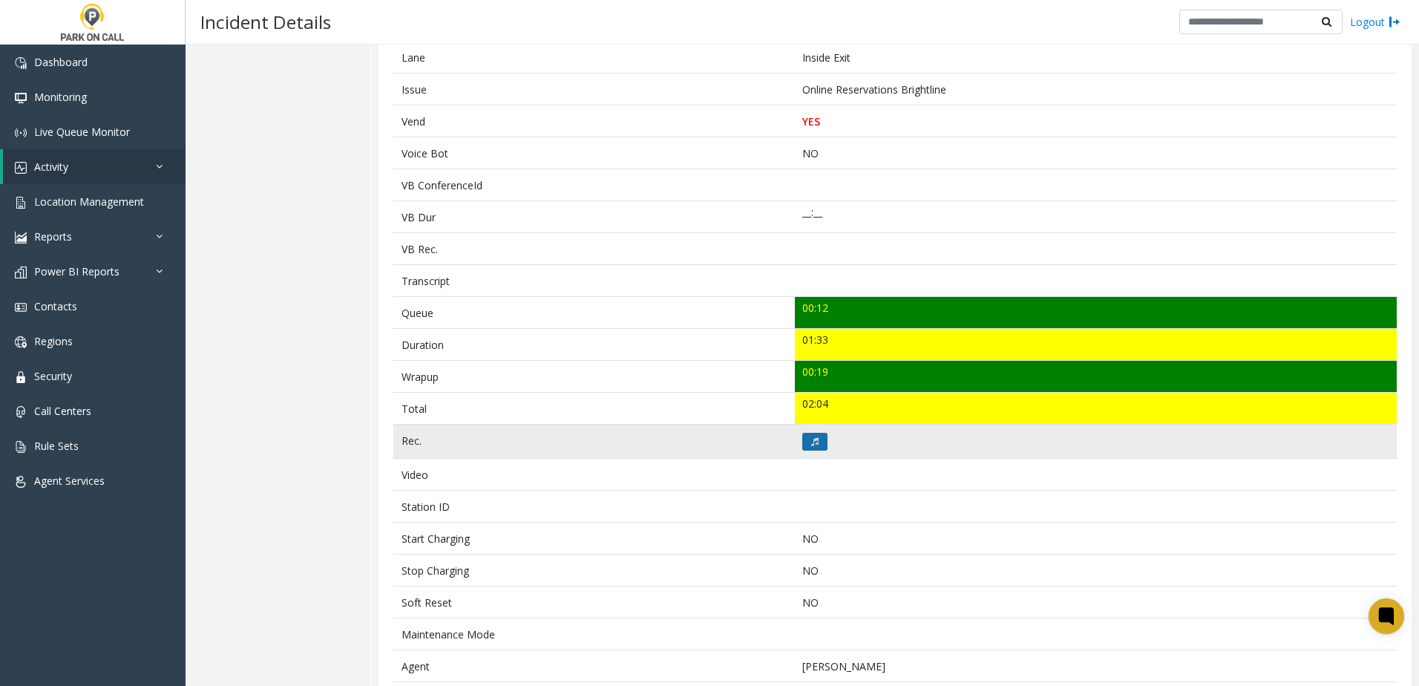
click at [811, 442] on icon at bounding box center [814, 441] width 7 height 9
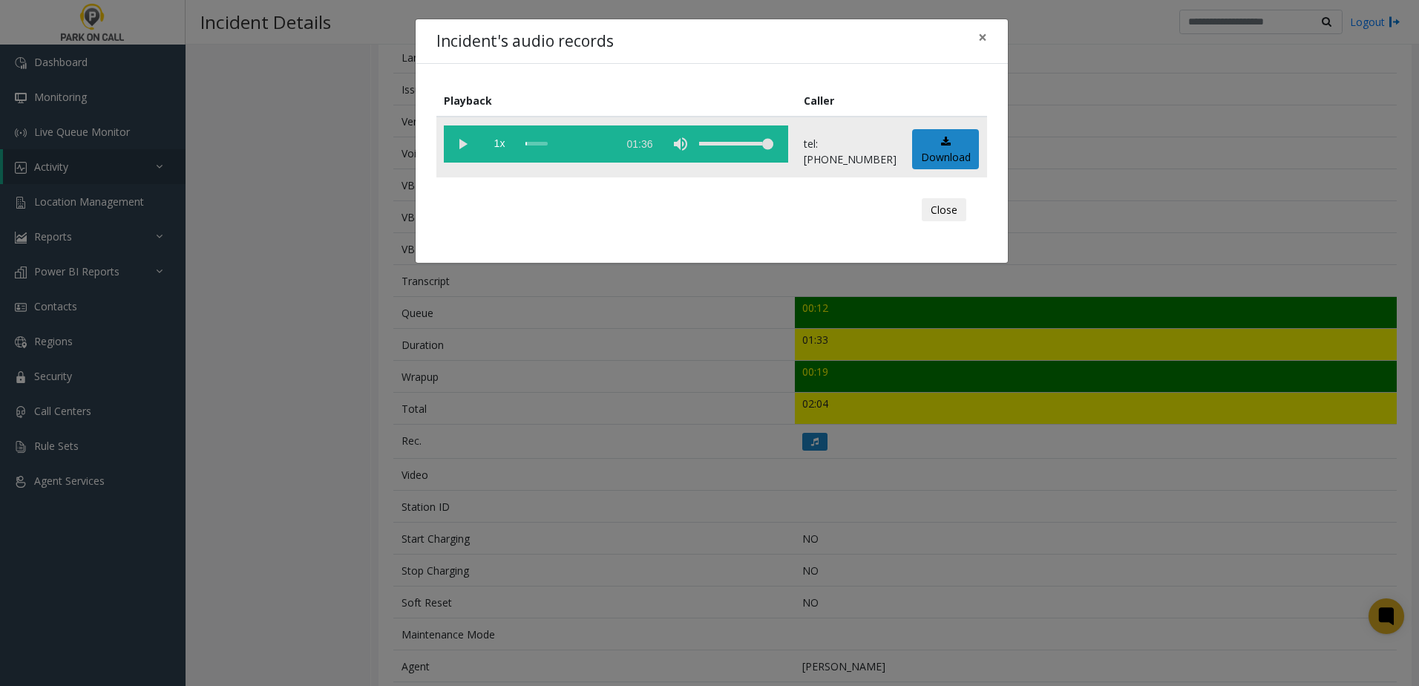
drag, startPoint x: 448, startPoint y: 144, endPoint x: 473, endPoint y: 147, distance: 24.7
click at [448, 144] on vg-play-pause at bounding box center [462, 143] width 37 height 37
click at [516, 140] on span "1x" at bounding box center [499, 143] width 37 height 37
click at [710, 359] on div "Incident's audio records × Playback Caller 1.5x 01:36 tel:3313609001 Download C…" at bounding box center [709, 343] width 1419 height 686
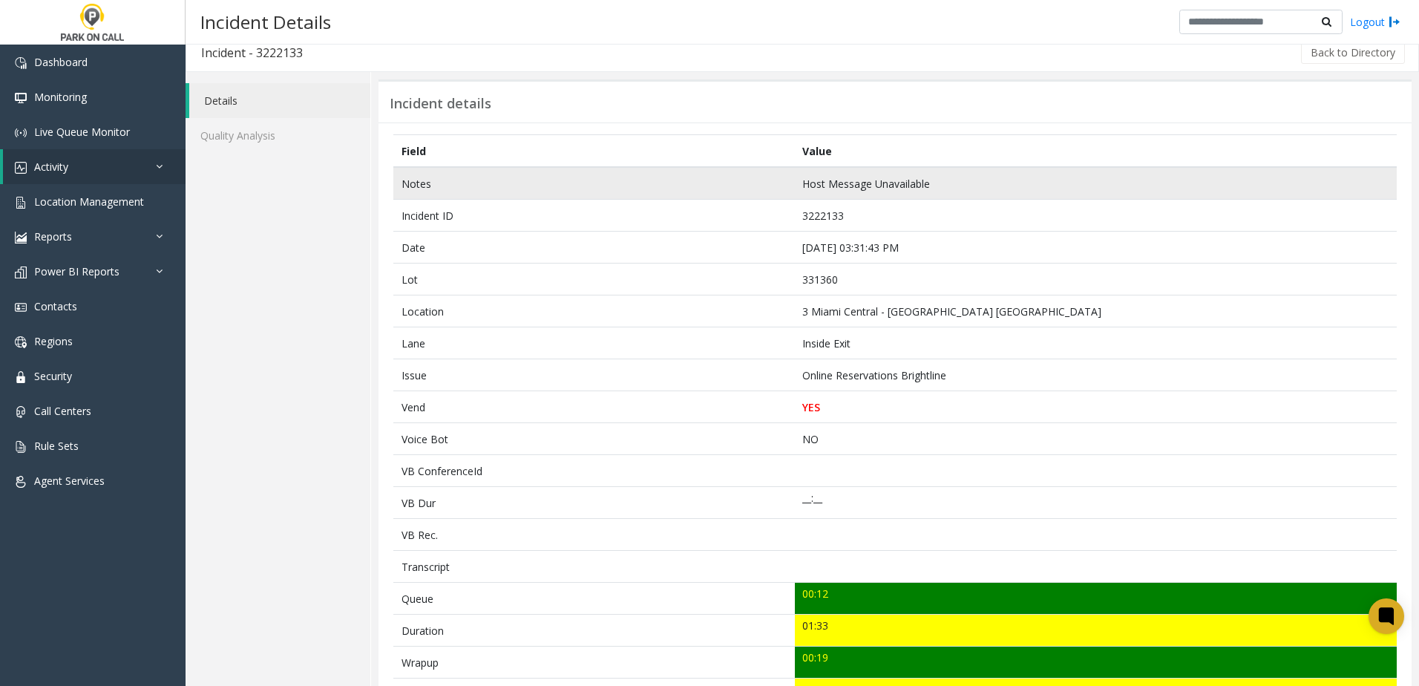
scroll to position [0, 0]
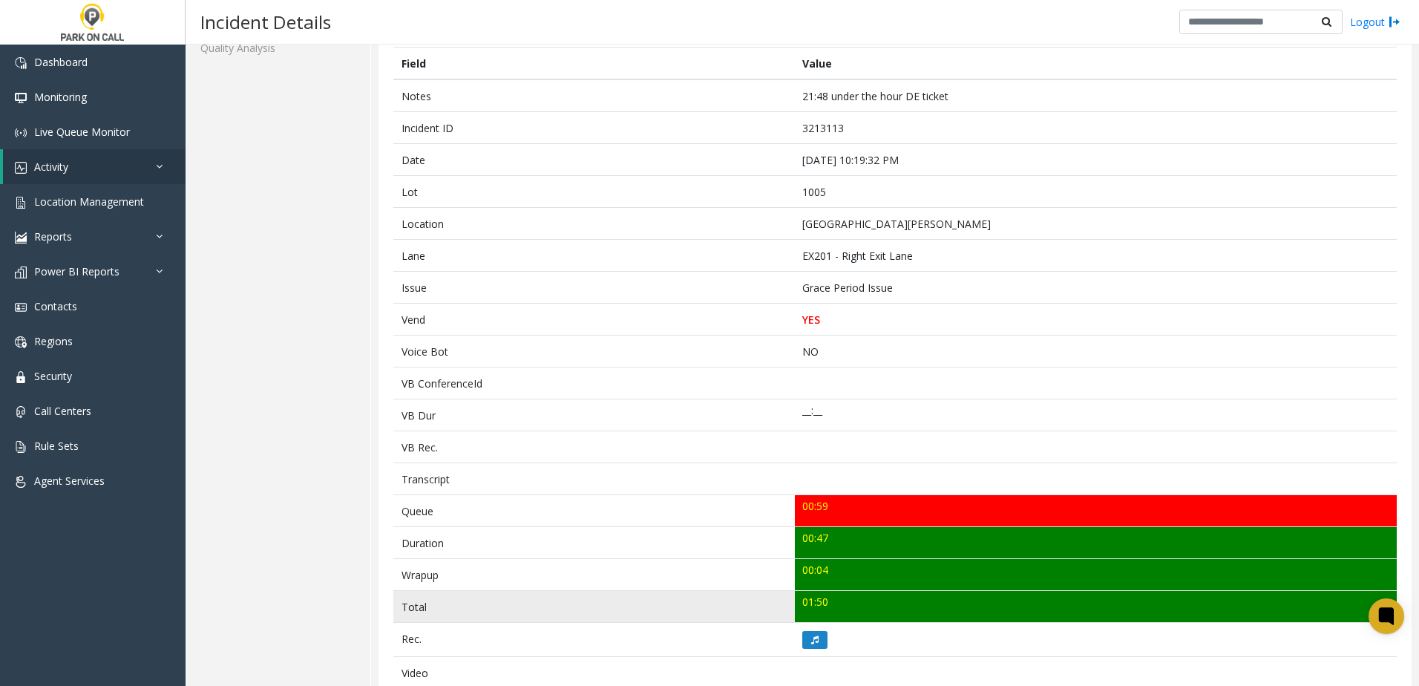
scroll to position [297, 0]
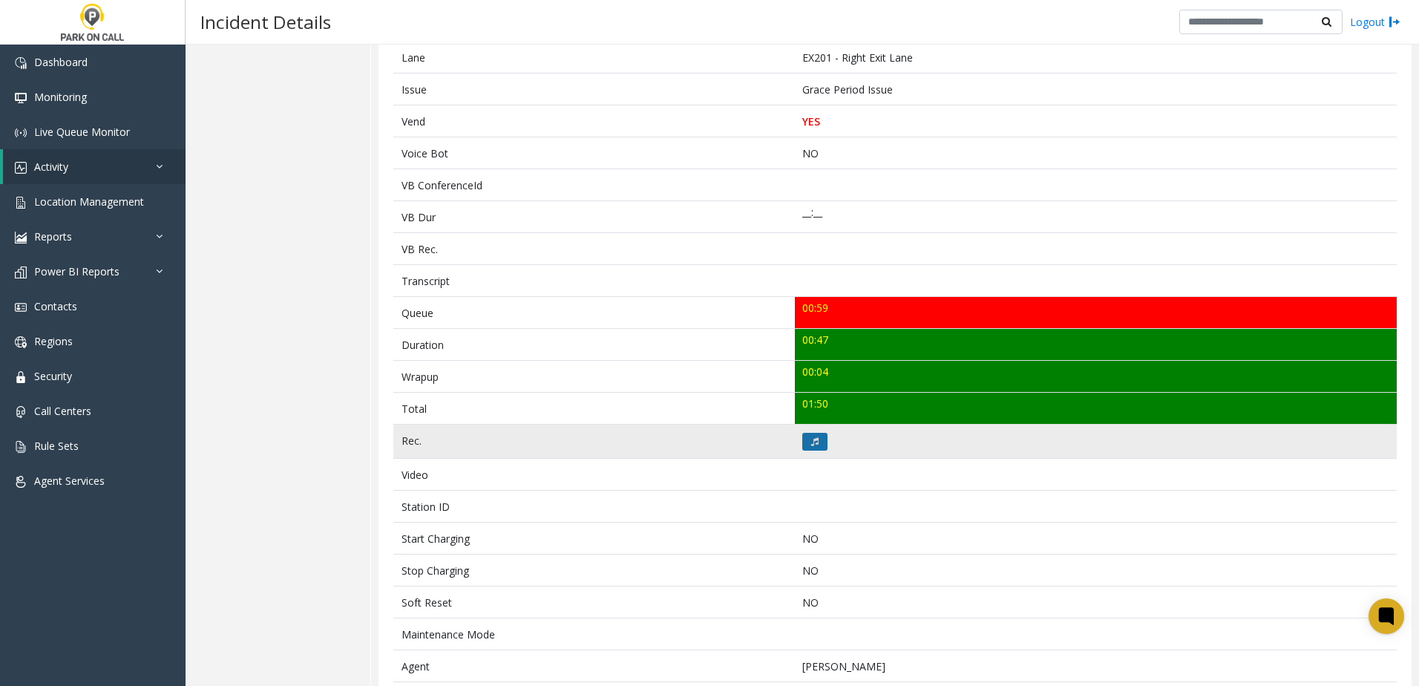
click at [806, 436] on button at bounding box center [814, 442] width 25 height 18
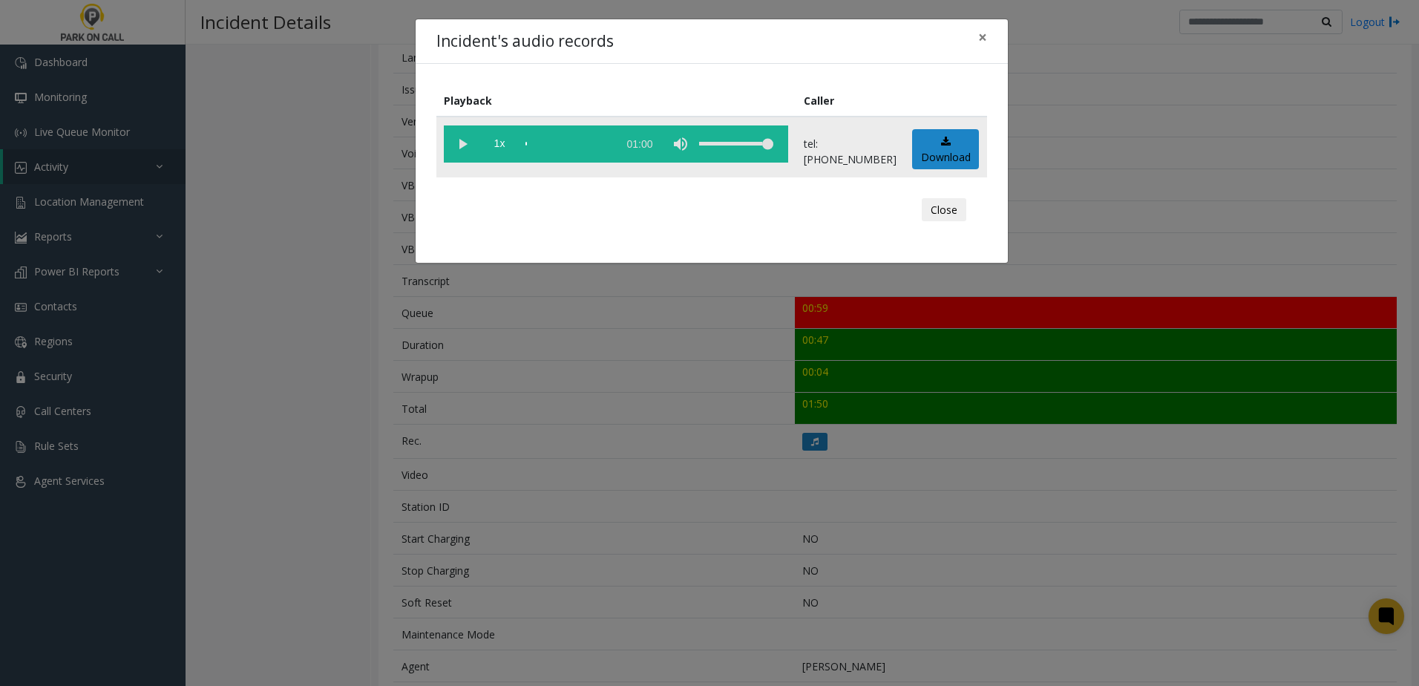
click at [456, 140] on vg-play-pause at bounding box center [462, 143] width 37 height 37
click at [495, 142] on span "1x" at bounding box center [499, 143] width 37 height 37
click at [675, 432] on div "Incident's audio records × Playback Caller 1.5x 01:00 tel:0010059003 Download C…" at bounding box center [709, 343] width 1419 height 686
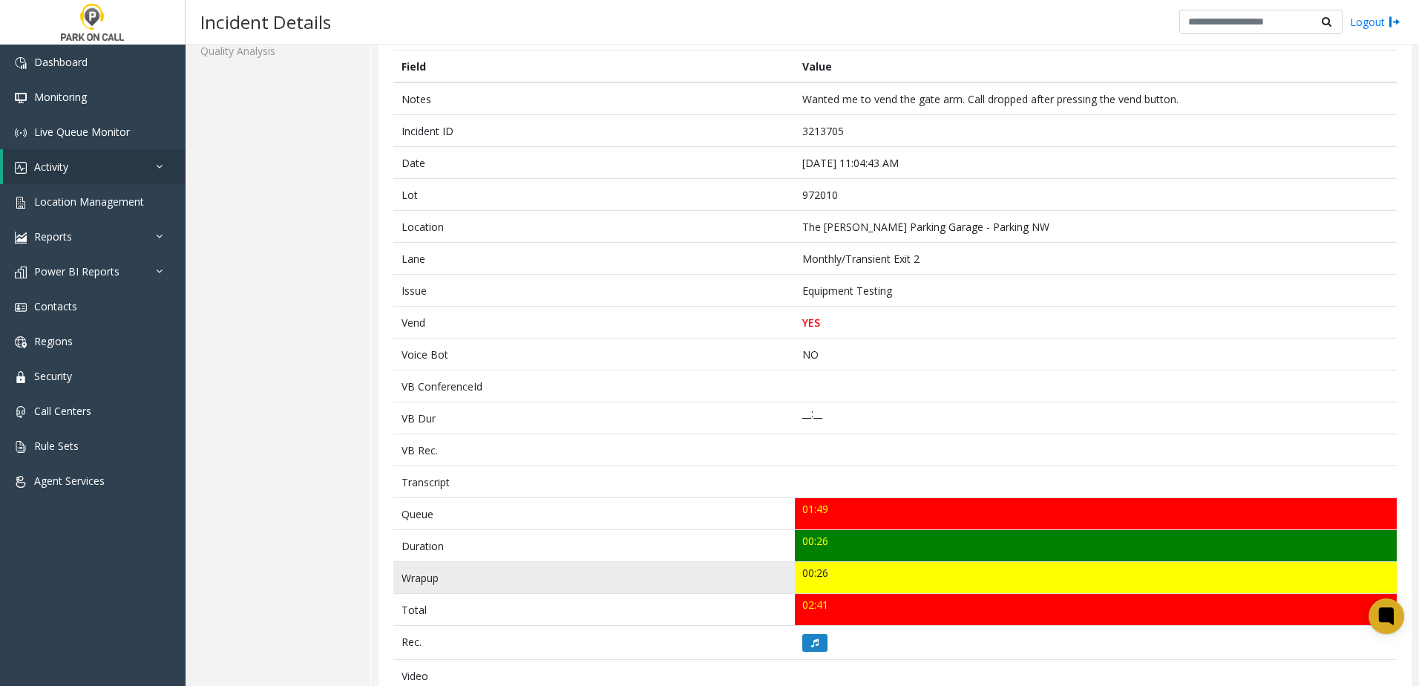
scroll to position [223, 0]
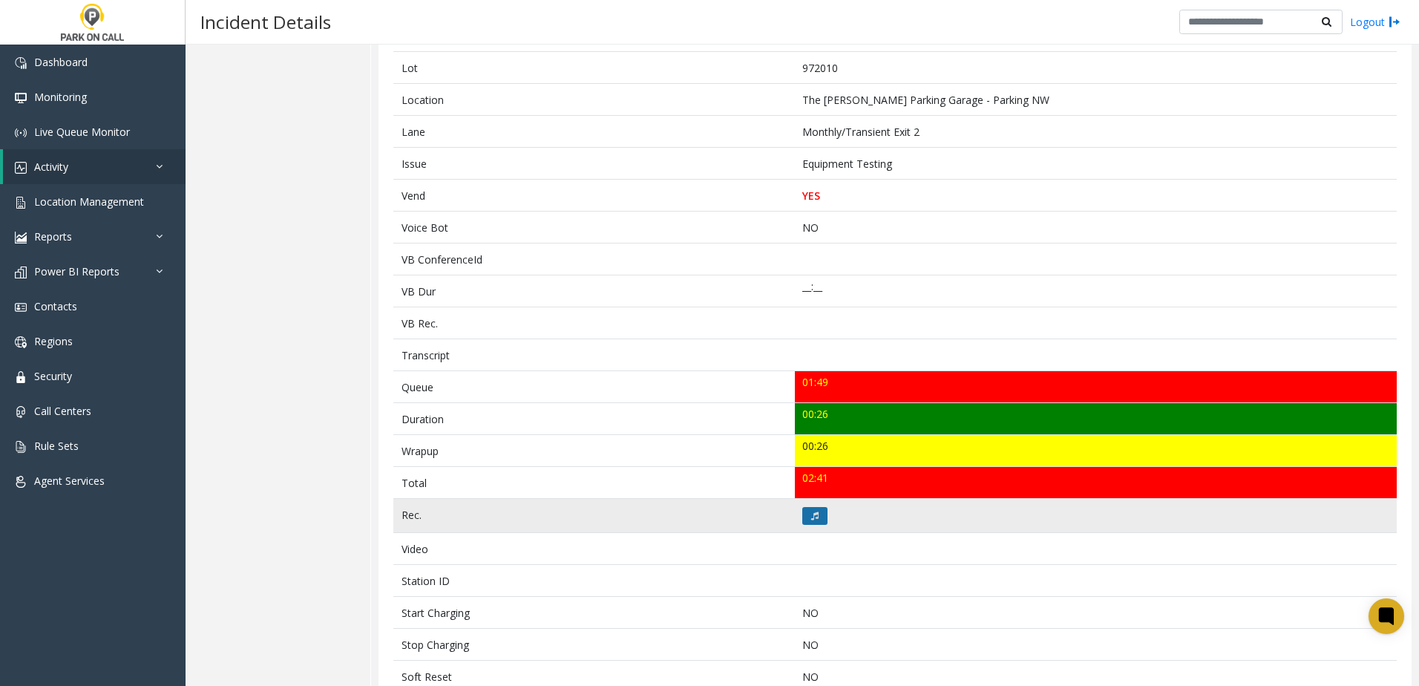
click at [811, 521] on button at bounding box center [814, 516] width 25 height 18
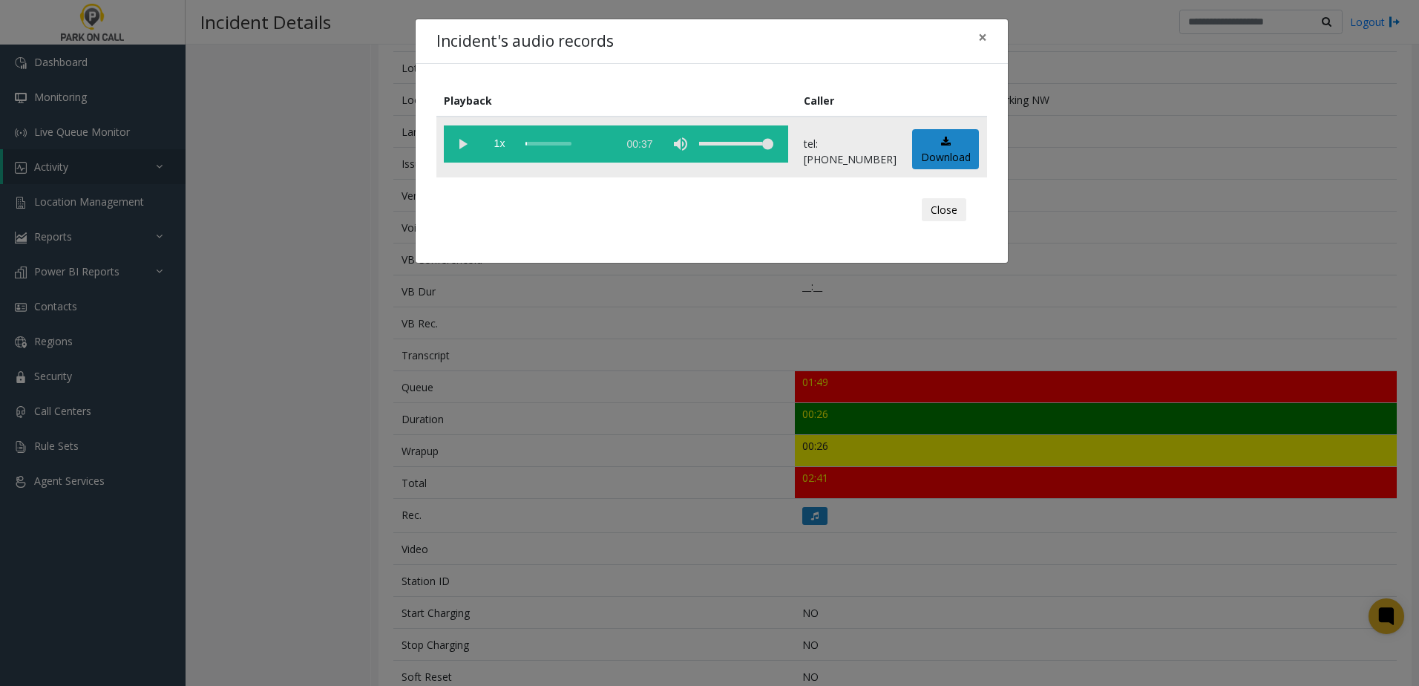
click at [469, 148] on vg-play-pause at bounding box center [462, 143] width 37 height 37
click at [492, 149] on span "1x" at bounding box center [499, 143] width 37 height 37
click at [597, 404] on div "Incident's audio records × Playback Caller 1.5x 00:37 tel:97201090045032213218 …" at bounding box center [709, 343] width 1419 height 686
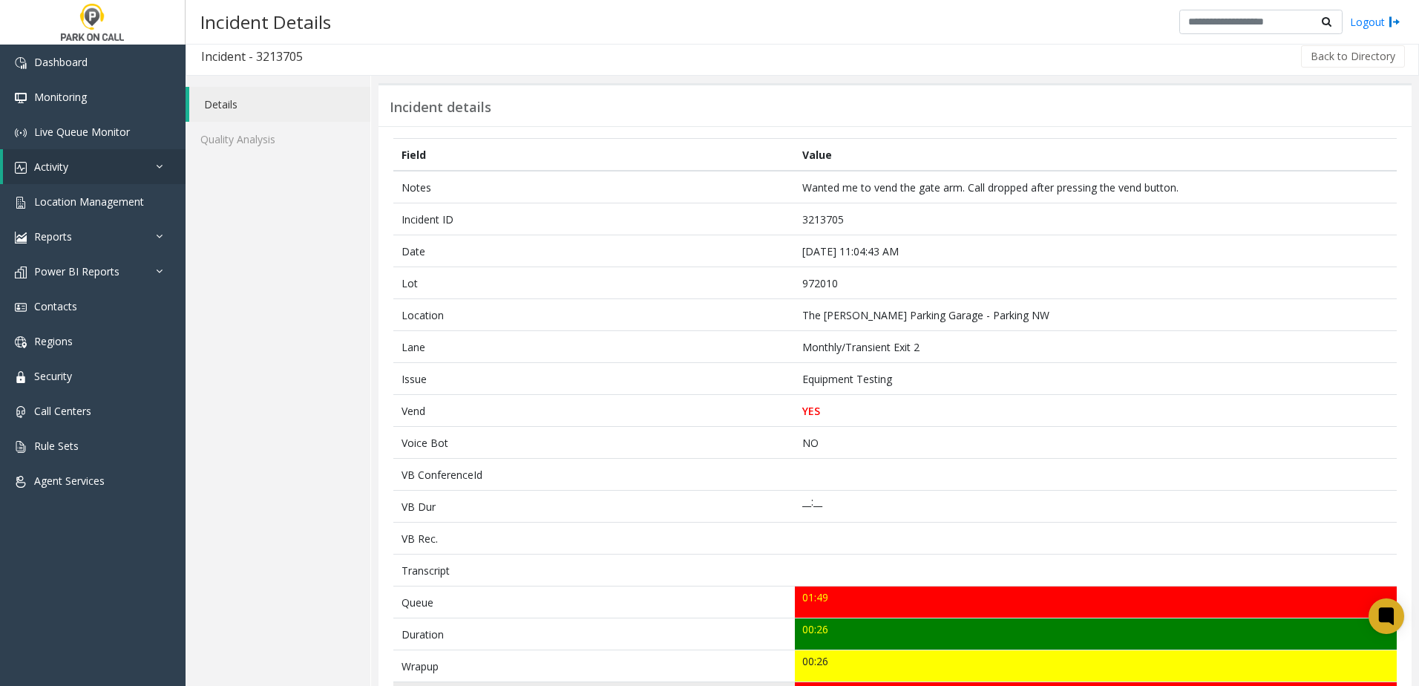
scroll to position [0, 0]
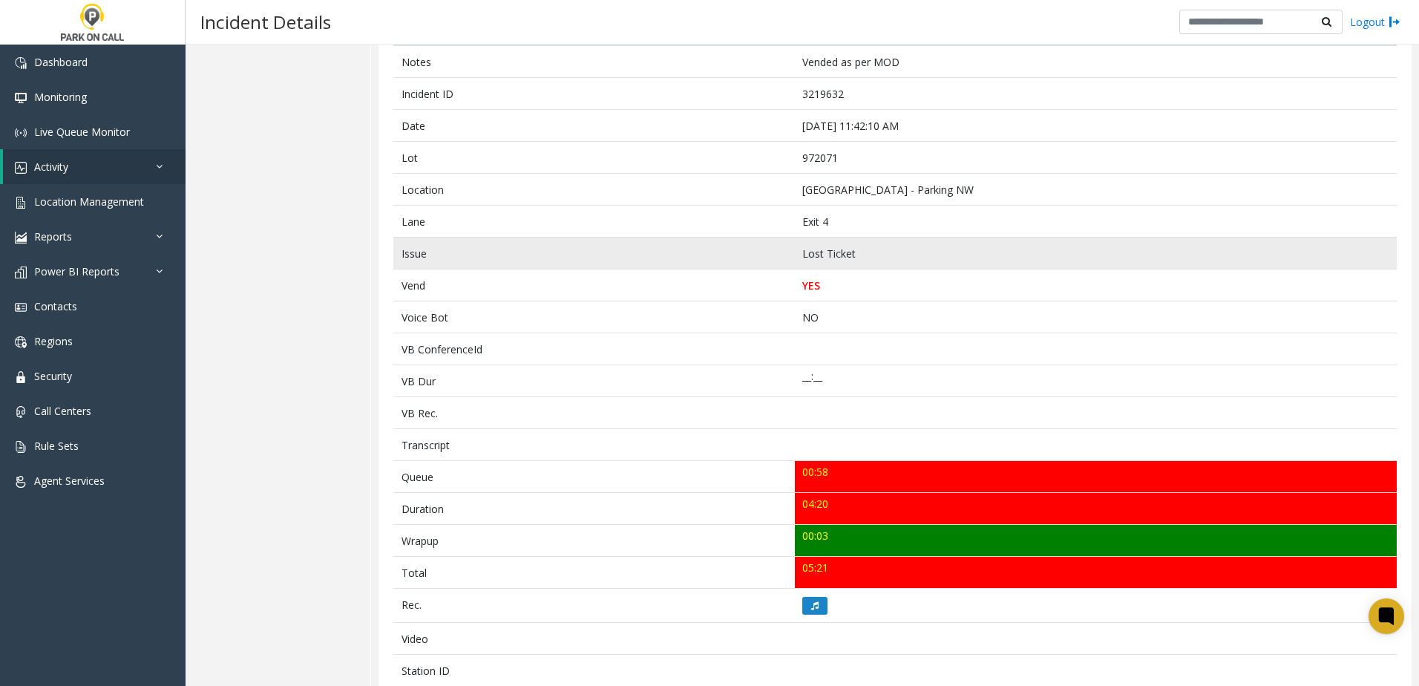
scroll to position [297, 0]
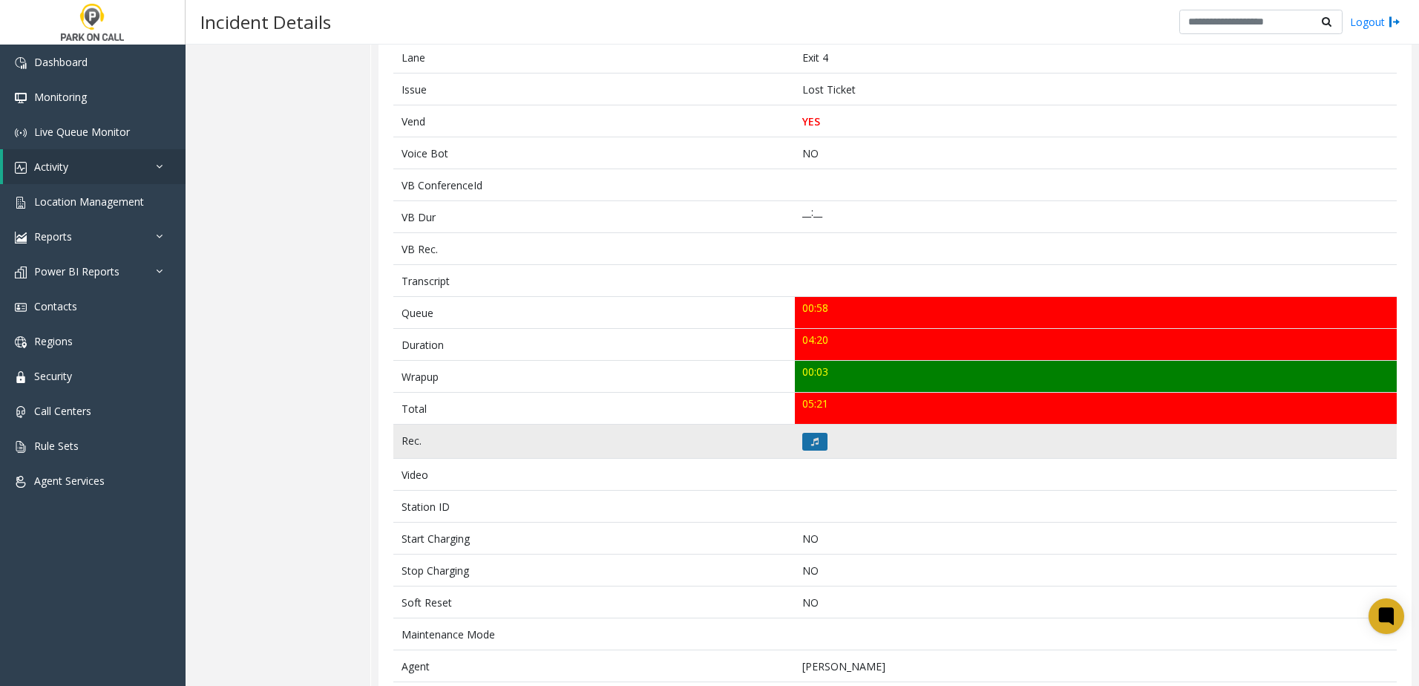
click at [815, 439] on button at bounding box center [814, 442] width 25 height 18
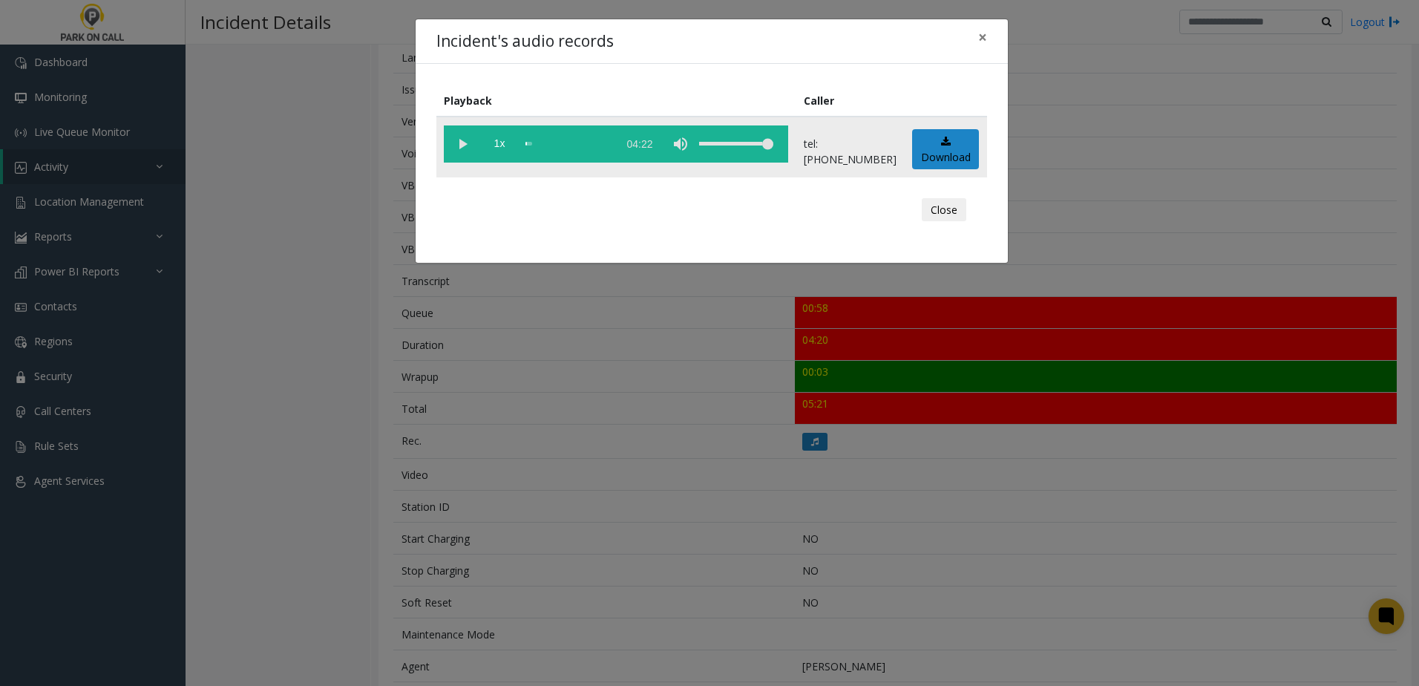
click at [462, 139] on vg-play-pause at bounding box center [462, 143] width 37 height 37
click at [504, 146] on span "1x" at bounding box center [499, 143] width 37 height 37
click at [582, 352] on div "Incident's audio records × Playback Caller 1.5x 04:22 tel:9720719004 Download C…" at bounding box center [709, 343] width 1419 height 686
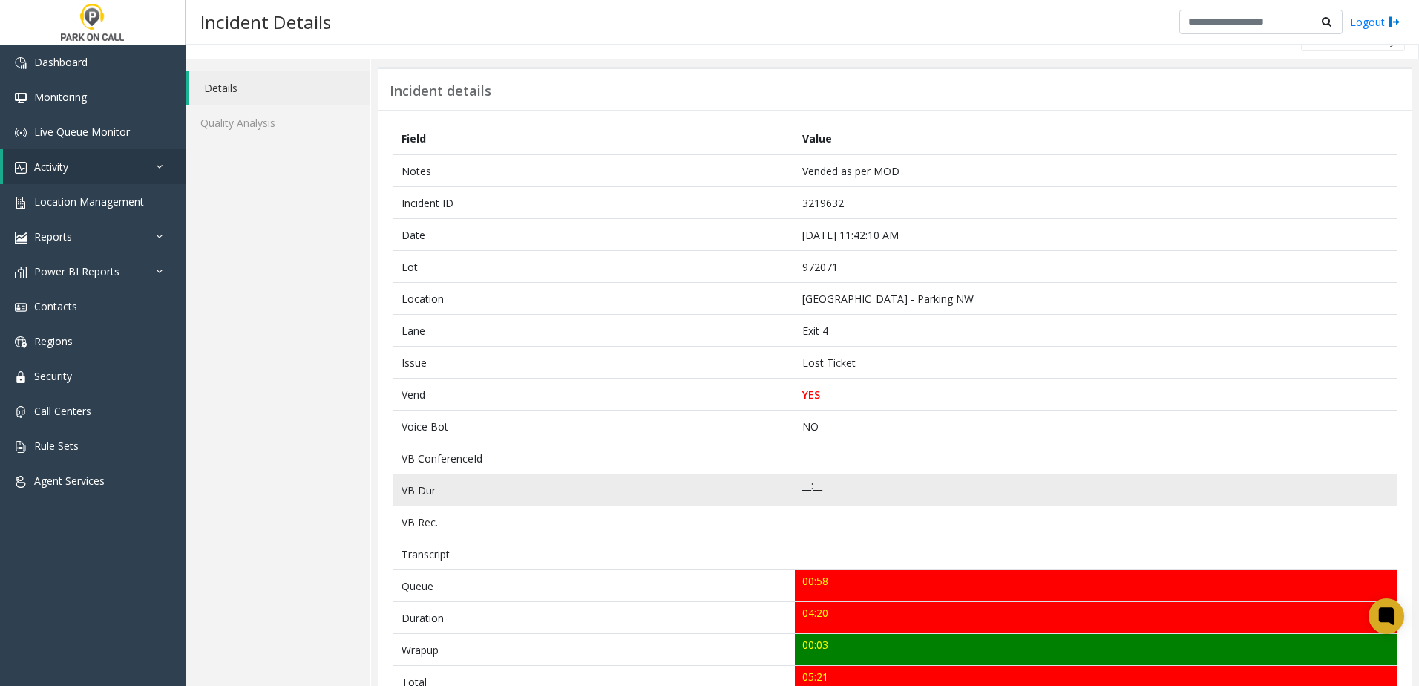
scroll to position [19, 0]
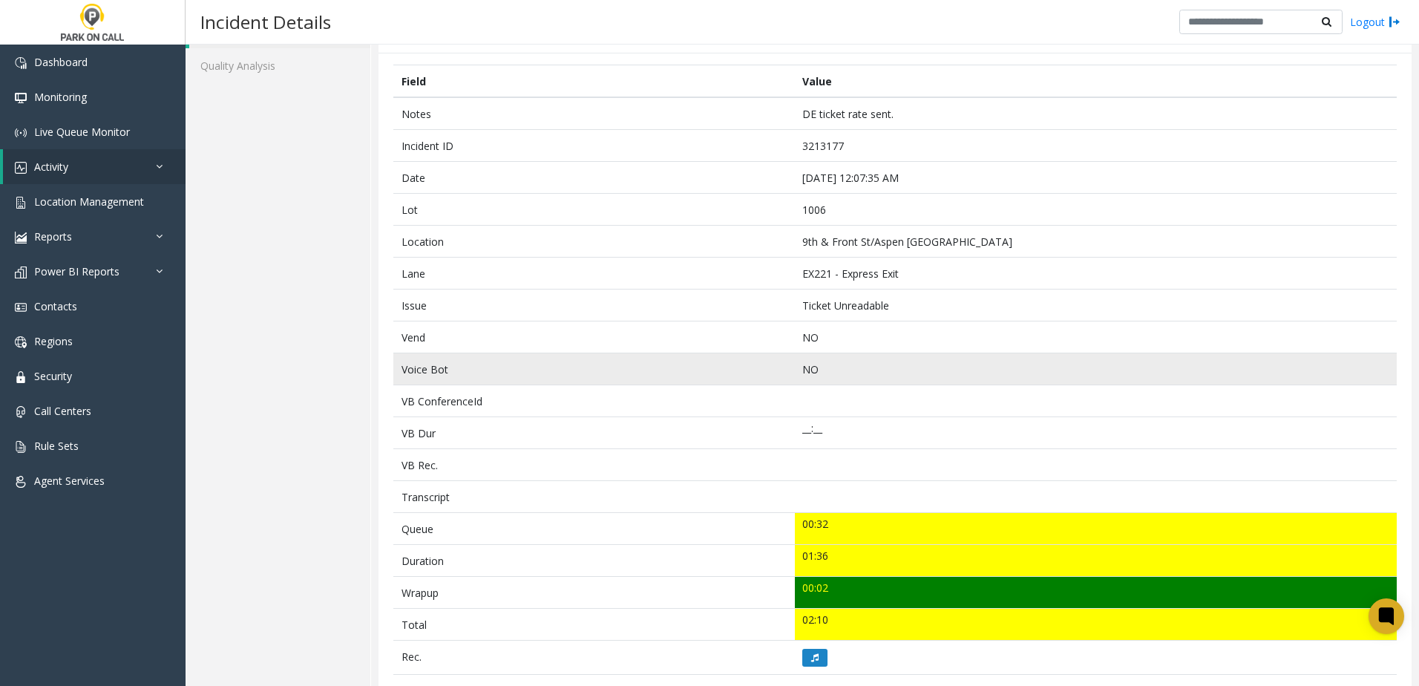
scroll to position [223, 0]
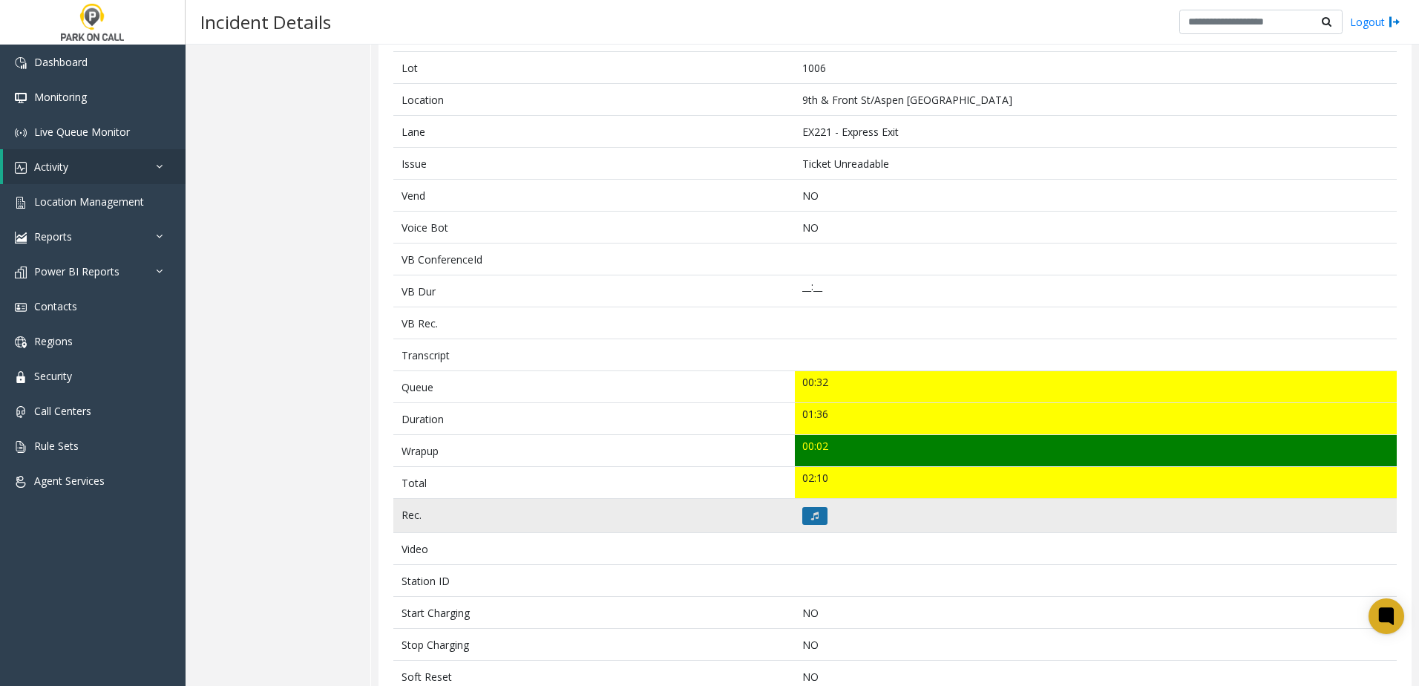
click at [815, 519] on button at bounding box center [814, 516] width 25 height 18
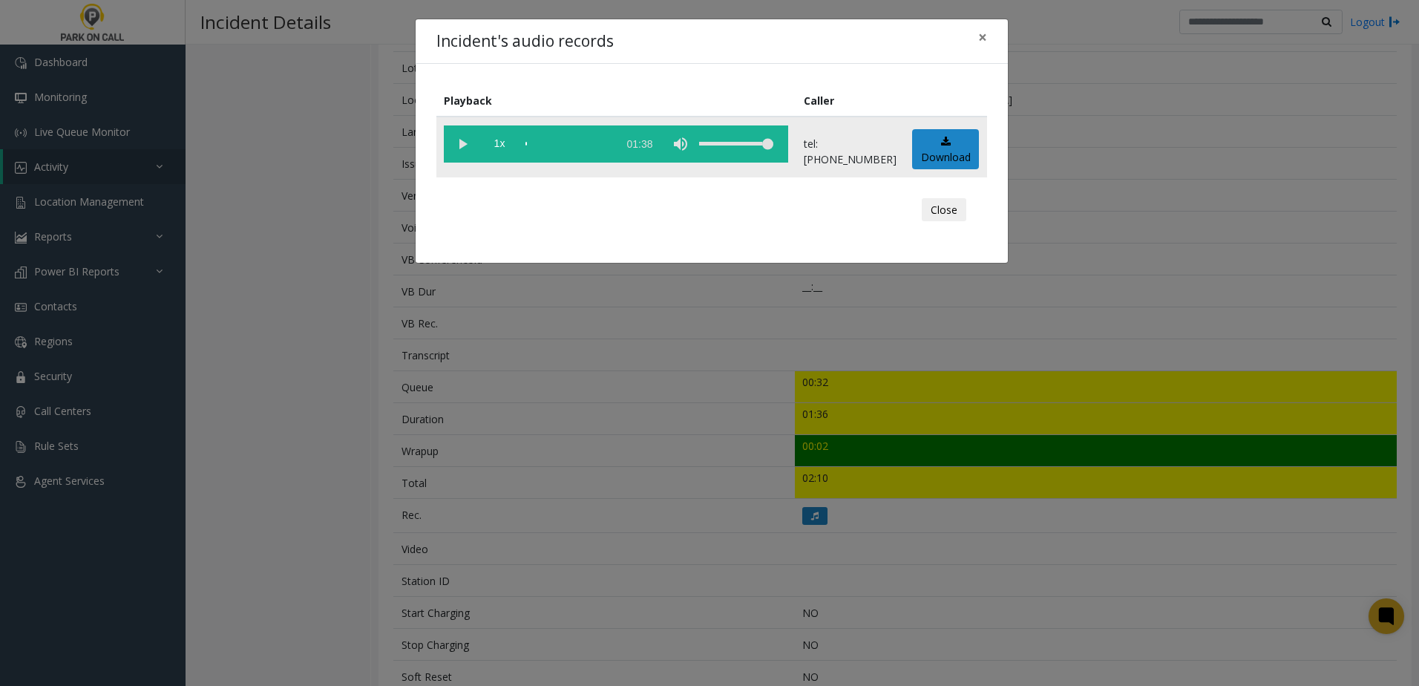
click at [462, 146] on vg-play-pause at bounding box center [462, 143] width 37 height 37
click at [515, 151] on span "1x" at bounding box center [499, 143] width 37 height 37
click at [350, 446] on div "Incident's audio records × Playback Caller 1.5x 01:38 tel:[PHONE_NUMBER] Downlo…" at bounding box center [709, 343] width 1419 height 686
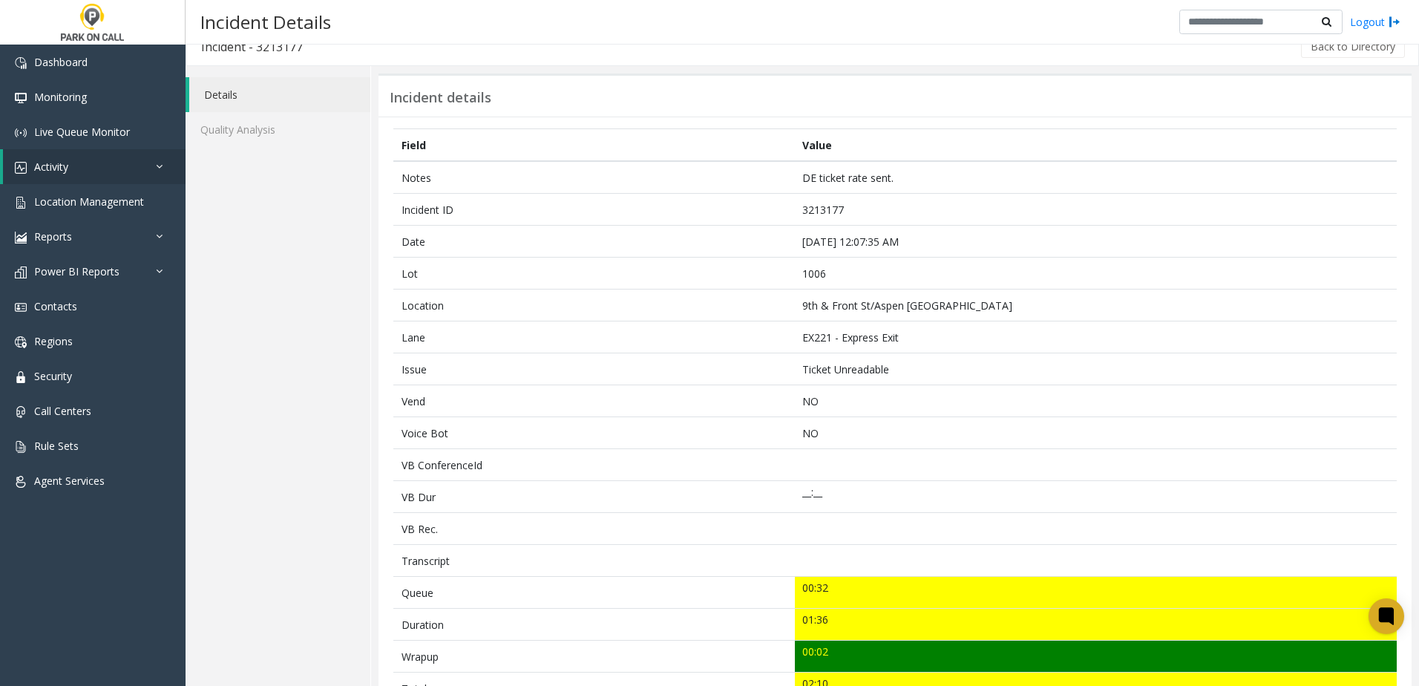
scroll to position [0, 0]
